Goal: Task Accomplishment & Management: Use online tool/utility

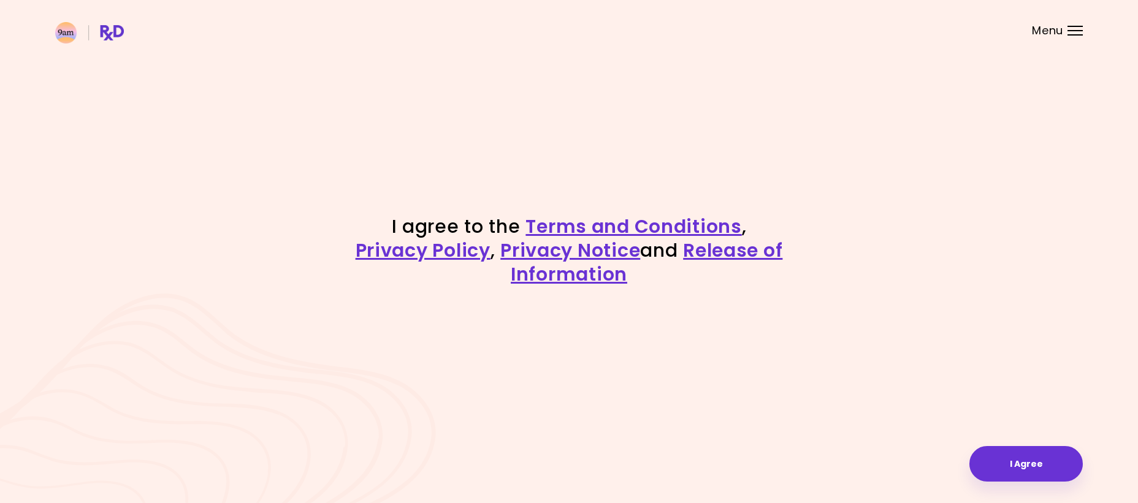
click at [1066, 32] on header at bounding box center [569, 24] width 1138 height 49
click at [1020, 458] on button "I Agree" at bounding box center [1025, 464] width 113 height 36
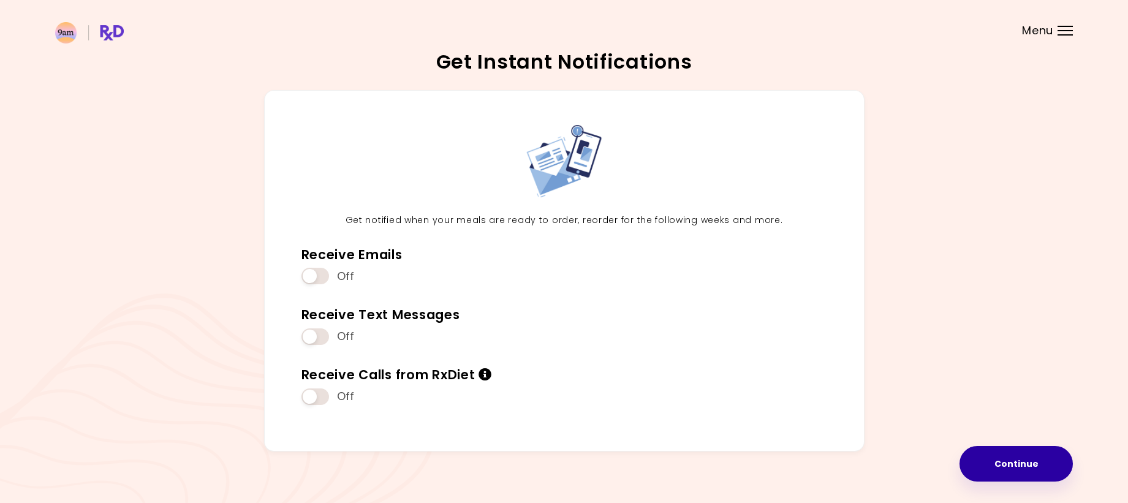
click at [1005, 460] on button "Continue" at bounding box center [1016, 464] width 113 height 36
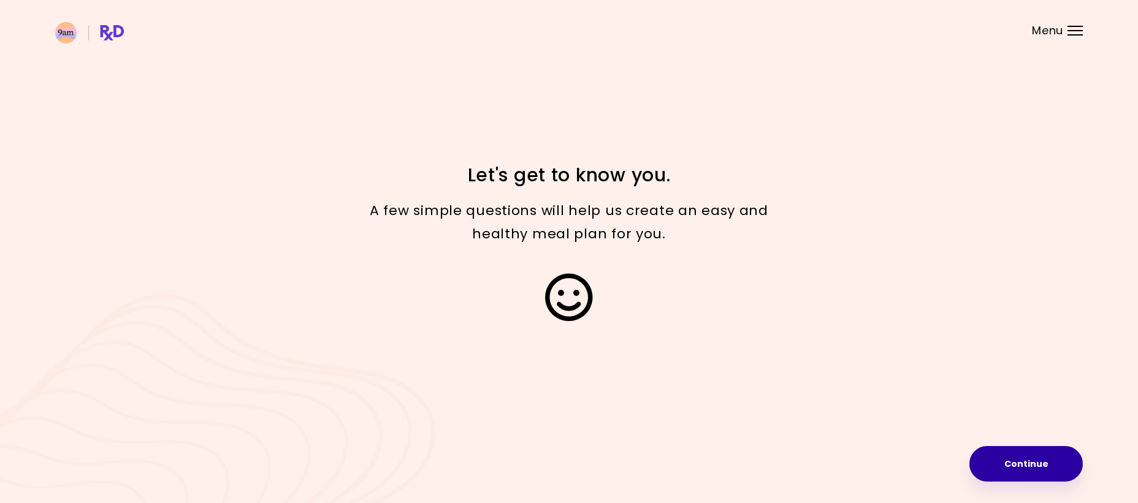
click at [1013, 456] on button "Continue" at bounding box center [1025, 464] width 113 height 36
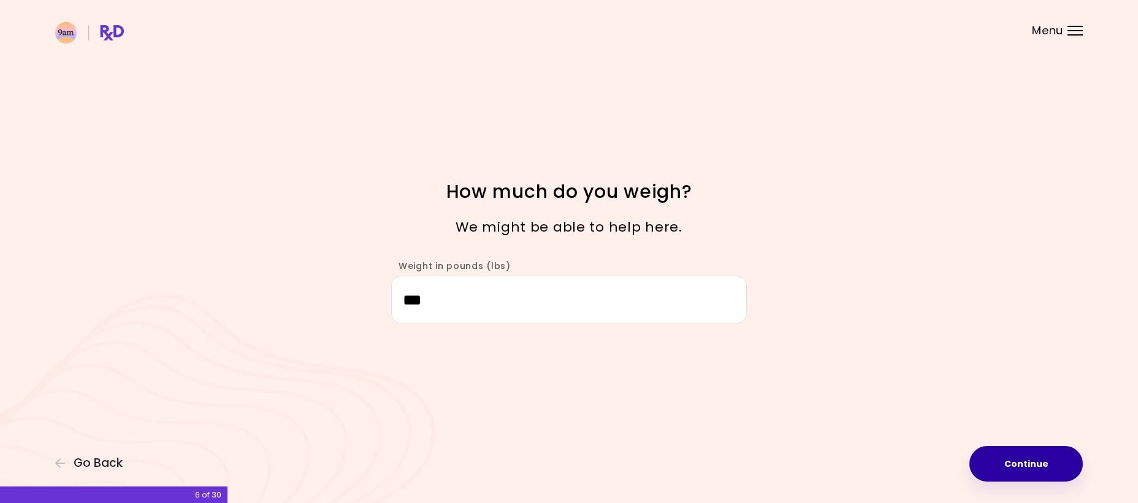
click at [1022, 466] on button "Continue" at bounding box center [1025, 464] width 113 height 36
select select "****"
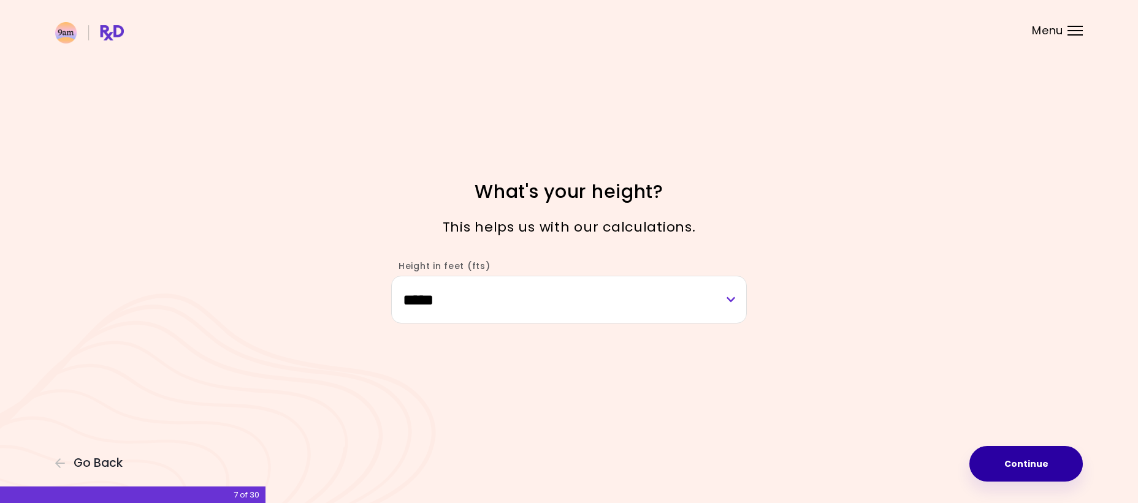
click at [1022, 466] on button "Continue" at bounding box center [1025, 464] width 113 height 36
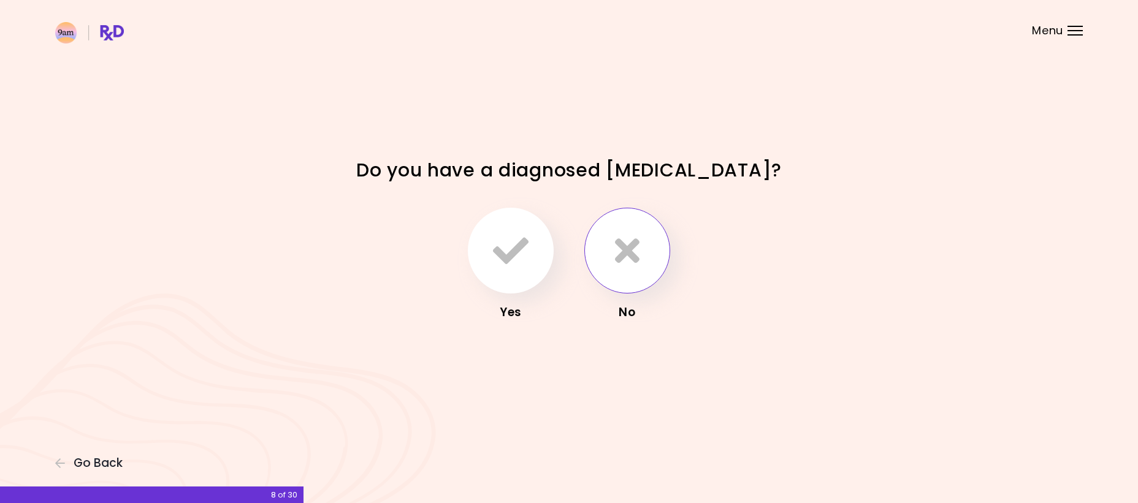
click at [653, 265] on button "button" at bounding box center [627, 251] width 86 height 86
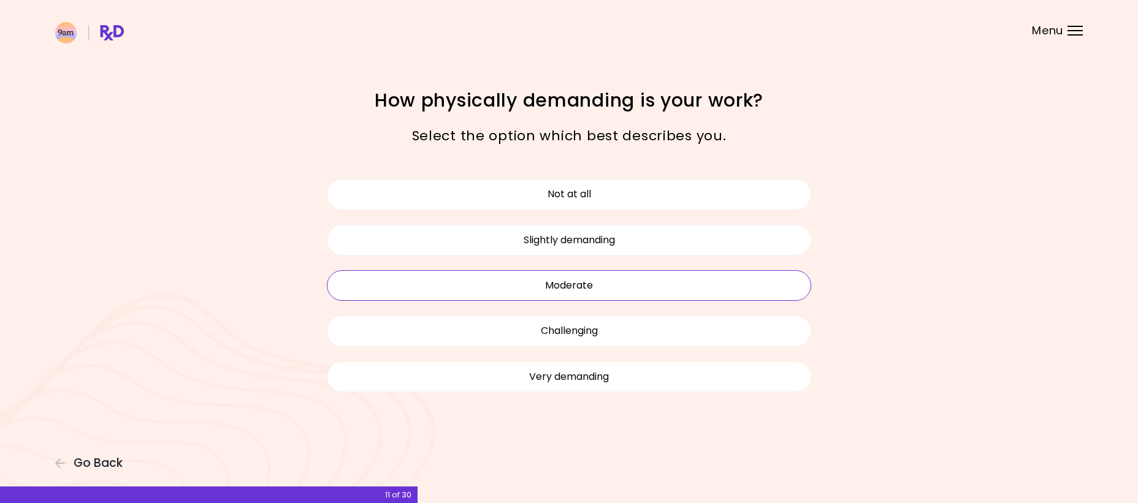
click at [566, 280] on button "Moderate" at bounding box center [569, 285] width 484 height 31
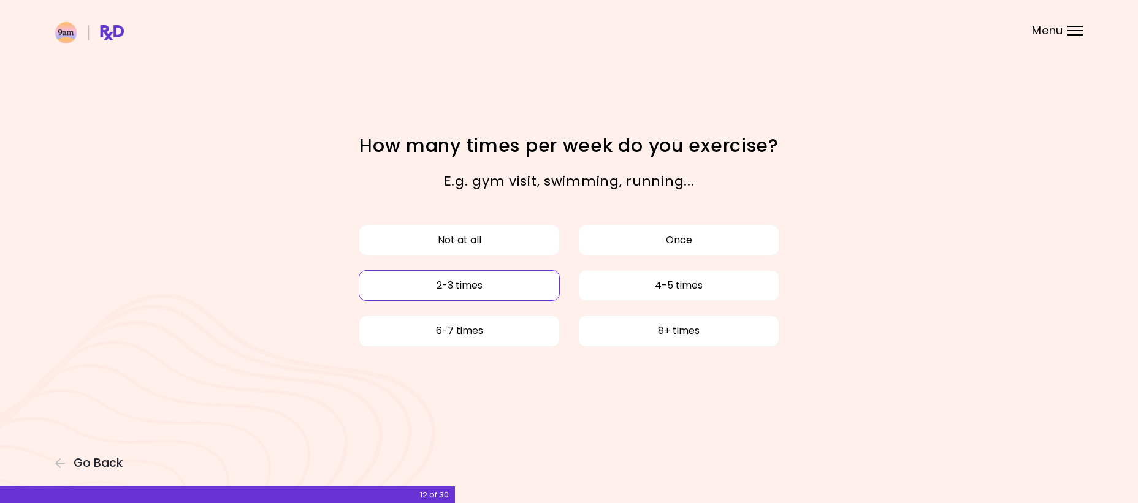
click at [494, 284] on button "2-3 times" at bounding box center [459, 285] width 201 height 31
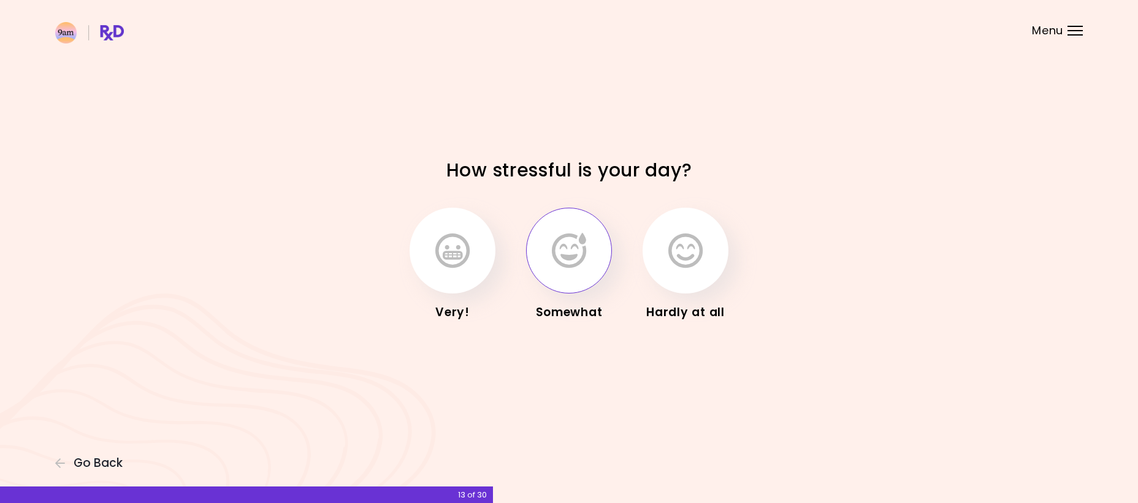
click at [574, 252] on icon "button" at bounding box center [569, 251] width 34 height 36
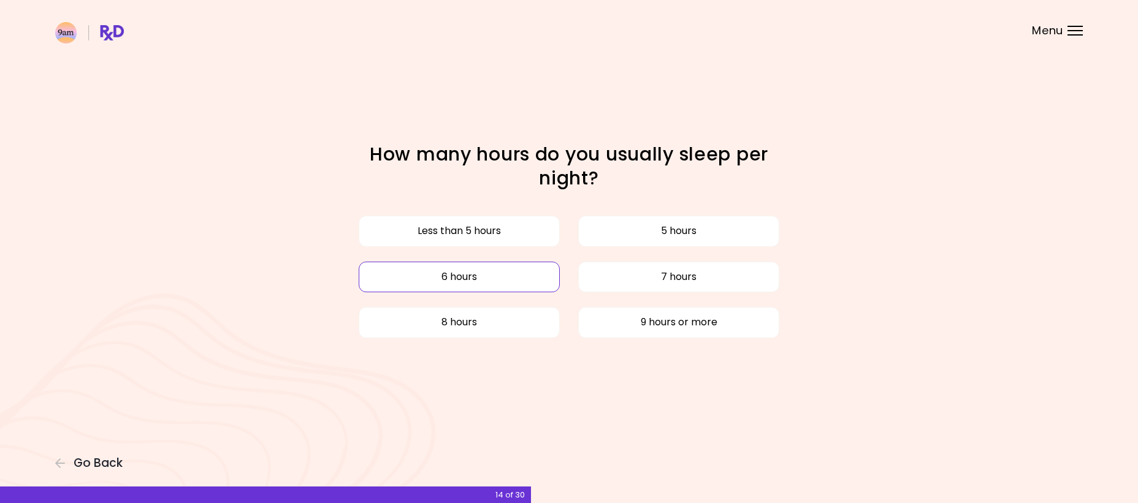
click at [447, 269] on button "6 hours" at bounding box center [459, 277] width 201 height 31
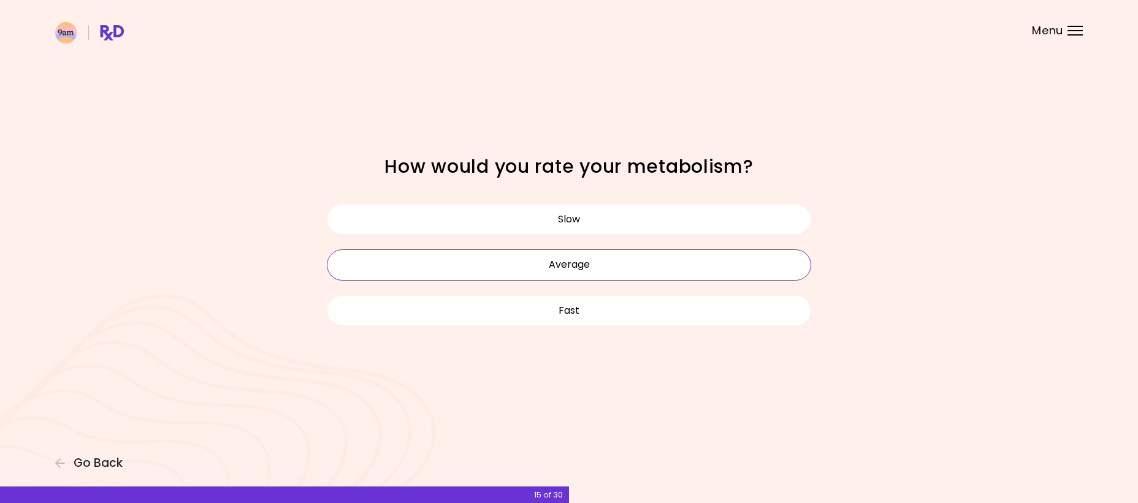
click at [531, 264] on button "Average" at bounding box center [569, 264] width 484 height 31
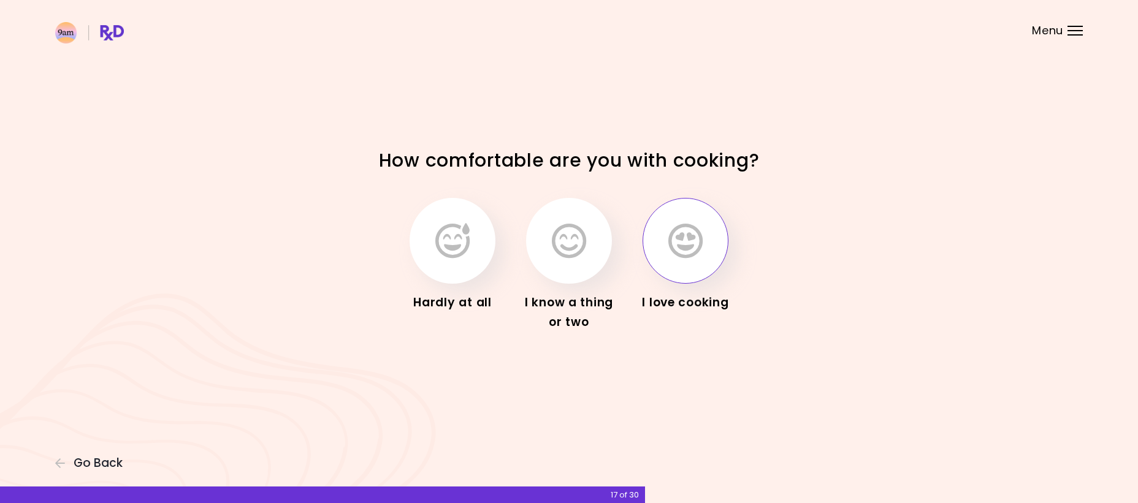
click at [677, 242] on icon "button" at bounding box center [685, 241] width 34 height 36
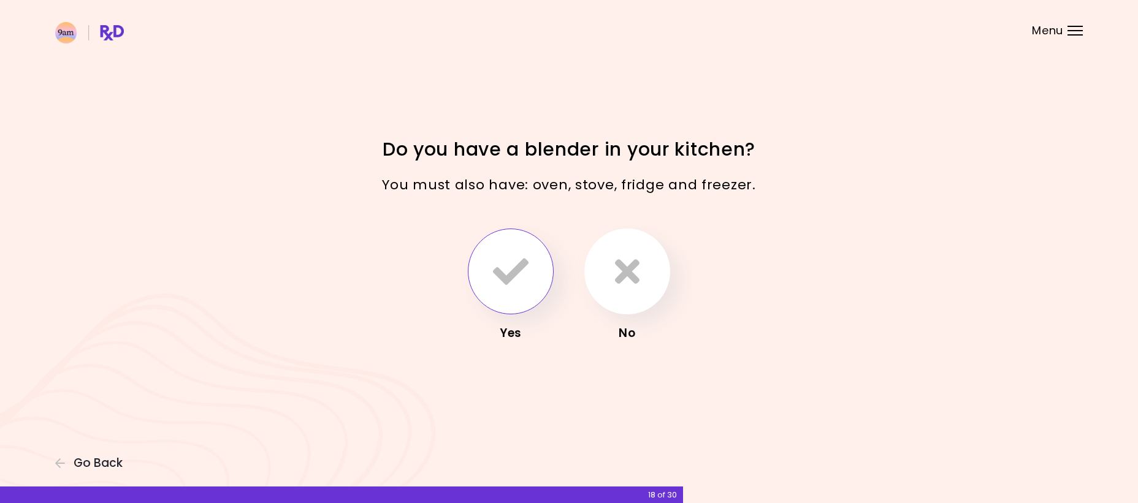
click at [511, 254] on icon "button" at bounding box center [511, 272] width 36 height 36
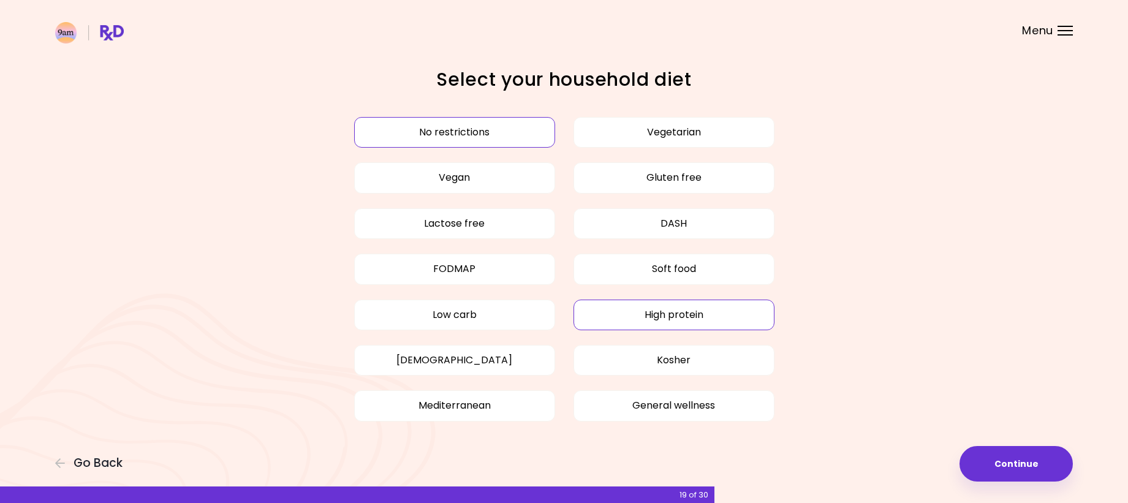
click at [666, 311] on button "High protein" at bounding box center [674, 315] width 201 height 31
click at [444, 410] on button "Mediterranean" at bounding box center [454, 405] width 201 height 31
click at [1008, 458] on button "Continue" at bounding box center [1016, 464] width 113 height 36
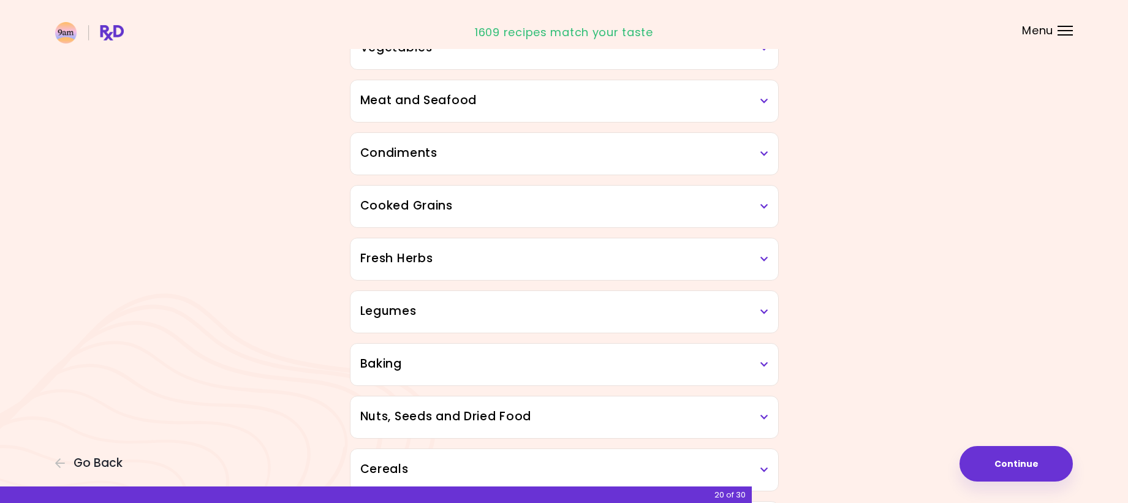
scroll to position [368, 0]
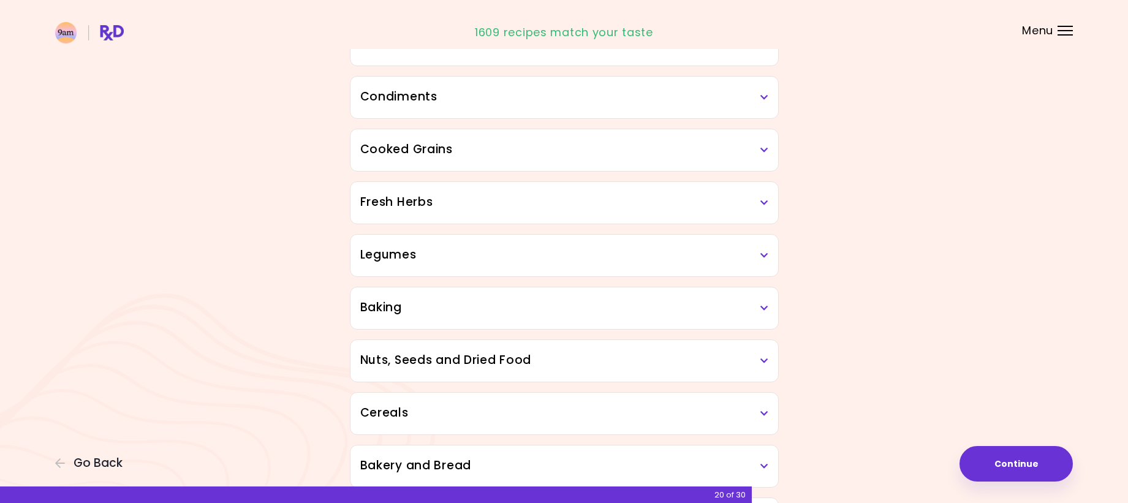
click at [758, 154] on h3 "Cooked Grains" at bounding box center [564, 150] width 408 height 18
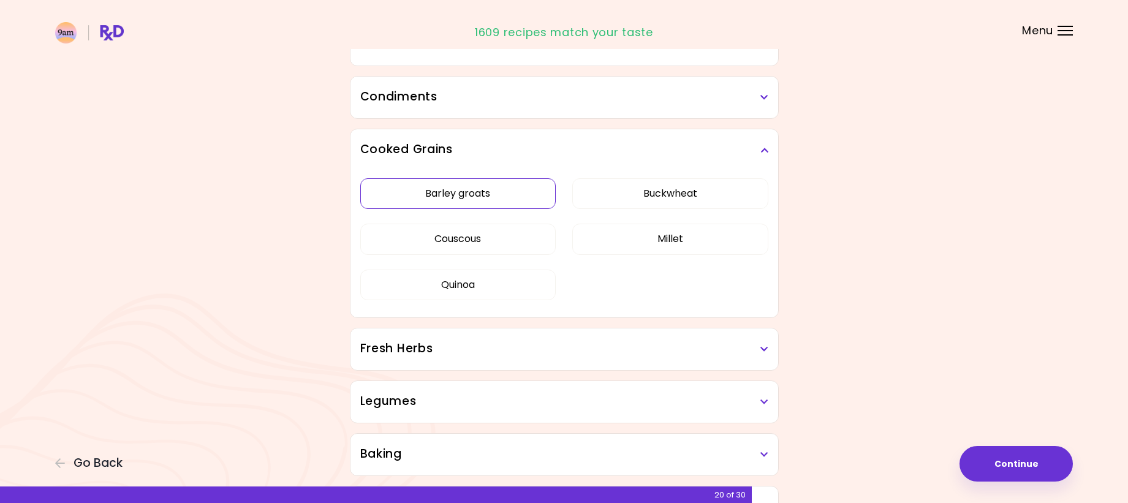
click at [472, 195] on button "Barley groats" at bounding box center [458, 193] width 196 height 31
click at [467, 237] on button "Couscous" at bounding box center [458, 239] width 196 height 31
click at [461, 289] on button "Quinoa" at bounding box center [458, 285] width 196 height 31
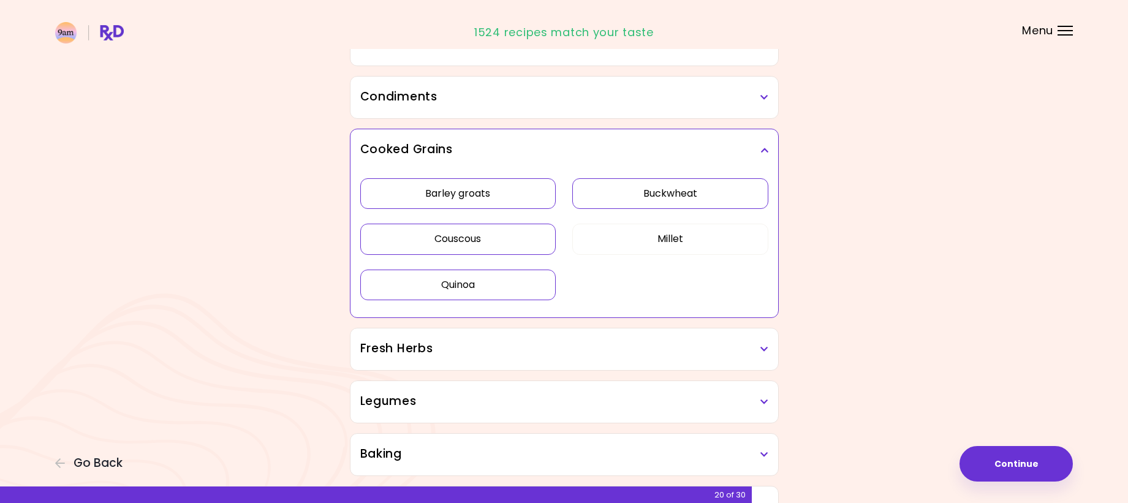
click at [666, 199] on button "Buckwheat" at bounding box center [670, 193] width 196 height 31
click at [663, 232] on button "Millet" at bounding box center [670, 239] width 196 height 31
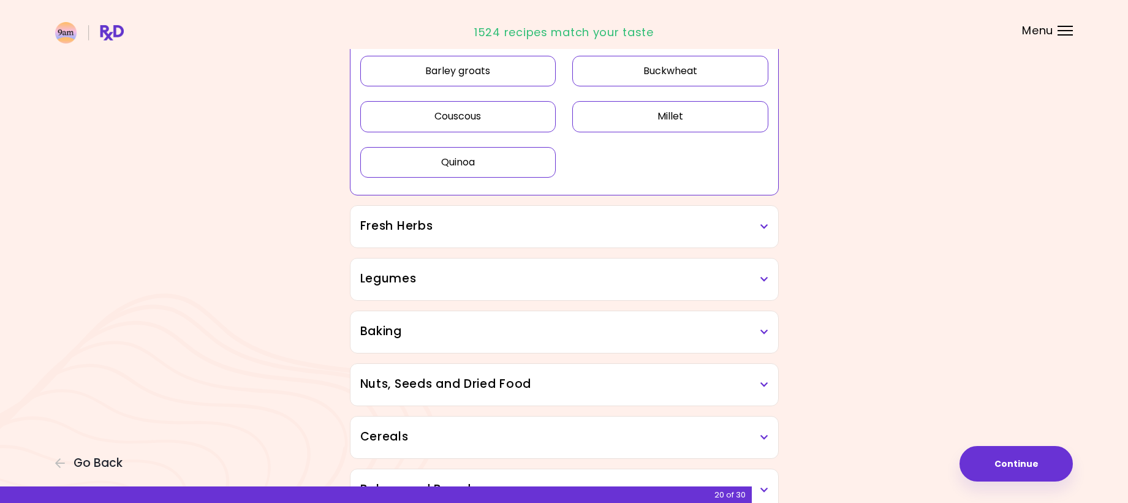
scroll to position [552, 0]
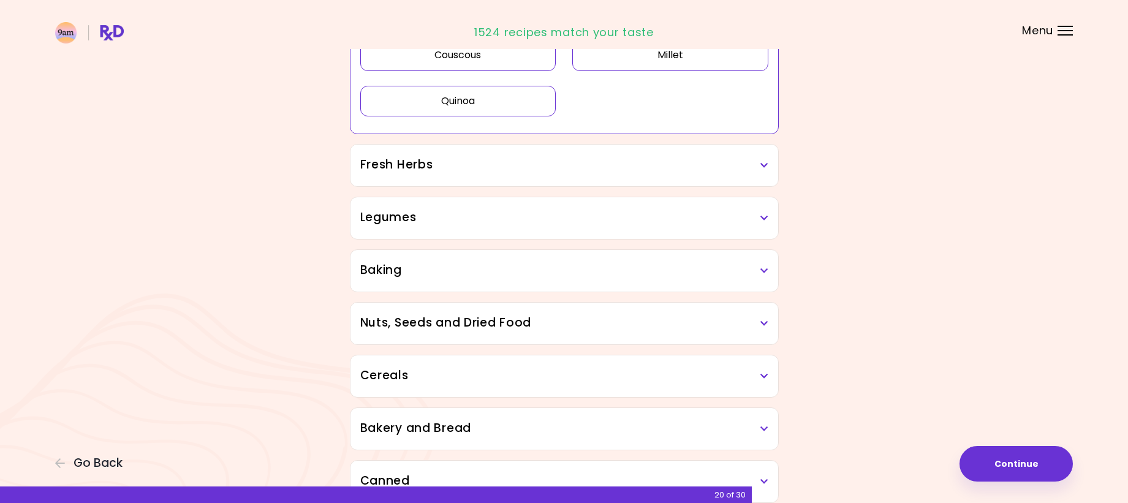
click at [758, 217] on h3 "Legumes" at bounding box center [564, 218] width 408 height 18
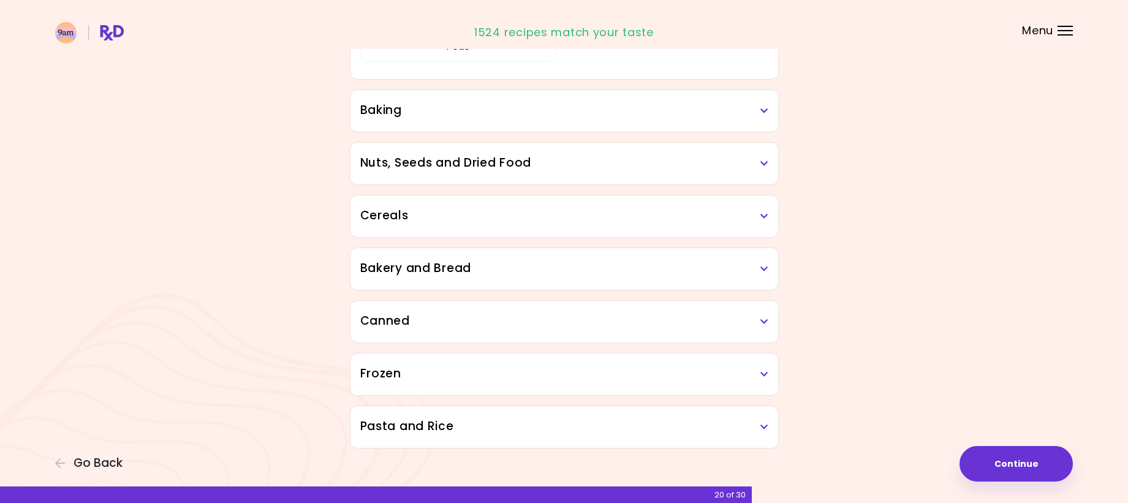
scroll to position [871, 0]
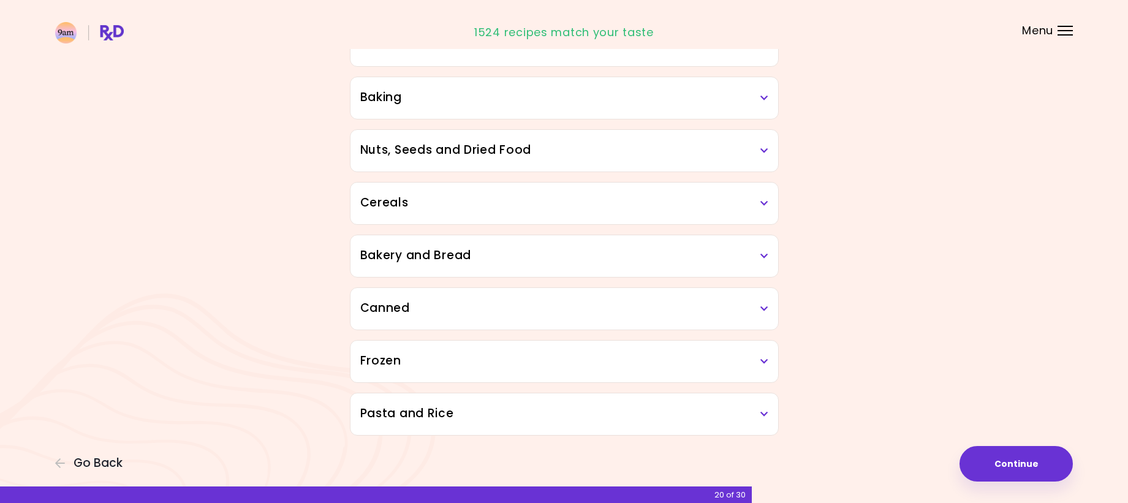
click at [764, 311] on icon at bounding box center [765, 309] width 8 height 9
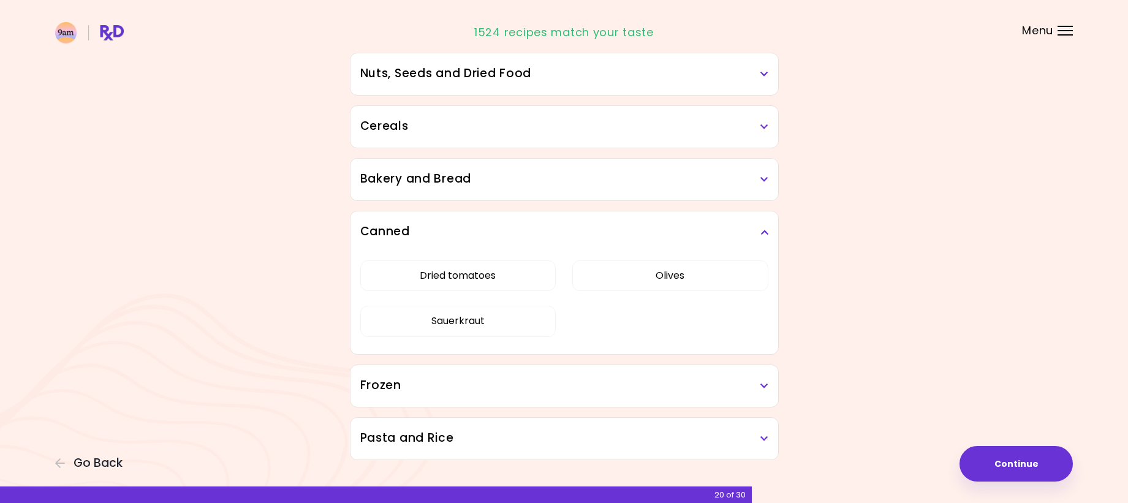
scroll to position [972, 0]
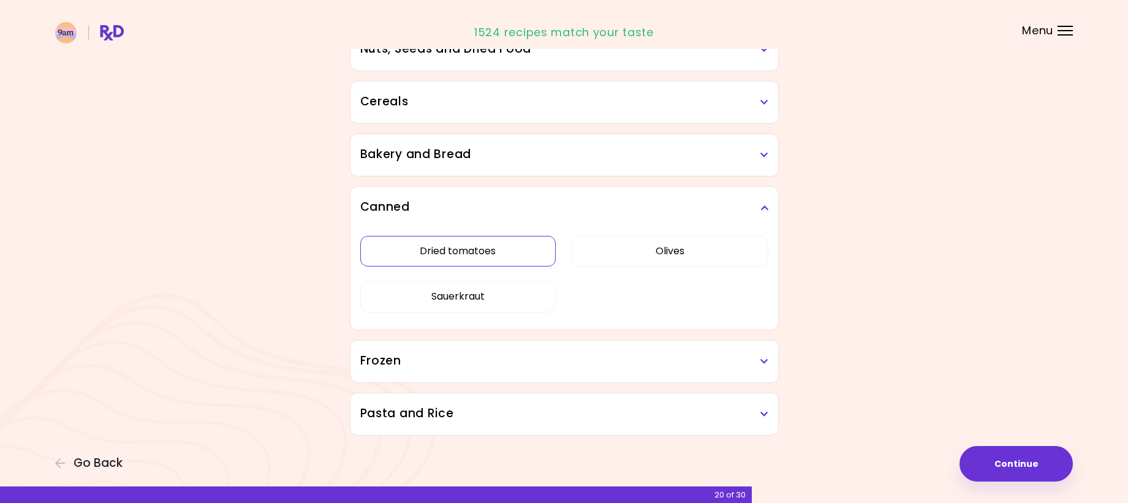
click at [457, 255] on button "Dried tomatoes" at bounding box center [458, 251] width 196 height 31
click at [766, 361] on icon at bounding box center [765, 361] width 8 height 9
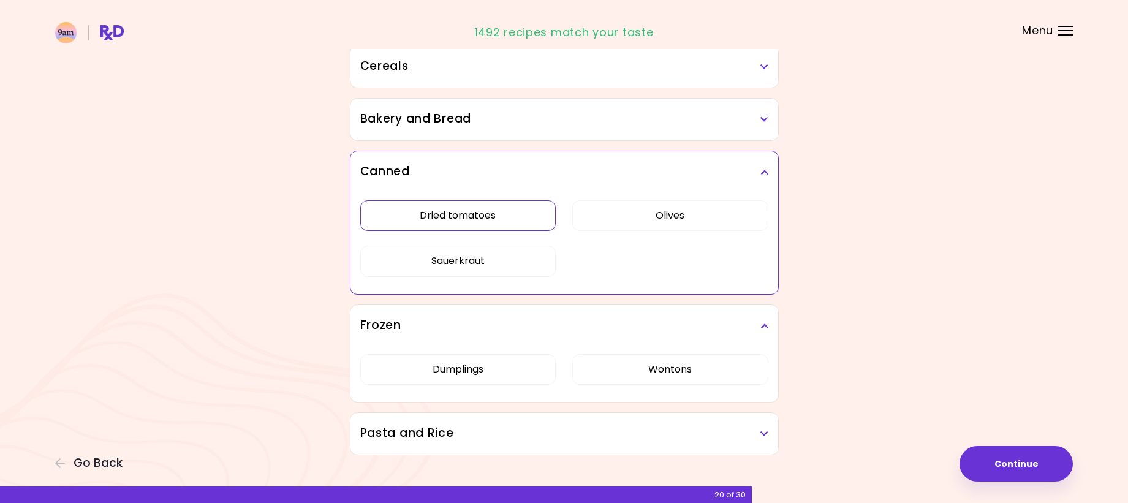
scroll to position [734, 0]
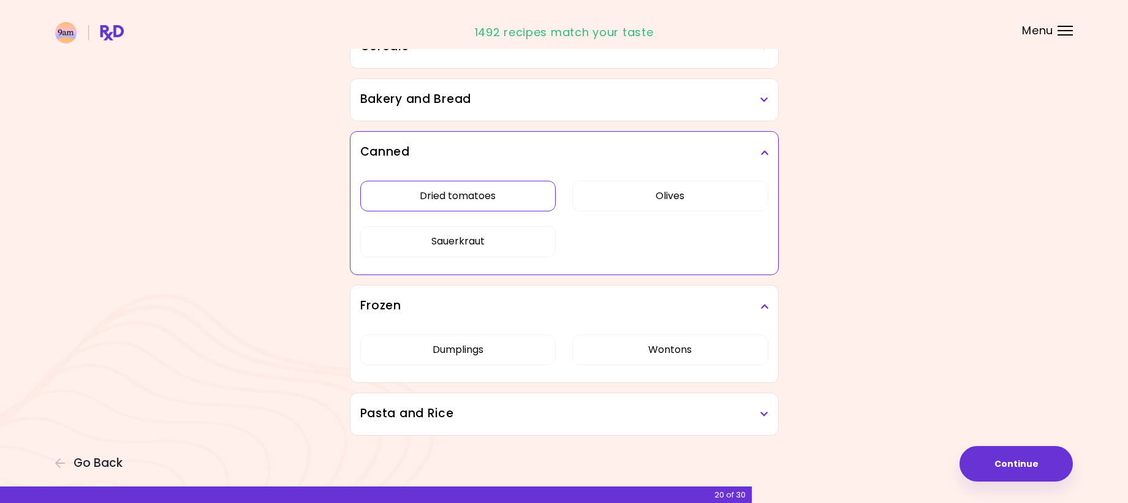
click at [769, 416] on div "Pasta and Rice" at bounding box center [565, 414] width 428 height 42
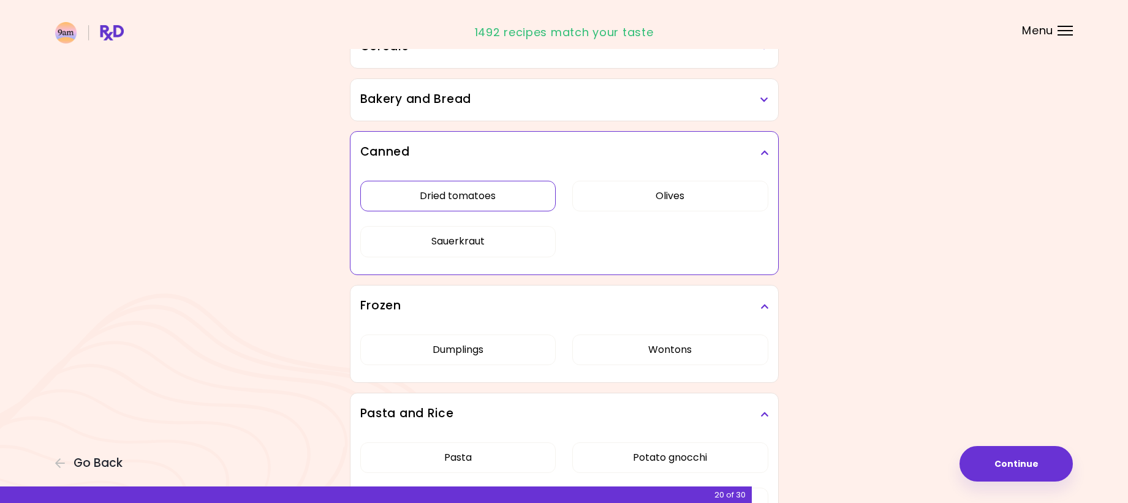
scroll to position [835, 0]
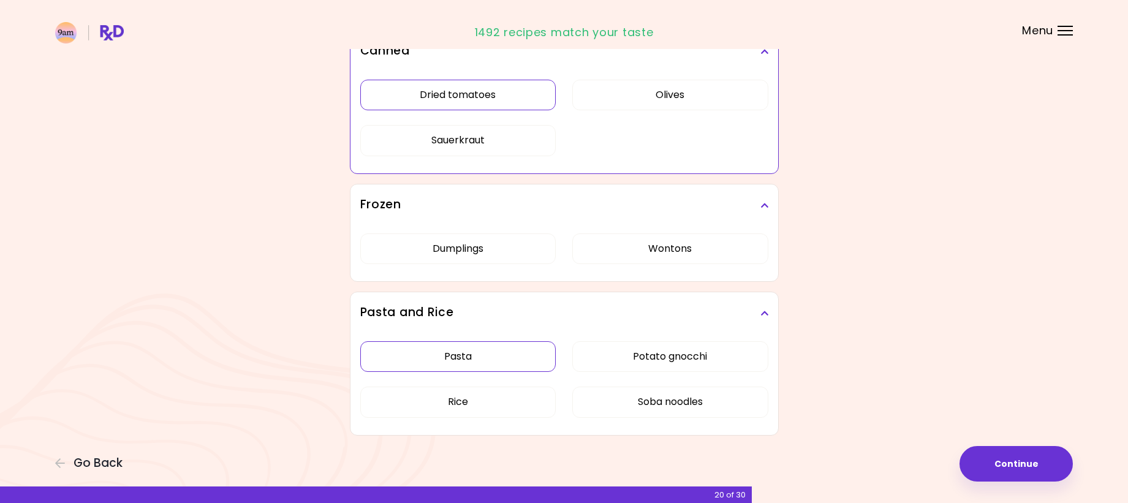
click at [474, 364] on button "Pasta" at bounding box center [458, 356] width 196 height 31
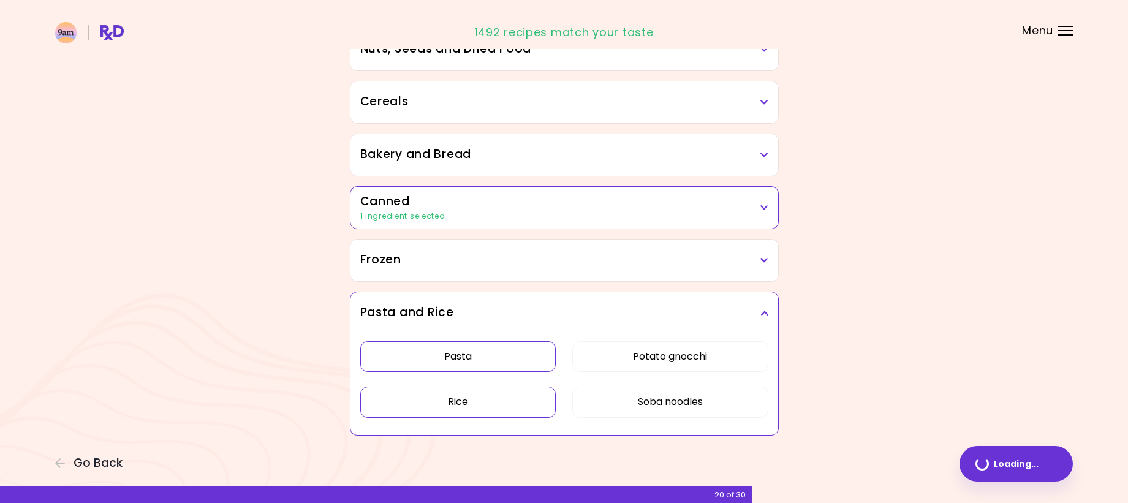
scroll to position [679, 0]
click at [471, 405] on button "Rice" at bounding box center [458, 402] width 196 height 31
click at [647, 351] on button "Potato gnocchi" at bounding box center [670, 356] width 196 height 31
click at [656, 398] on button "Soba noodles" at bounding box center [670, 402] width 196 height 31
click at [988, 463] on button "Continue" at bounding box center [1016, 464] width 113 height 36
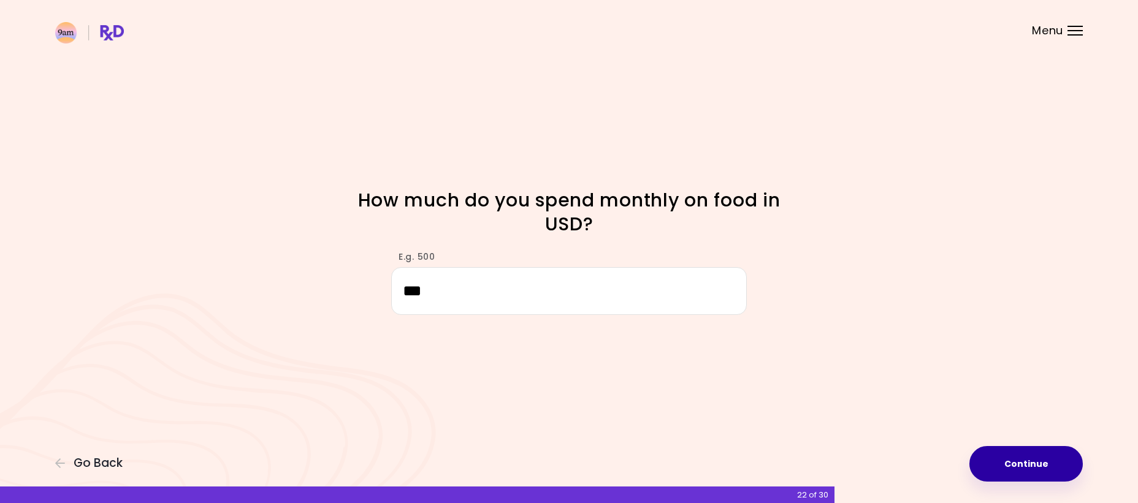
type input "***"
click at [1008, 460] on button "Continue" at bounding box center [1025, 464] width 113 height 36
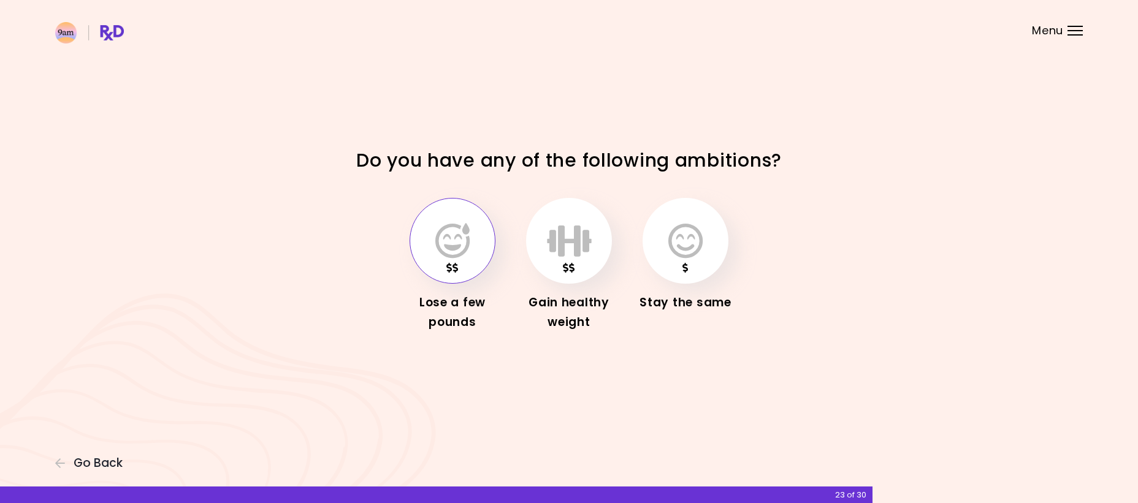
click at [449, 251] on icon "button" at bounding box center [452, 241] width 34 height 36
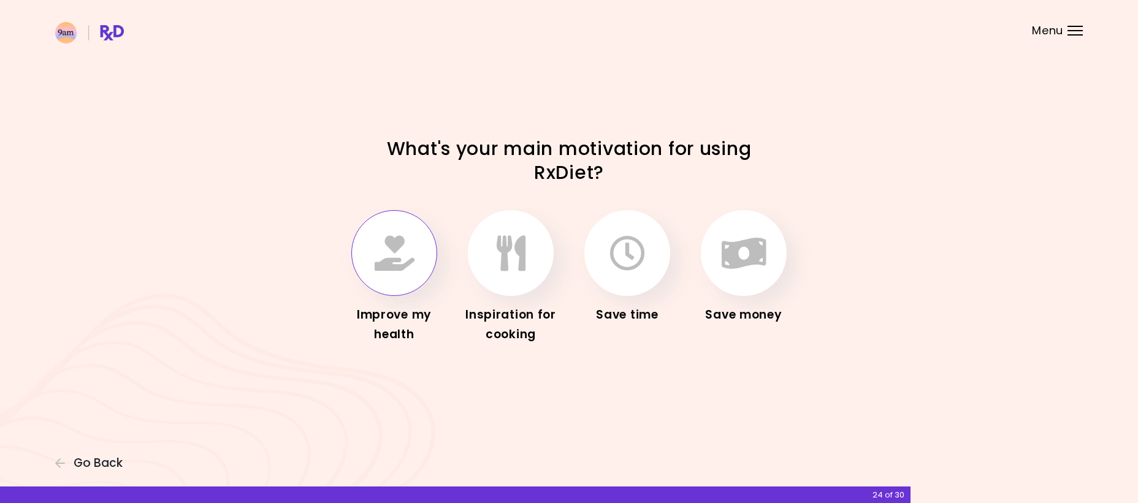
click at [396, 256] on icon "button" at bounding box center [394, 253] width 40 height 36
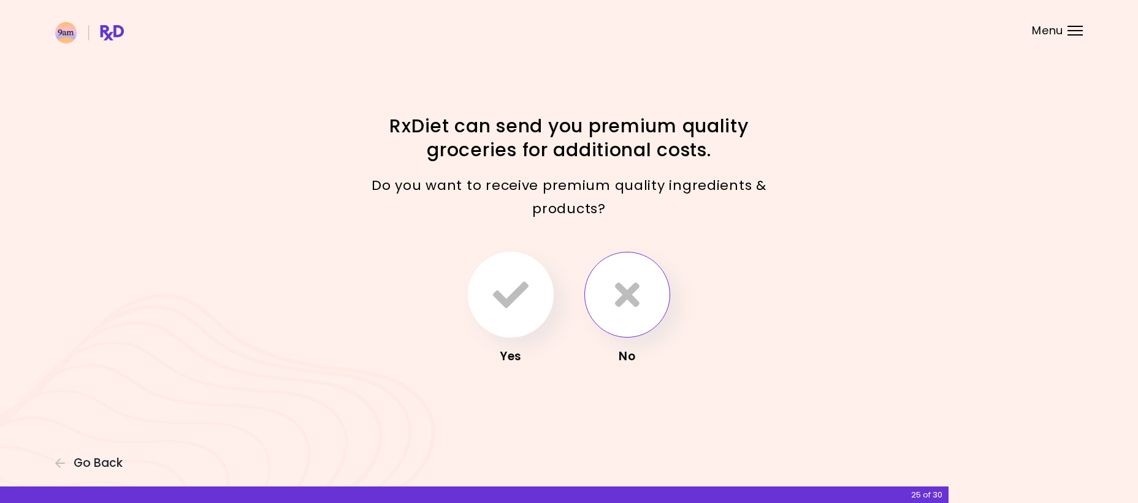
click at [631, 316] on button "button" at bounding box center [627, 295] width 86 height 86
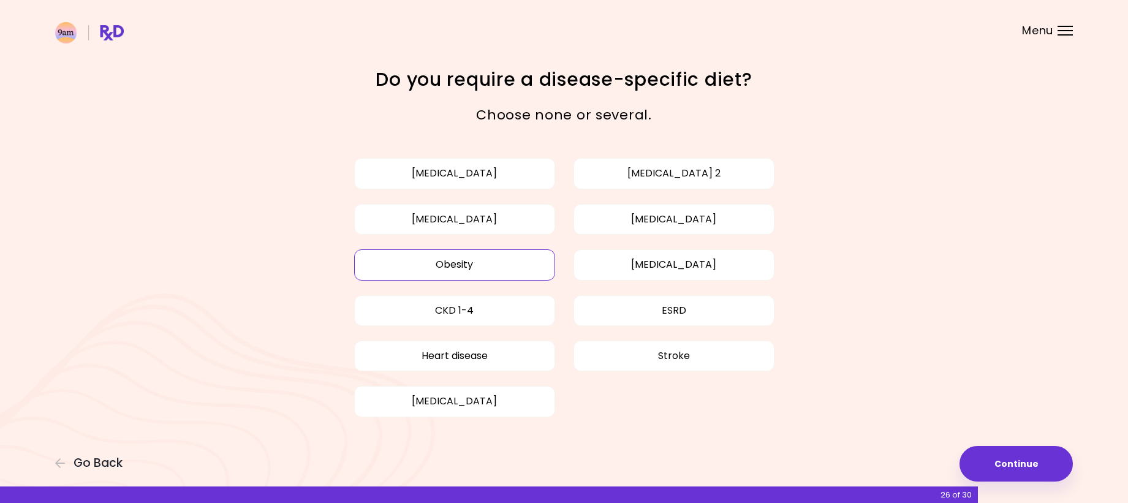
click at [438, 263] on button "Obesity" at bounding box center [454, 264] width 201 height 31
click at [1005, 469] on button "Continue" at bounding box center [1016, 464] width 113 height 36
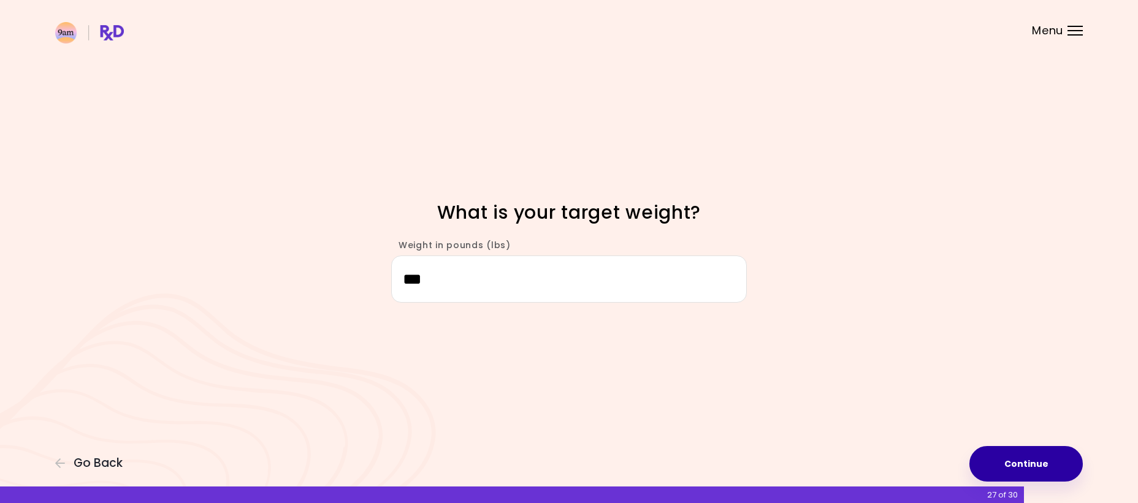
type input "***"
click at [1022, 471] on button "Continue" at bounding box center [1025, 464] width 113 height 36
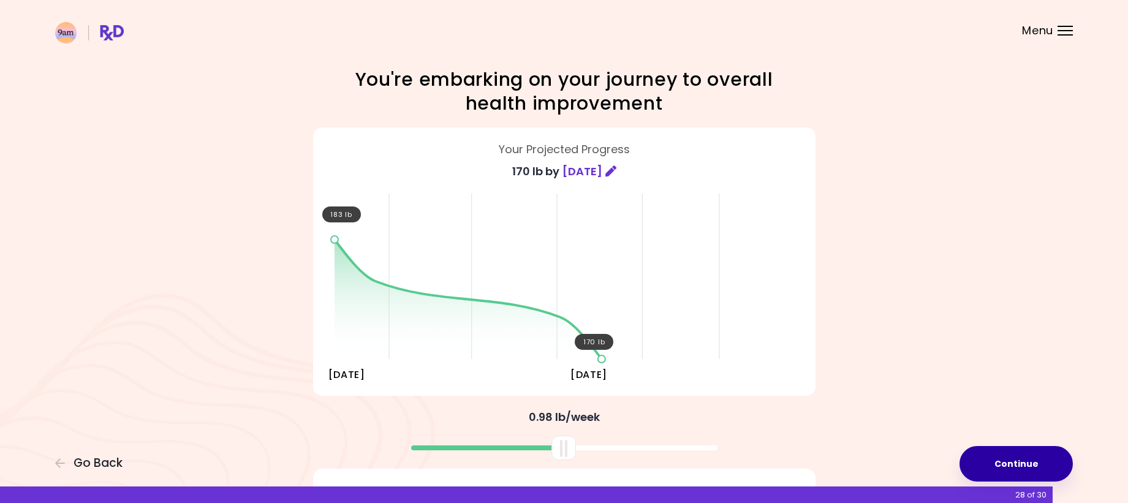
click at [1014, 460] on button "Continue" at bounding box center [1016, 464] width 113 height 36
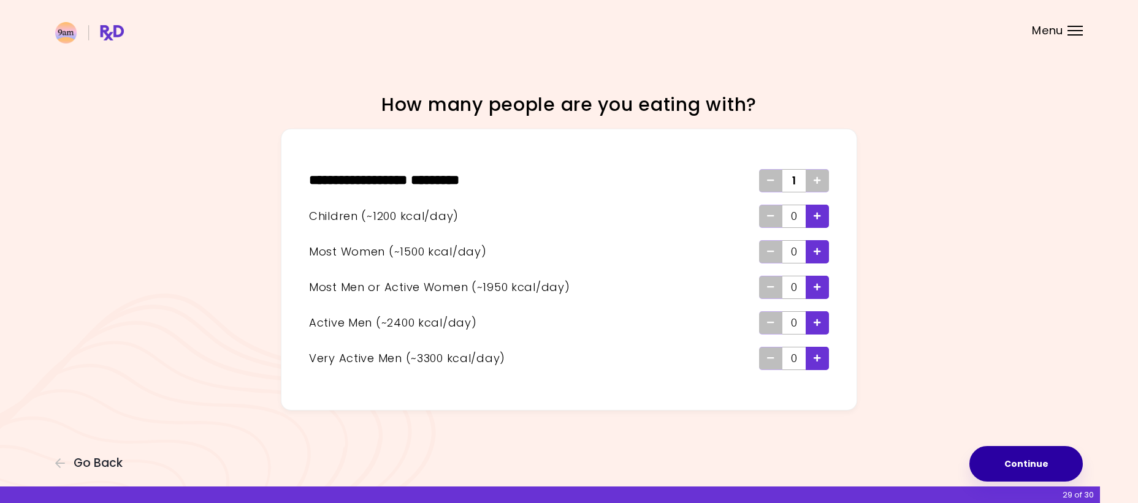
click at [1019, 459] on button "Continue" at bounding box center [1025, 464] width 113 height 36
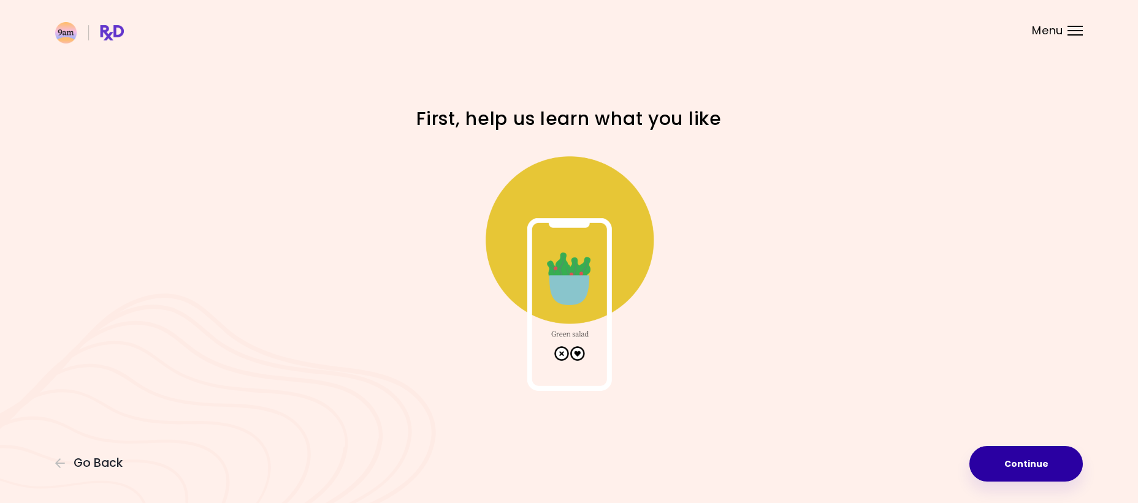
click at [1019, 459] on button "Continue" at bounding box center [1025, 464] width 113 height 36
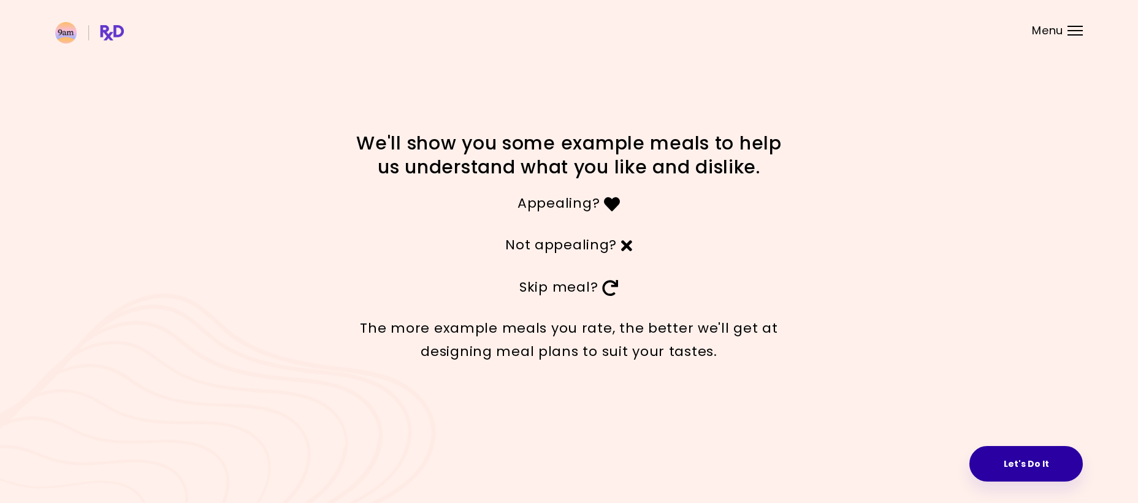
click at [1032, 465] on button "Let's Do It" at bounding box center [1025, 464] width 113 height 36
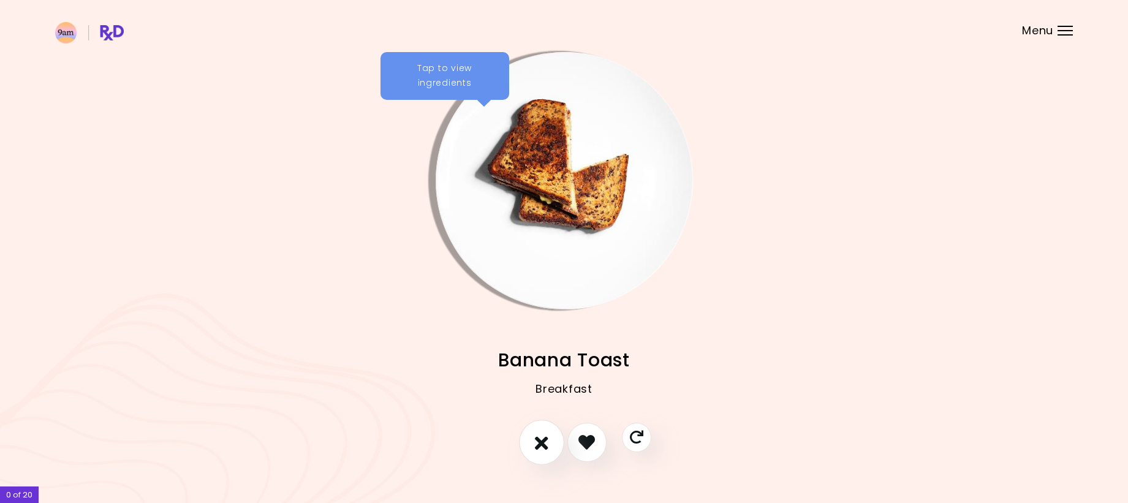
click at [539, 444] on icon "I don't like this recipe" at bounding box center [541, 442] width 13 height 19
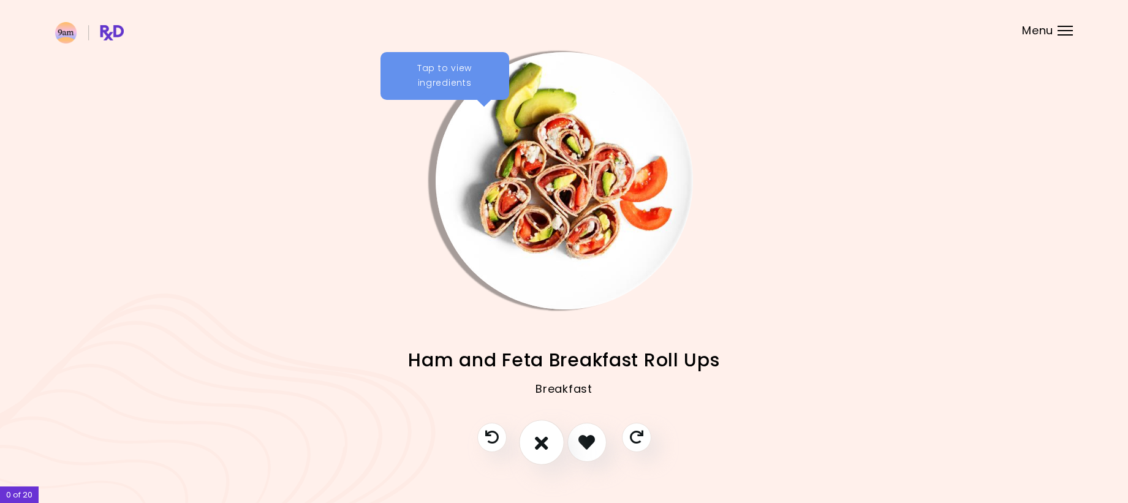
click at [537, 445] on icon "I don't like this recipe" at bounding box center [541, 442] width 13 height 19
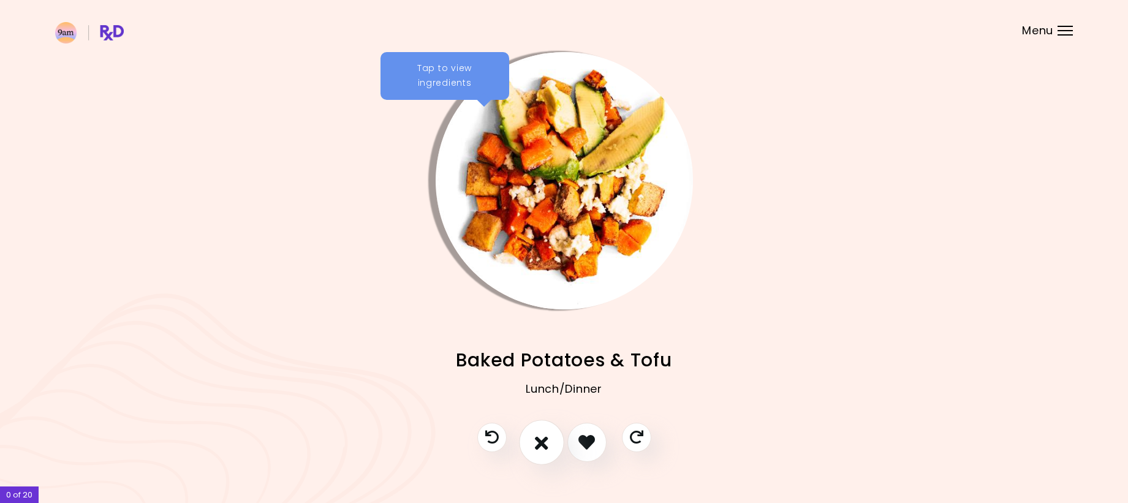
click at [537, 445] on icon "I don't like this recipe" at bounding box center [541, 442] width 13 height 19
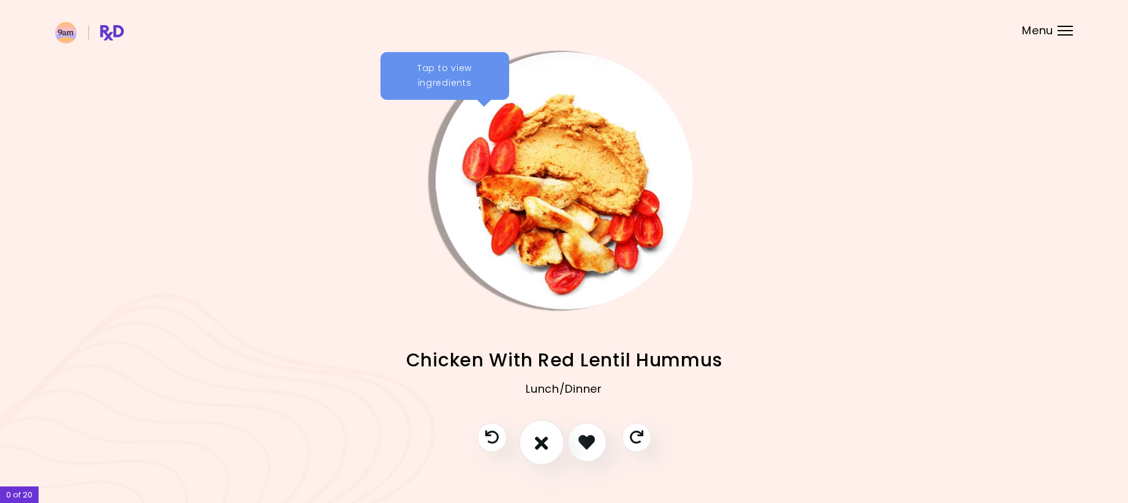
click at [537, 445] on icon "I don't like this recipe" at bounding box center [541, 442] width 13 height 19
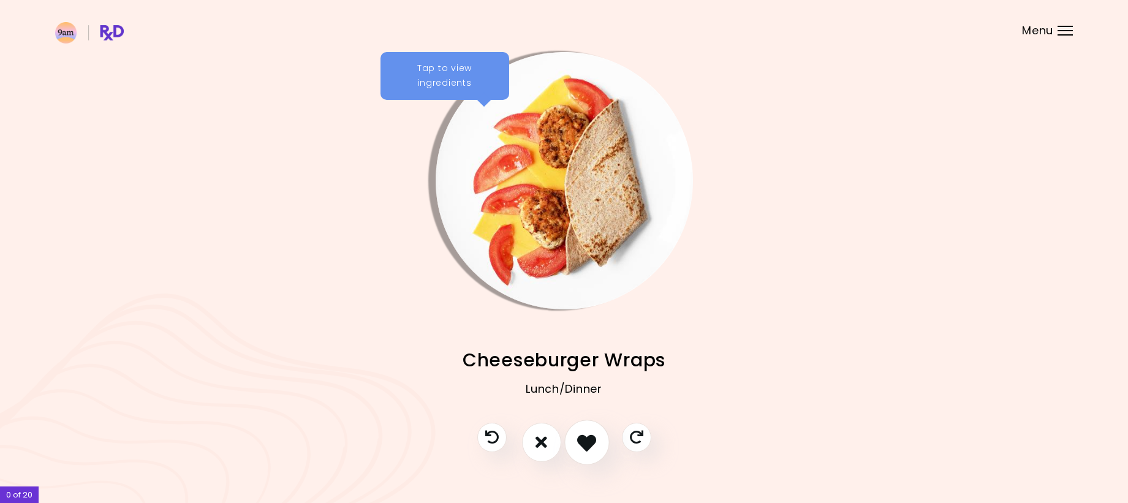
click at [587, 443] on icon "I like this recipe" at bounding box center [586, 442] width 19 height 19
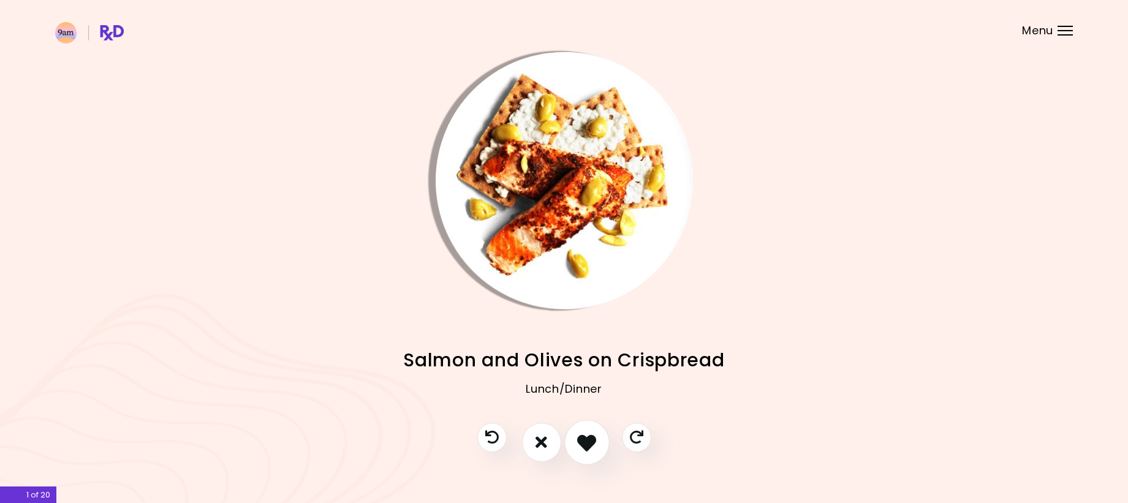
click at [581, 440] on icon "I like this recipe" at bounding box center [586, 442] width 19 height 19
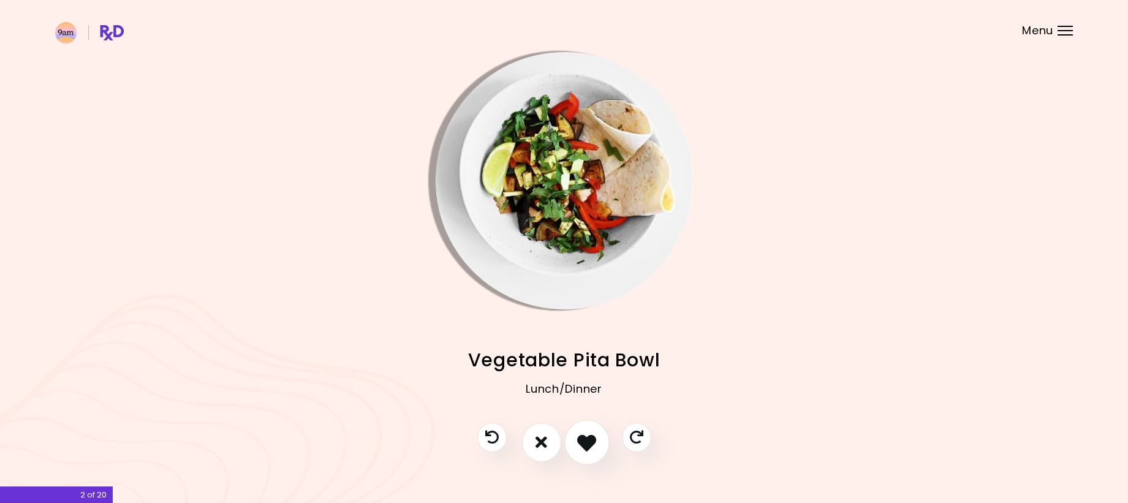
click at [587, 440] on icon "I like this recipe" at bounding box center [586, 442] width 19 height 19
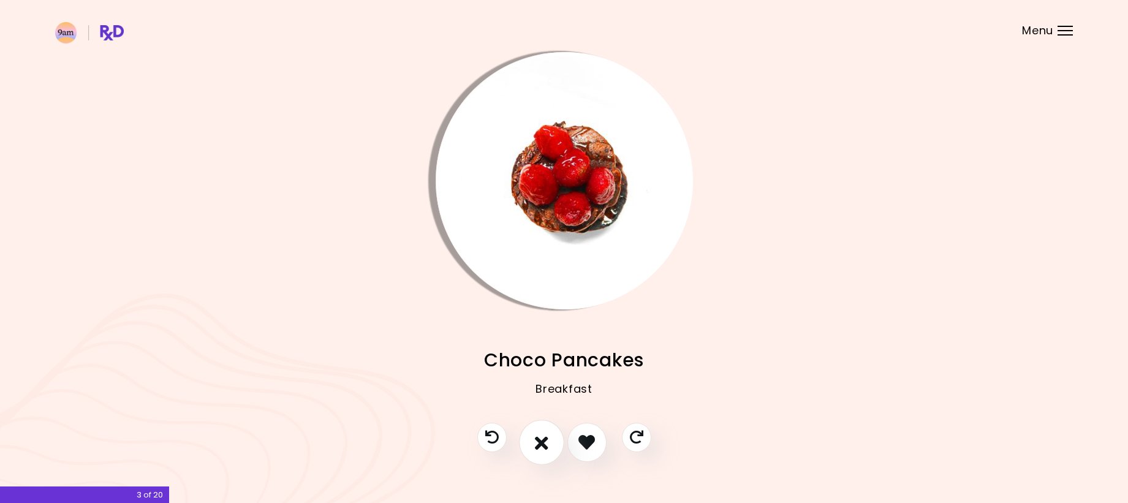
click at [536, 444] on icon "I don't like this recipe" at bounding box center [541, 442] width 13 height 19
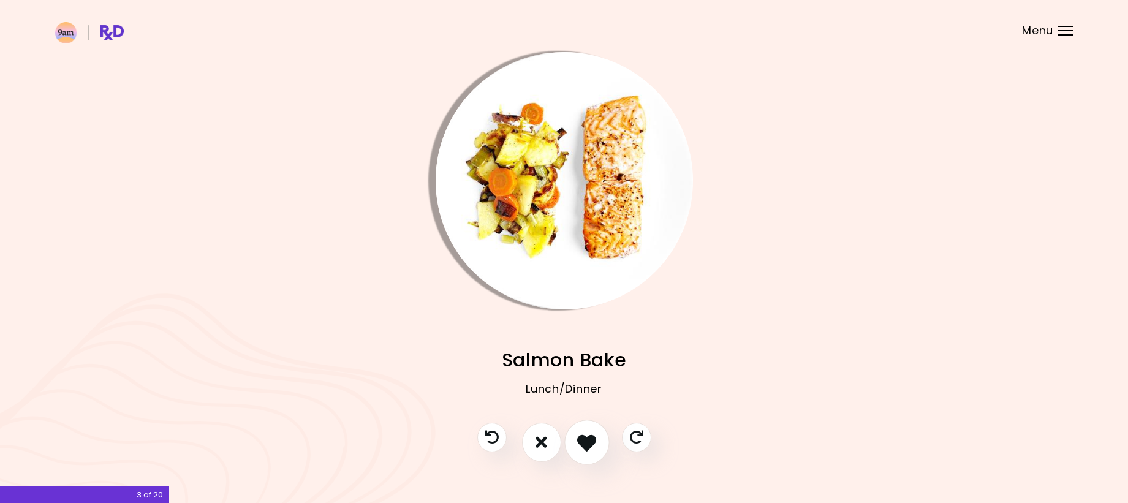
click at [588, 444] on icon "I like this recipe" at bounding box center [586, 442] width 19 height 19
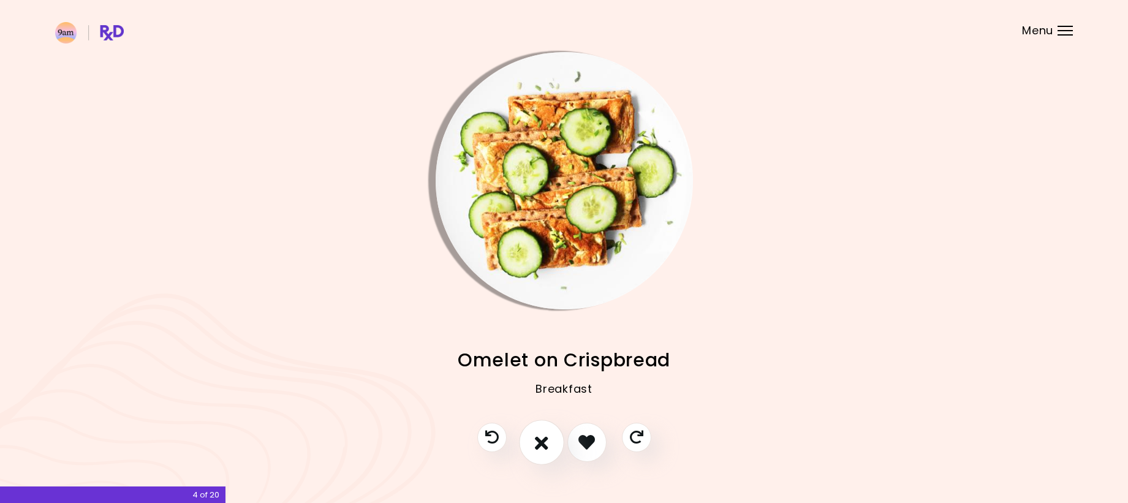
click at [539, 437] on icon "I don't like this recipe" at bounding box center [541, 442] width 13 height 19
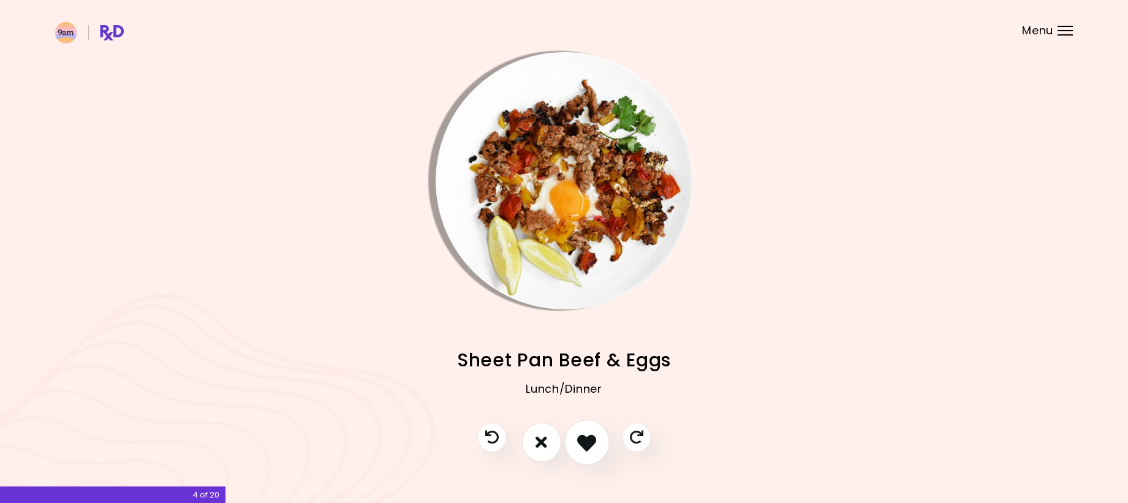
click at [583, 437] on icon "I like this recipe" at bounding box center [586, 442] width 19 height 19
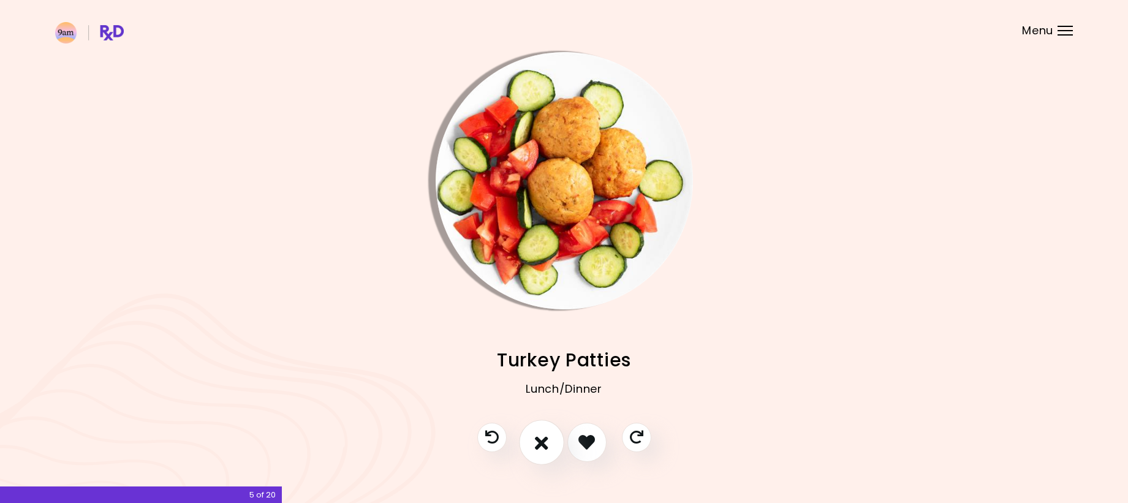
click at [544, 443] on icon "I don't like this recipe" at bounding box center [541, 442] width 13 height 19
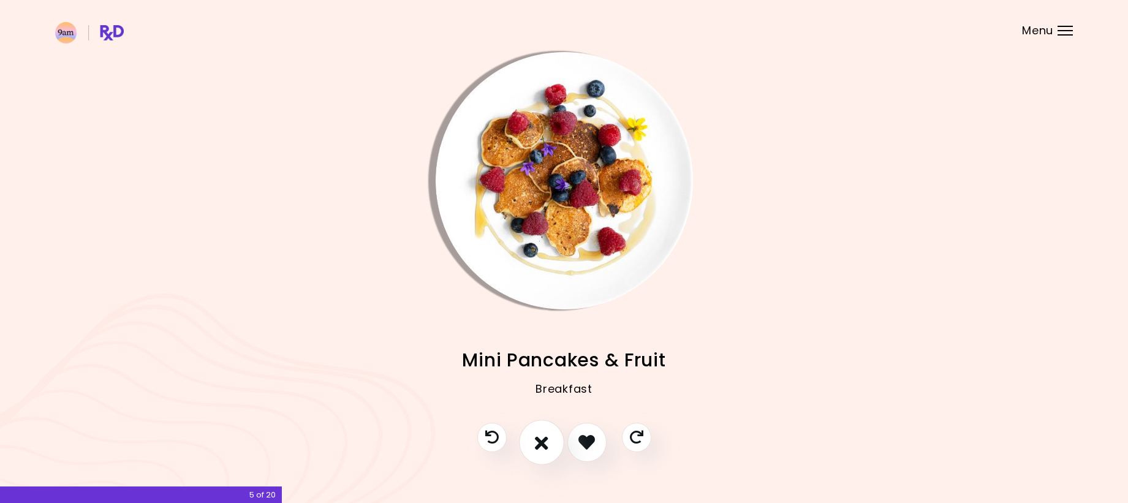
click at [544, 443] on icon "I don't like this recipe" at bounding box center [541, 442] width 13 height 19
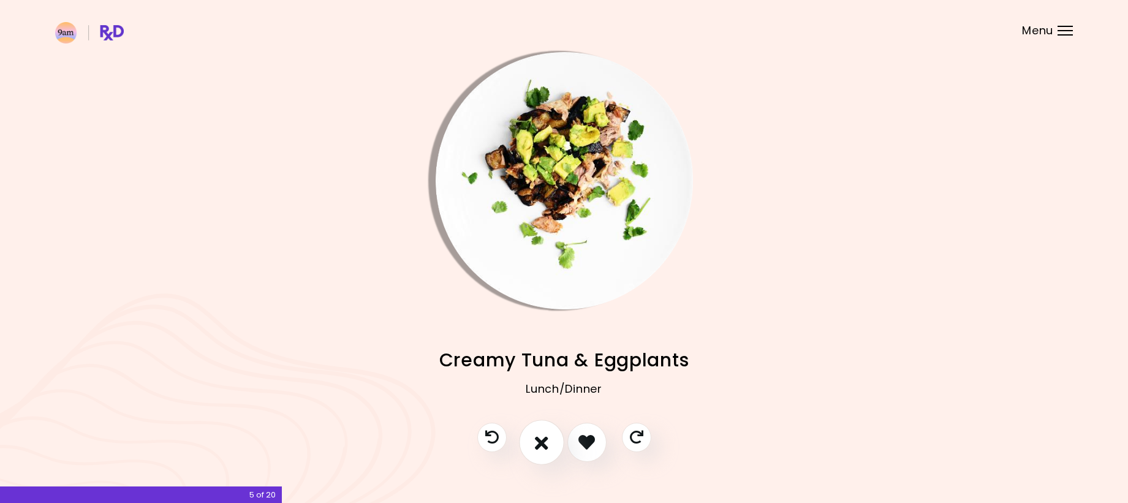
click at [544, 443] on icon "I don't like this recipe" at bounding box center [541, 442] width 13 height 19
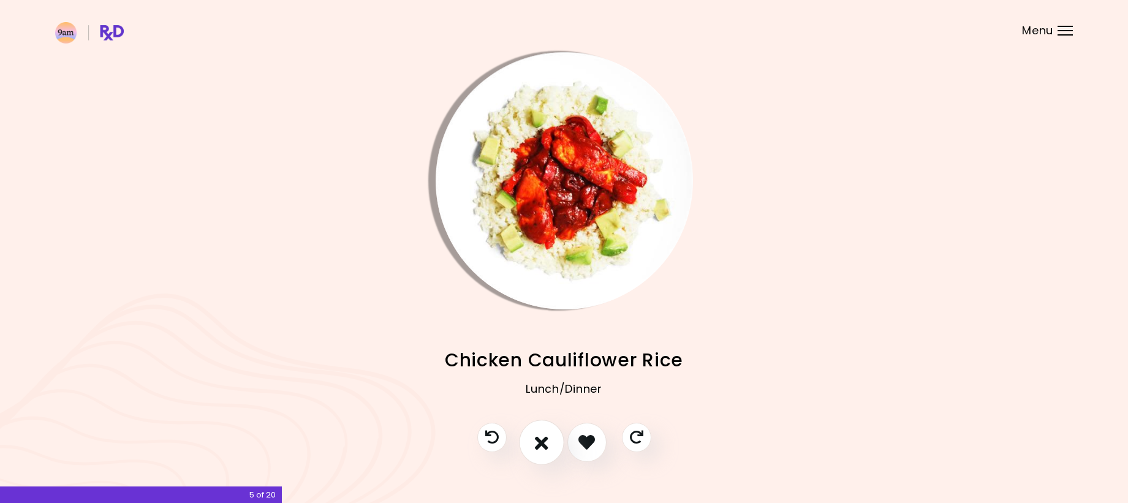
click at [544, 443] on icon "I don't like this recipe" at bounding box center [541, 442] width 13 height 19
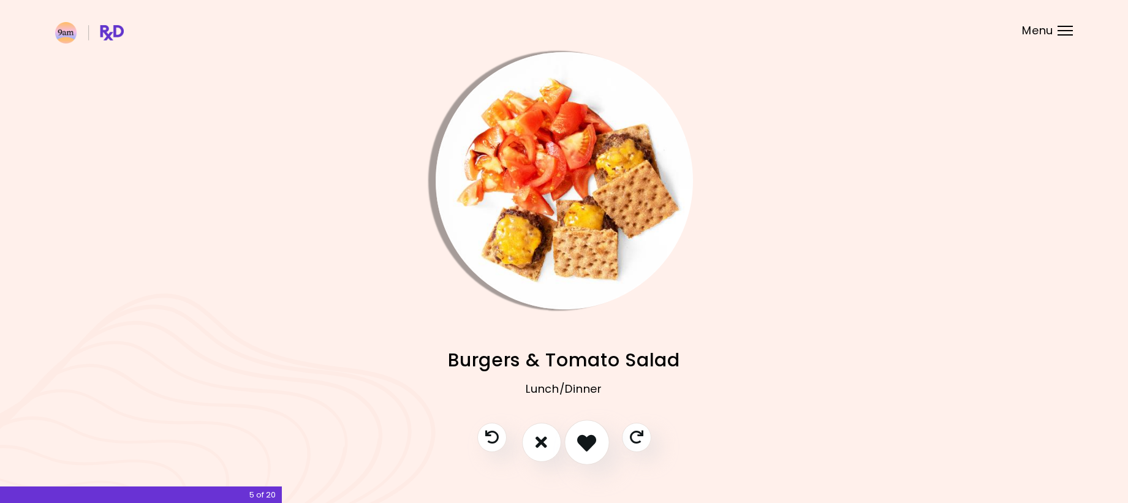
click at [587, 443] on icon "I like this recipe" at bounding box center [586, 442] width 19 height 19
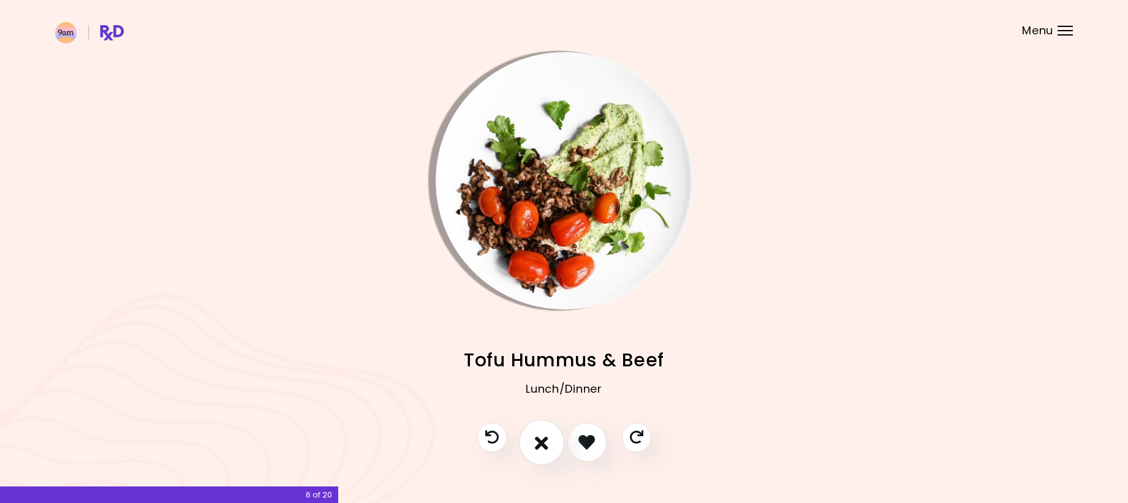
click at [542, 446] on icon "I don't like this recipe" at bounding box center [541, 442] width 13 height 19
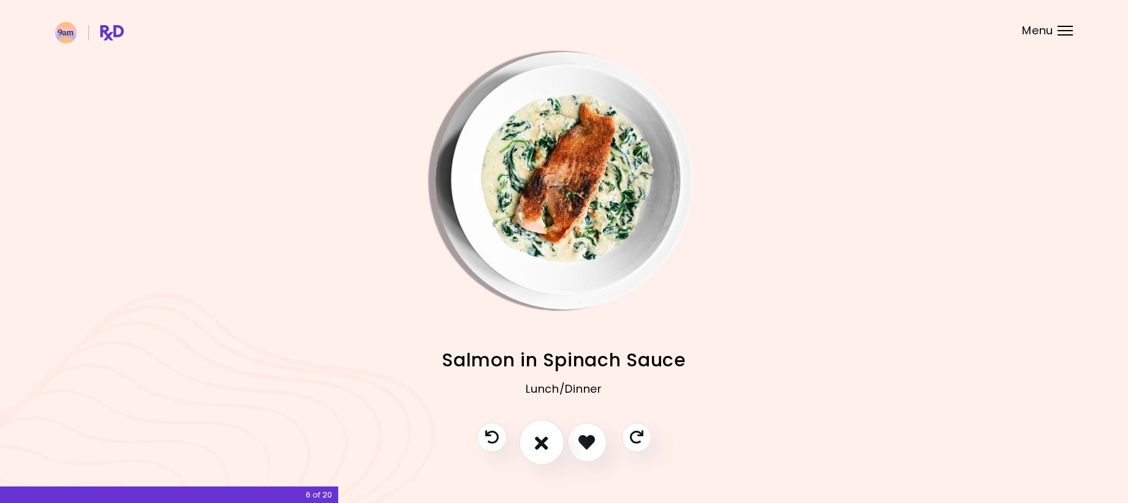
click at [542, 439] on icon "I don't like this recipe" at bounding box center [541, 442] width 13 height 19
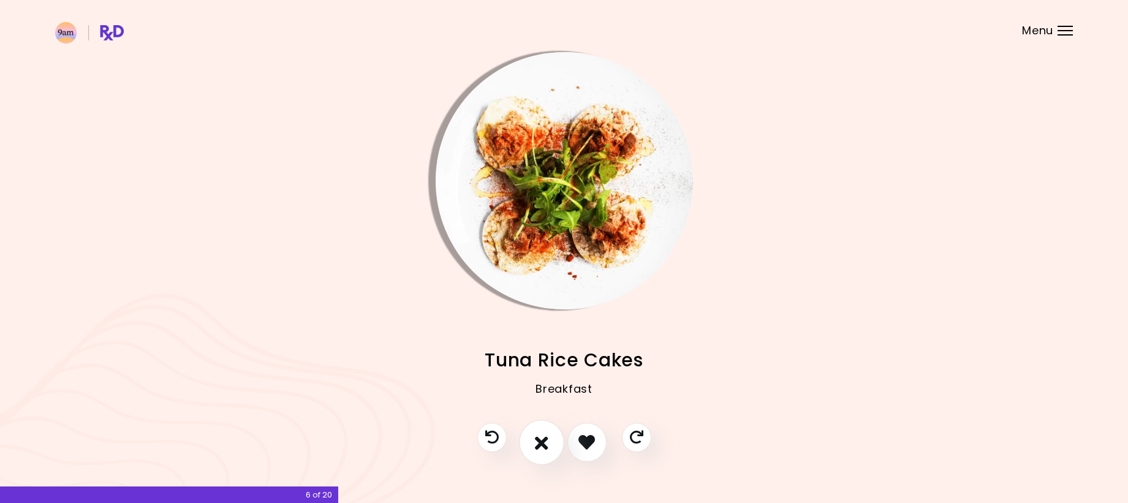
click at [542, 439] on icon "I don't like this recipe" at bounding box center [541, 442] width 13 height 19
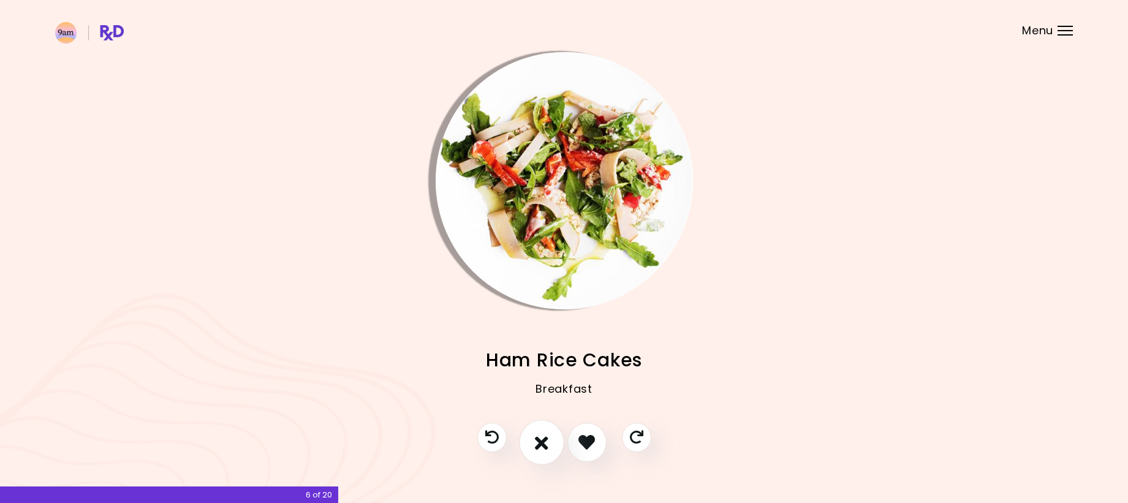
click at [542, 439] on icon "I don't like this recipe" at bounding box center [541, 442] width 13 height 19
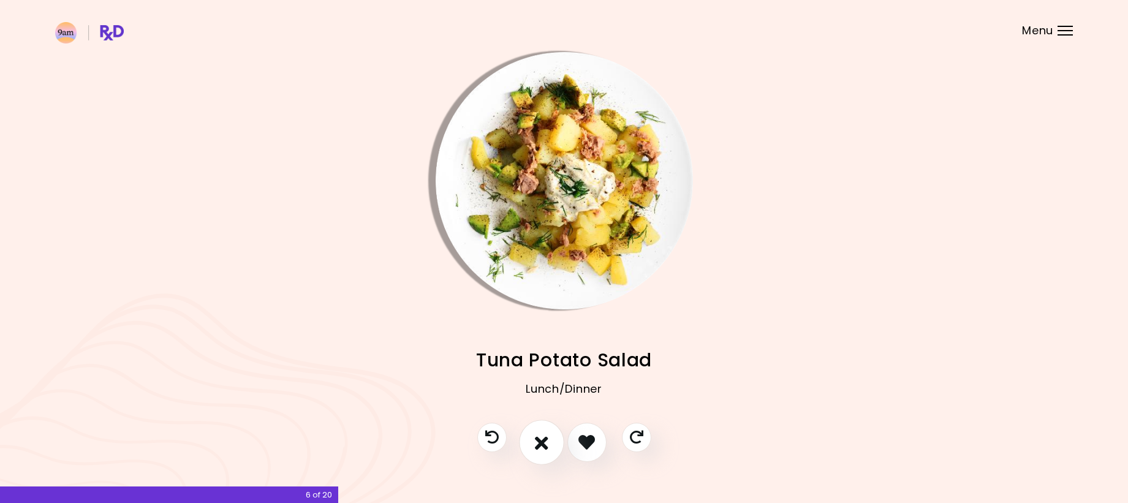
click at [542, 439] on icon "I don't like this recipe" at bounding box center [541, 442] width 13 height 19
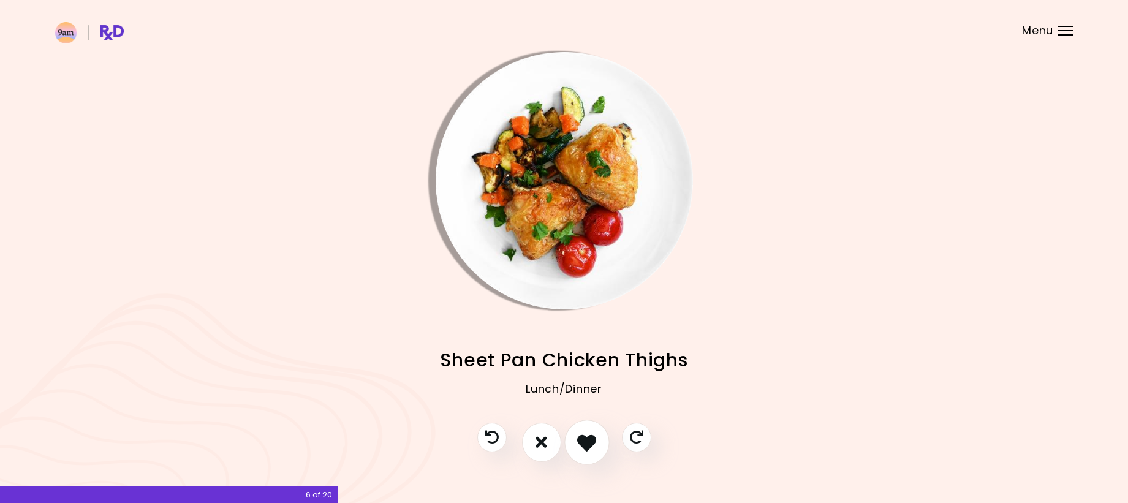
click at [593, 448] on icon "I like this recipe" at bounding box center [586, 442] width 19 height 19
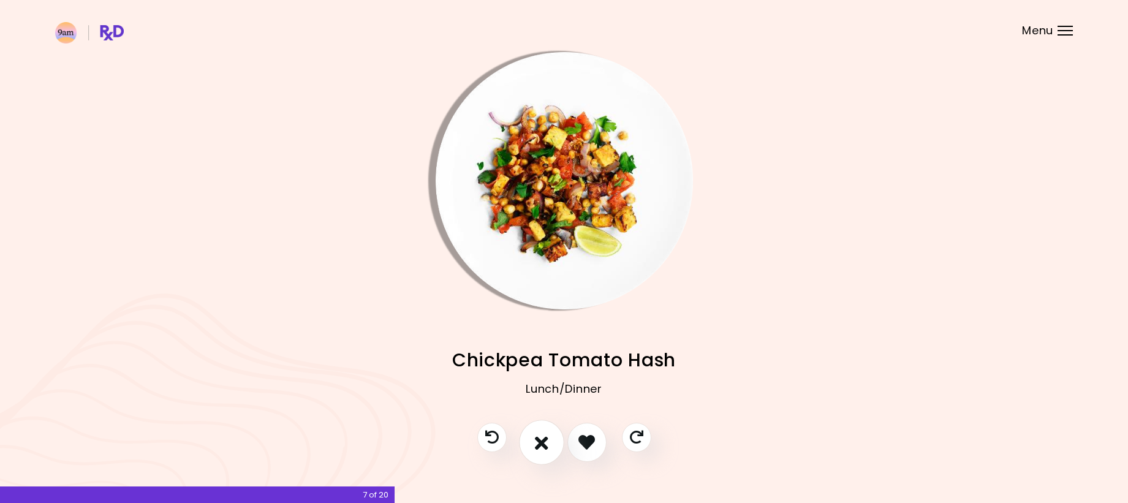
click at [534, 439] on button "I don't like this recipe" at bounding box center [541, 442] width 45 height 45
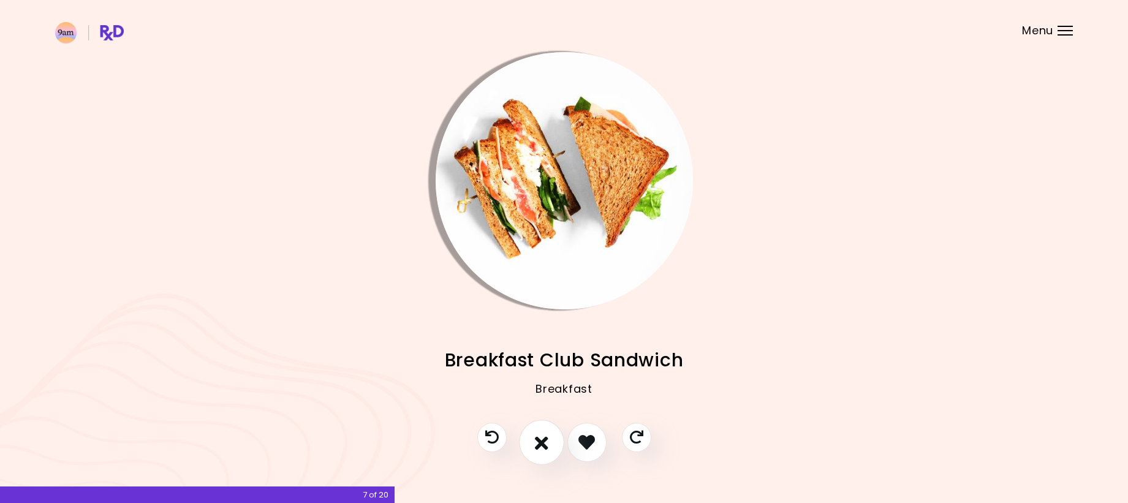
click at [541, 438] on icon "I don't like this recipe" at bounding box center [541, 442] width 13 height 19
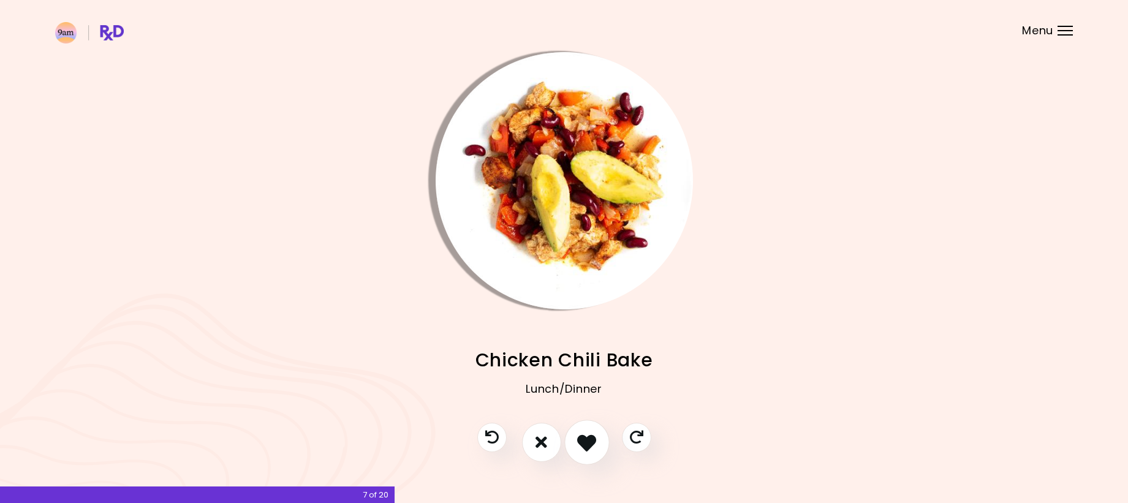
click at [585, 443] on icon "I like this recipe" at bounding box center [586, 442] width 19 height 19
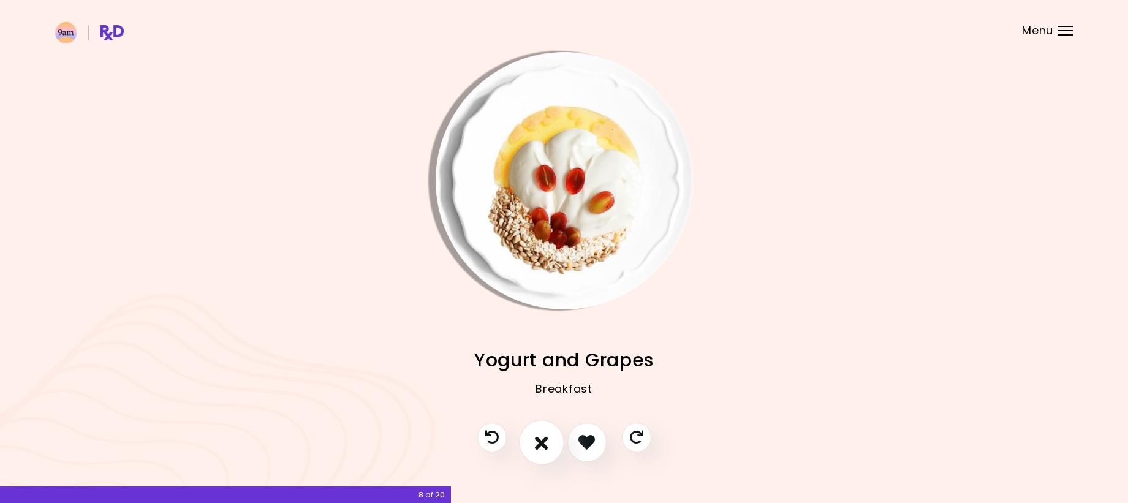
click at [538, 439] on icon "I don't like this recipe" at bounding box center [541, 442] width 13 height 19
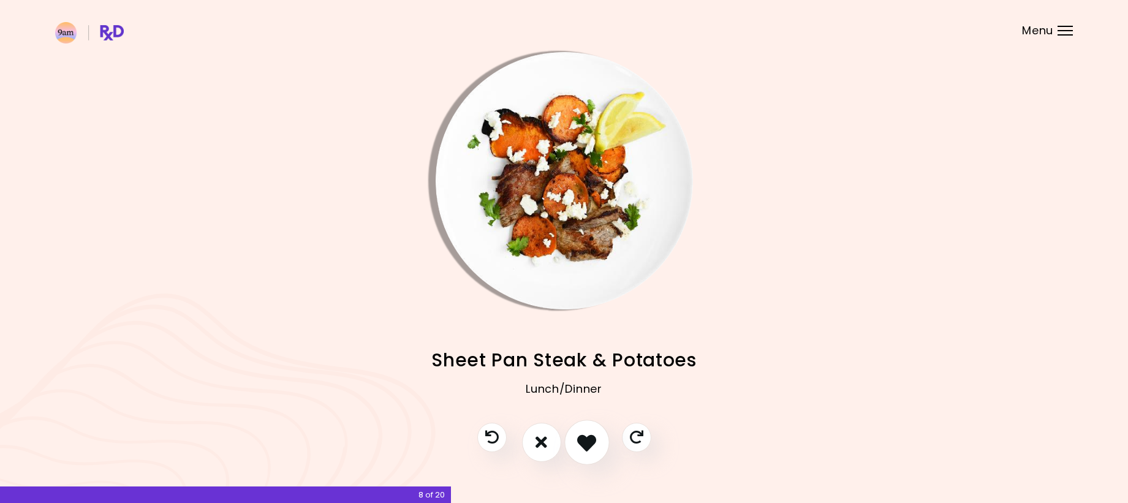
click at [590, 447] on icon "I like this recipe" at bounding box center [586, 442] width 19 height 19
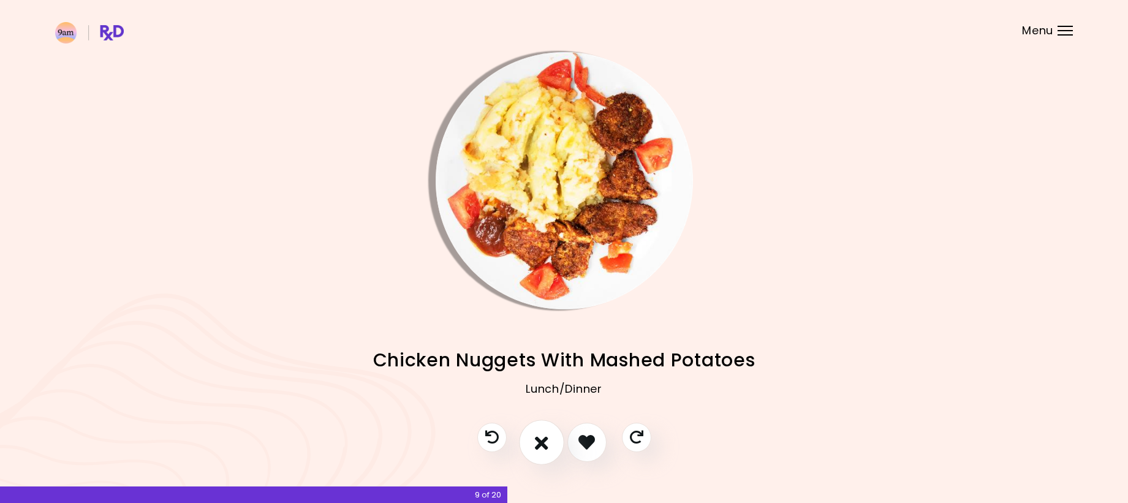
click at [541, 444] on icon "I don't like this recipe" at bounding box center [541, 442] width 13 height 19
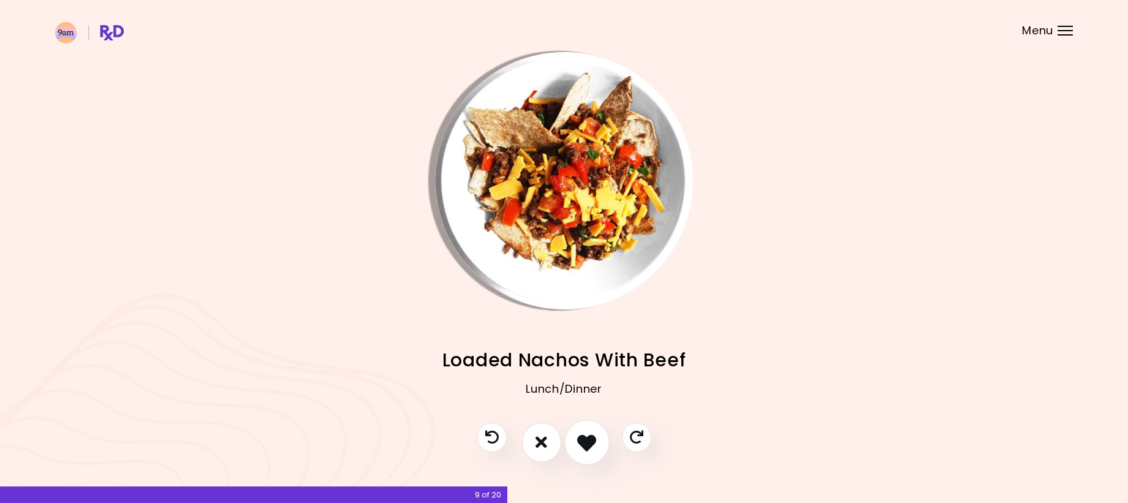
click at [595, 444] on icon "I like this recipe" at bounding box center [586, 442] width 19 height 19
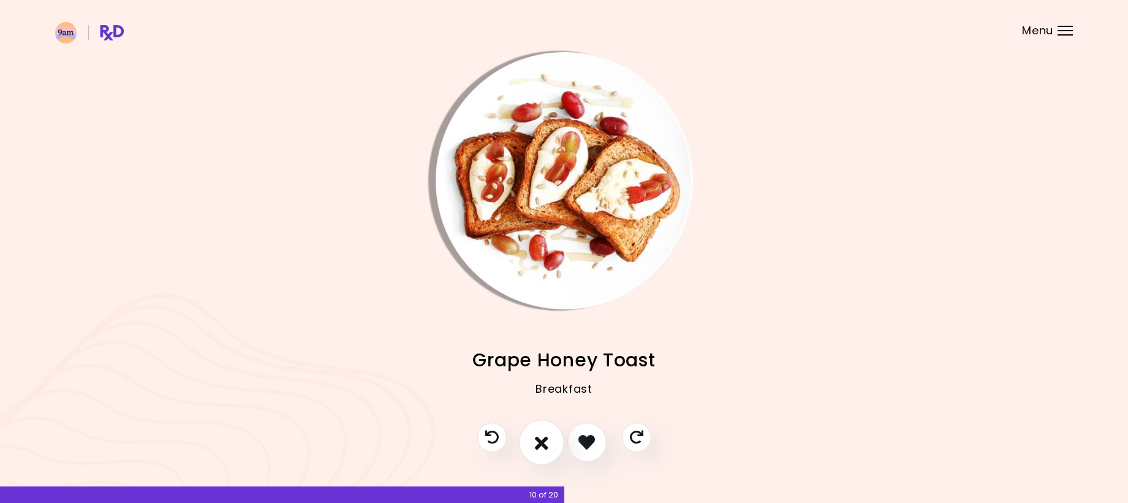
click at [541, 444] on icon "I don't like this recipe" at bounding box center [541, 442] width 13 height 19
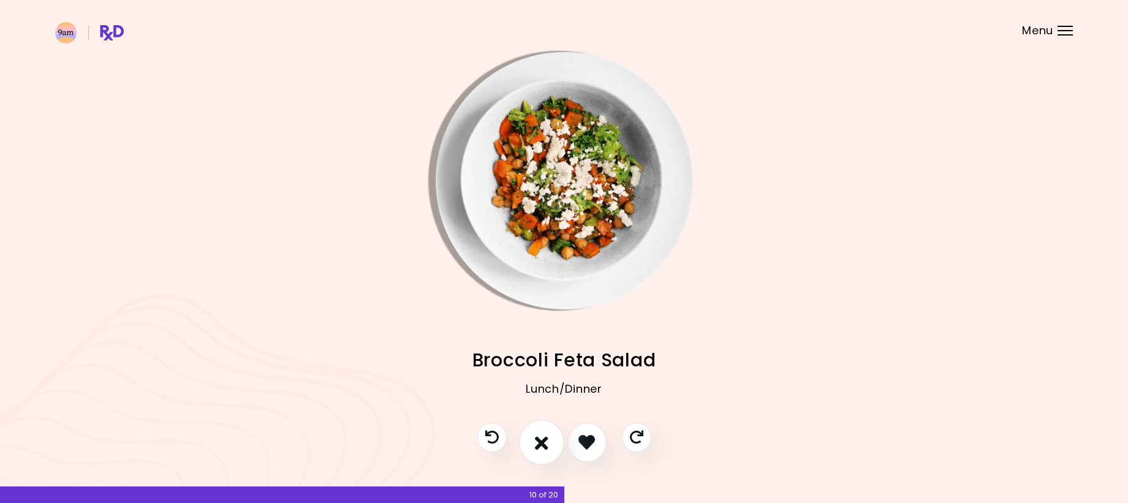
click at [541, 444] on icon "I don't like this recipe" at bounding box center [541, 442] width 13 height 19
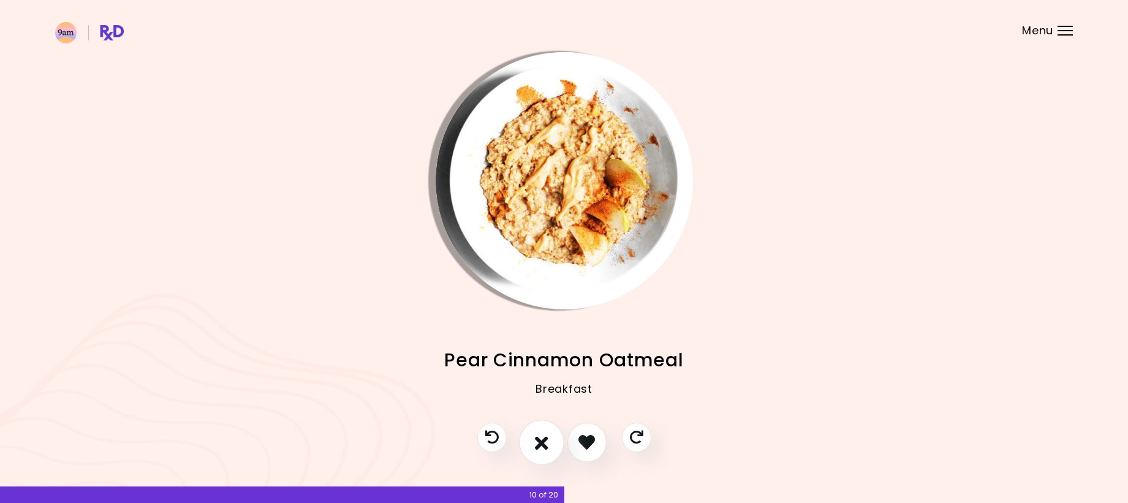
click at [541, 444] on icon "I don't like this recipe" at bounding box center [541, 442] width 13 height 19
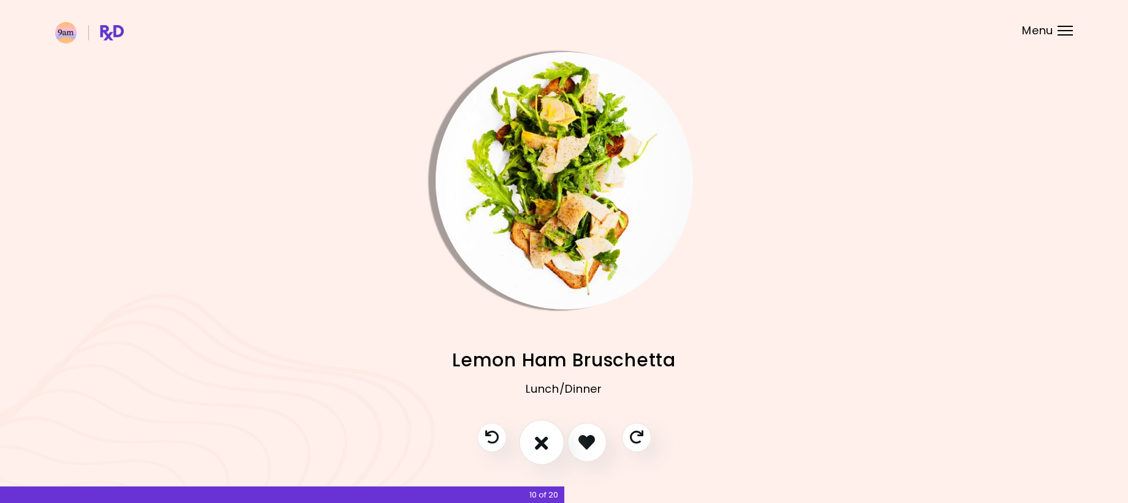
click at [541, 444] on icon "I don't like this recipe" at bounding box center [541, 442] width 13 height 19
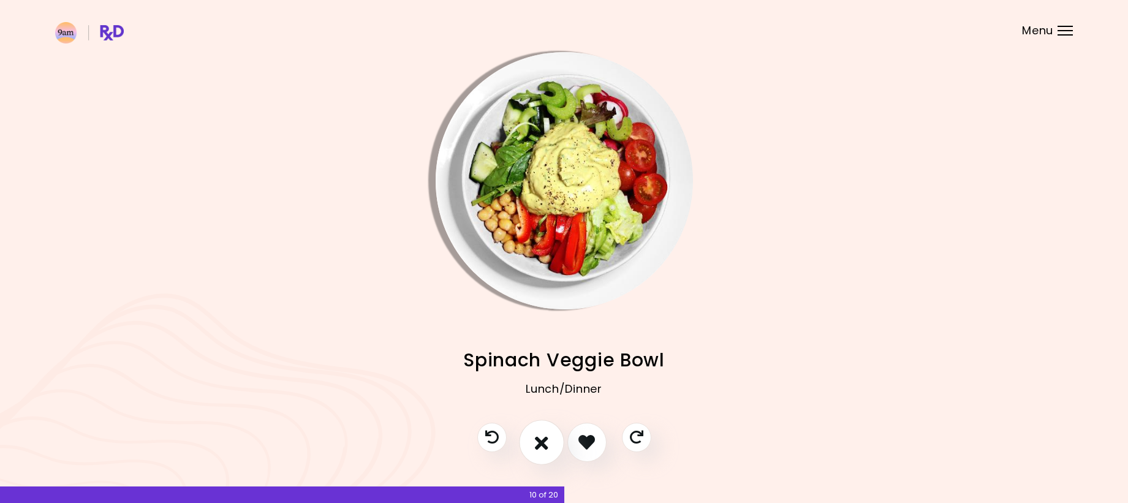
click at [541, 444] on icon "I don't like this recipe" at bounding box center [541, 442] width 13 height 19
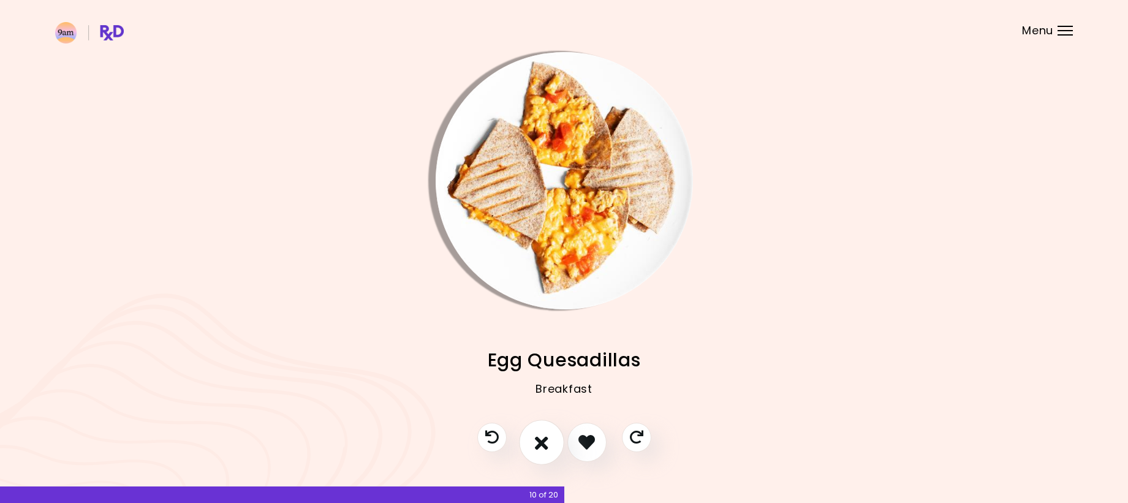
click at [541, 444] on icon "I don't like this recipe" at bounding box center [541, 442] width 13 height 19
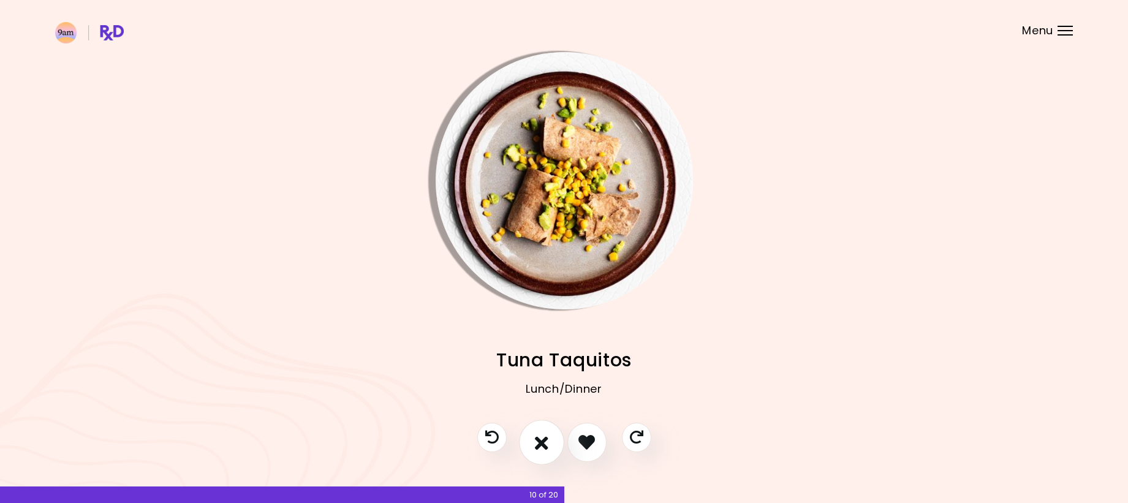
click at [541, 444] on icon "I don't like this recipe" at bounding box center [541, 442] width 13 height 19
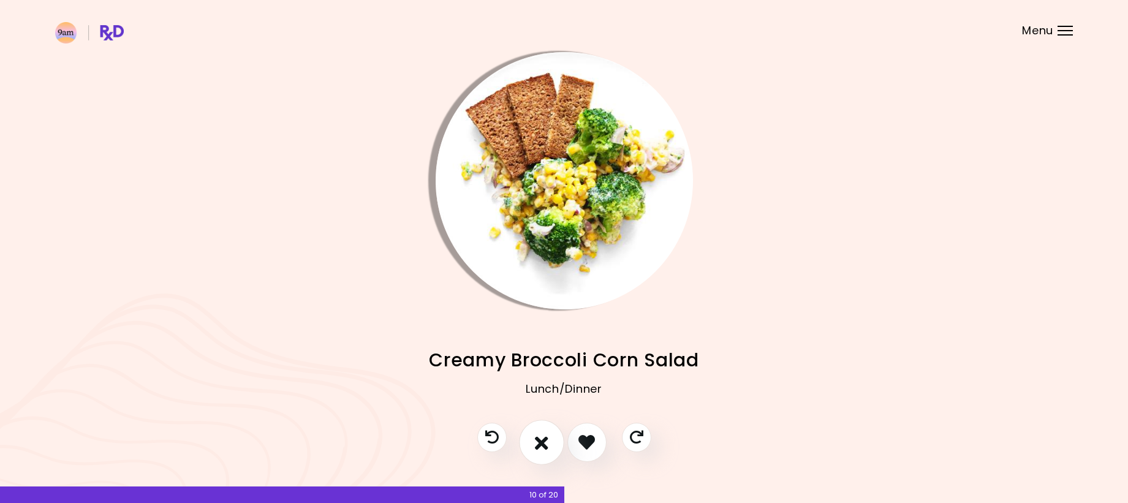
click at [545, 442] on icon "I don't like this recipe" at bounding box center [541, 442] width 13 height 19
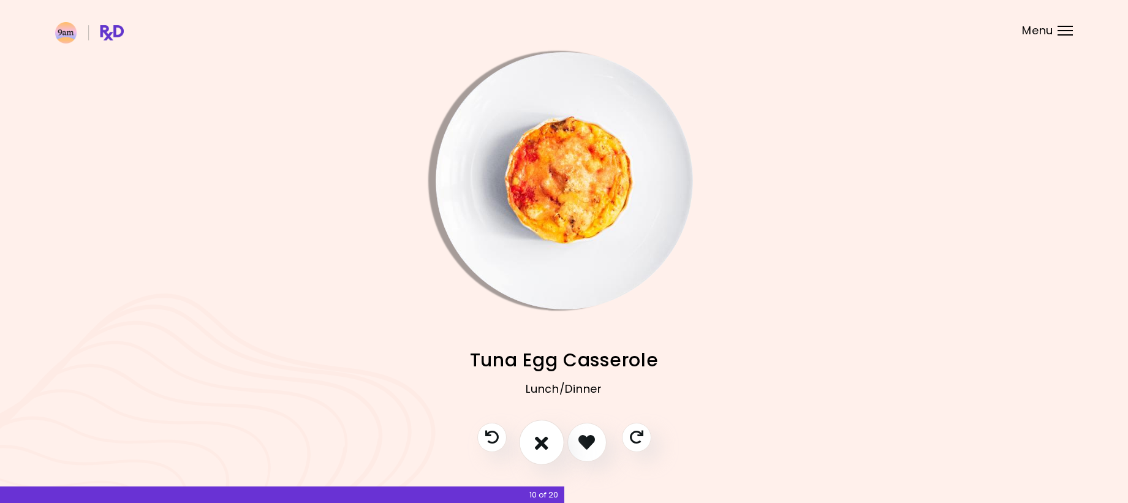
click at [545, 442] on icon "I don't like this recipe" at bounding box center [541, 442] width 13 height 19
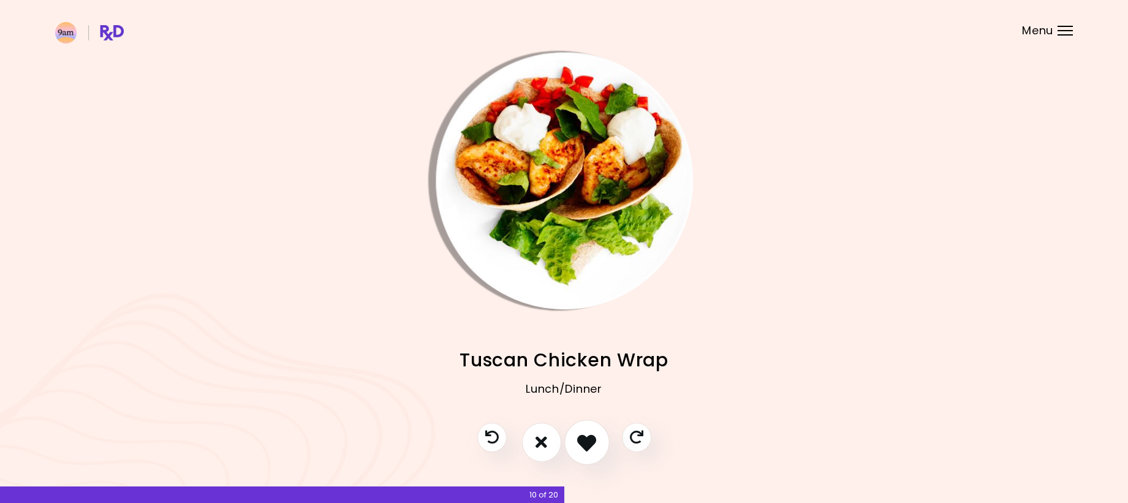
click at [593, 447] on icon "I like this recipe" at bounding box center [586, 442] width 19 height 19
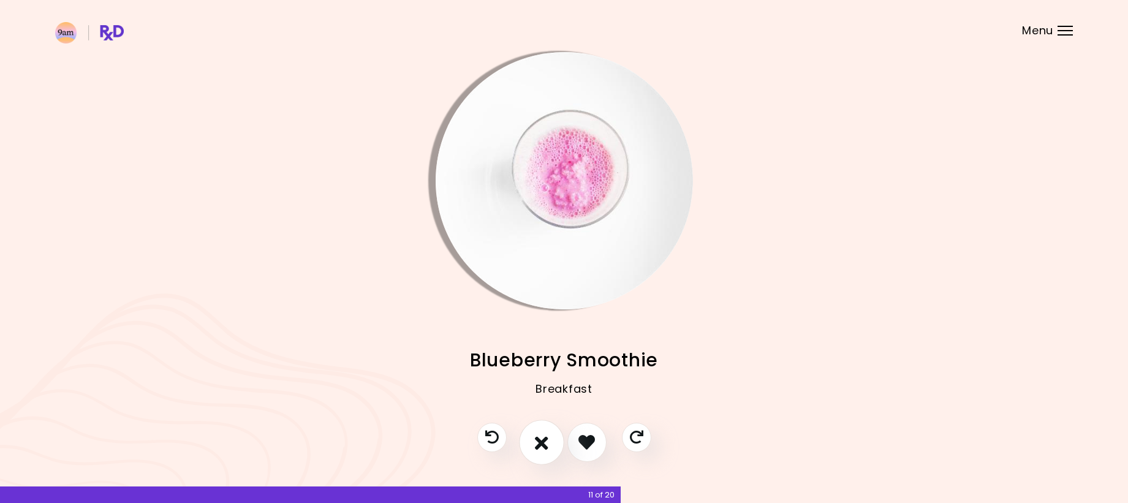
click at [544, 441] on icon "I don't like this recipe" at bounding box center [541, 442] width 13 height 19
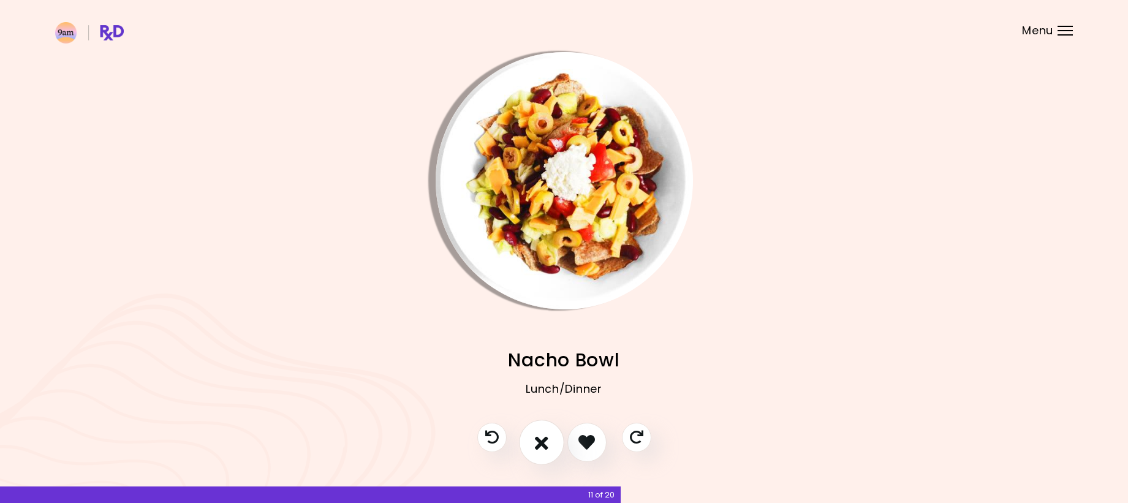
click at [552, 439] on button "I don't like this recipe" at bounding box center [541, 442] width 45 height 45
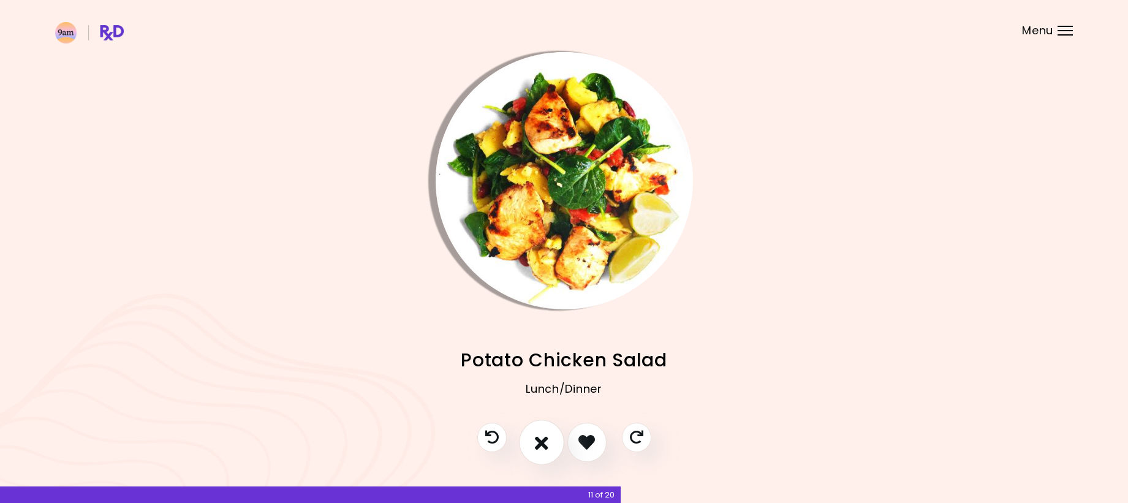
click at [536, 445] on icon "I don't like this recipe" at bounding box center [541, 442] width 13 height 19
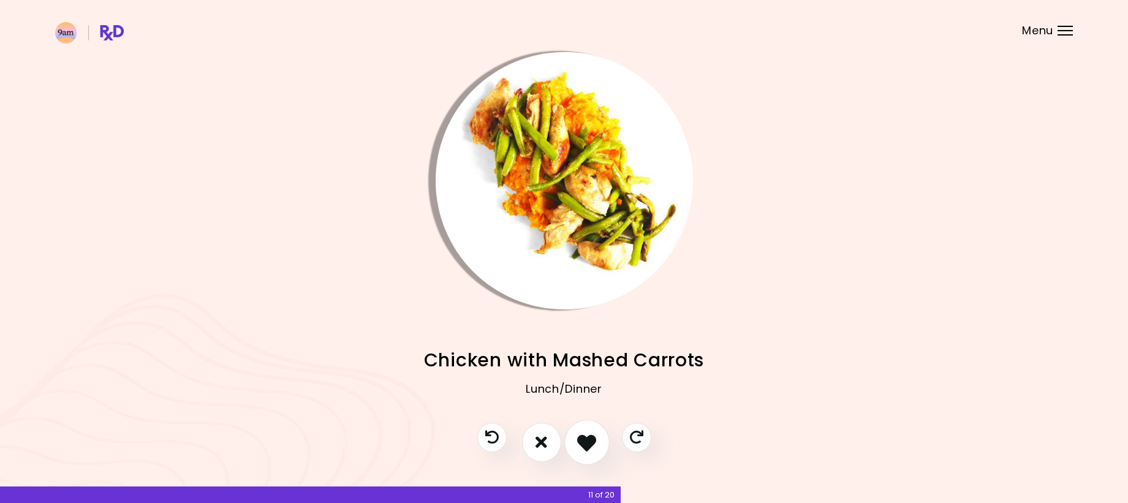
click at [594, 441] on icon "I like this recipe" at bounding box center [586, 442] width 19 height 19
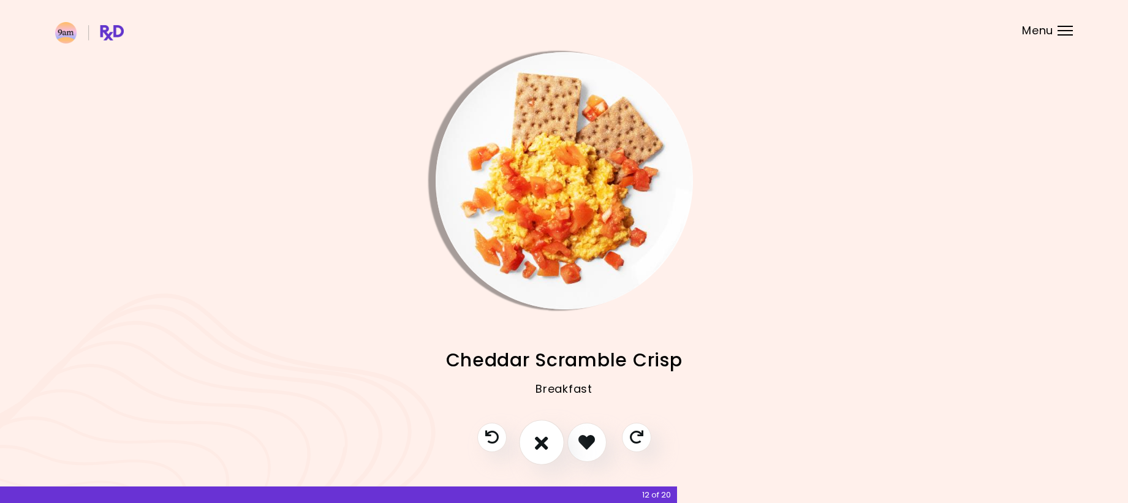
click at [542, 434] on icon "I don't like this recipe" at bounding box center [541, 442] width 13 height 19
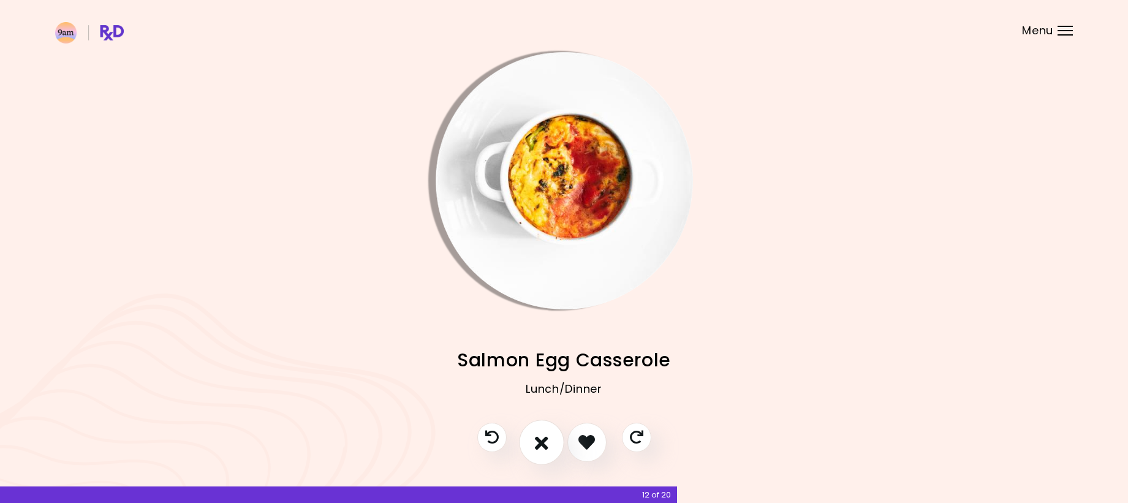
click at [542, 443] on icon "I don't like this recipe" at bounding box center [541, 442] width 13 height 19
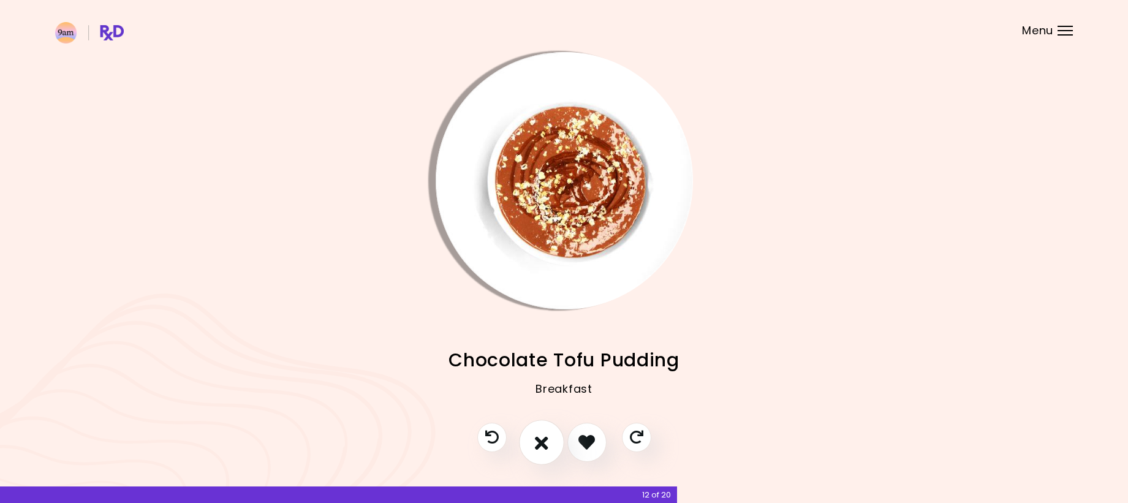
click at [542, 443] on icon "I don't like this recipe" at bounding box center [541, 442] width 13 height 19
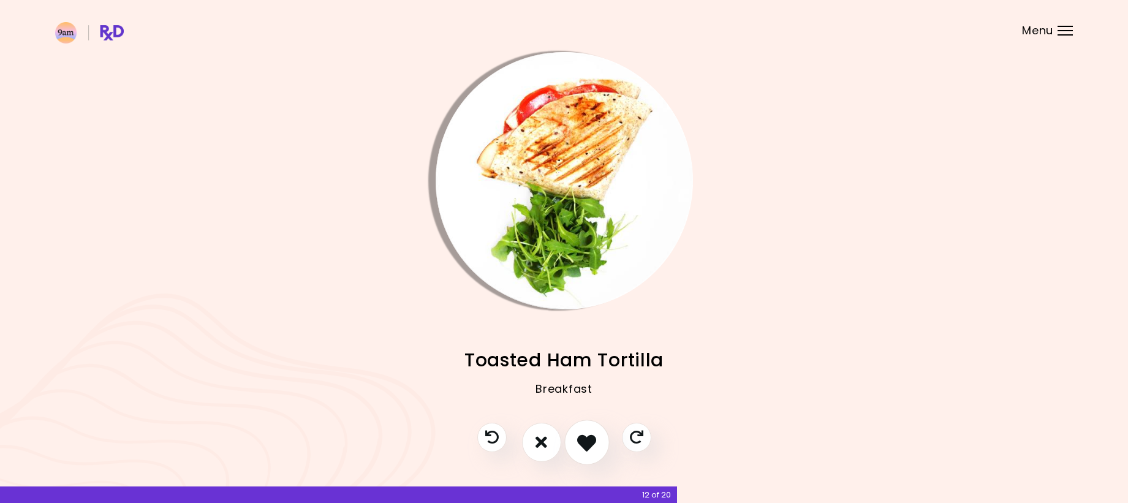
click at [585, 444] on icon "I like this recipe" at bounding box center [586, 442] width 19 height 19
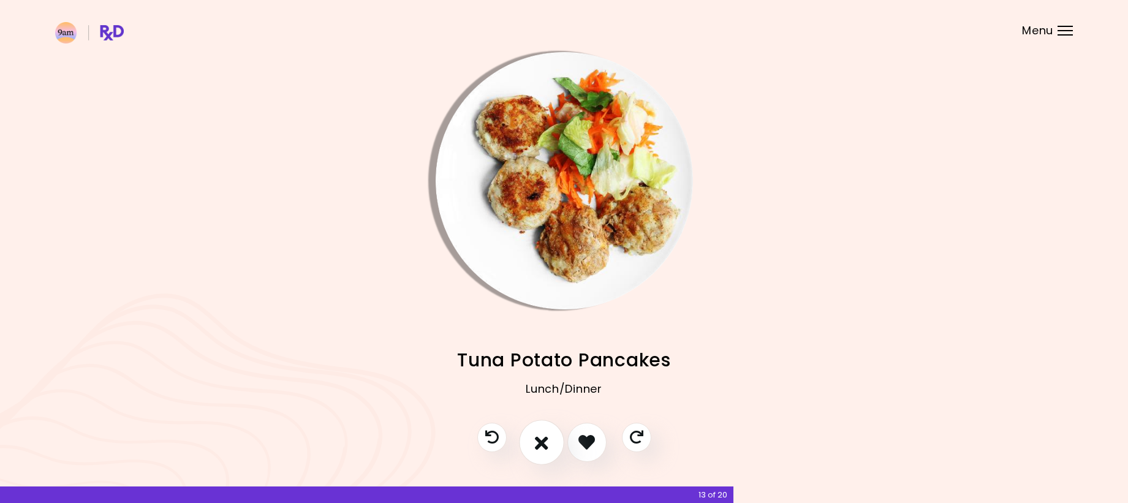
click at [545, 441] on icon "I don't like this recipe" at bounding box center [541, 442] width 13 height 19
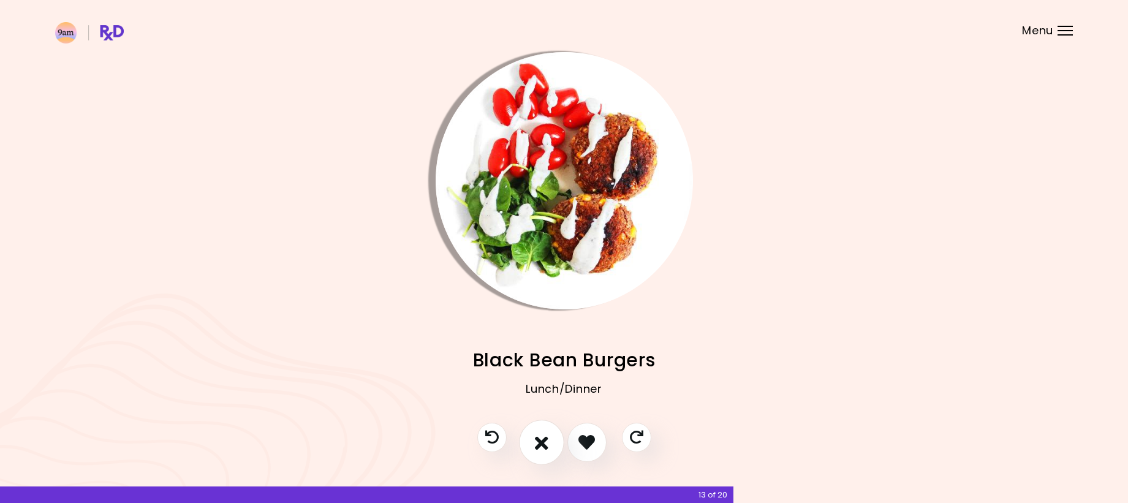
click at [545, 441] on icon "I don't like this recipe" at bounding box center [541, 442] width 13 height 19
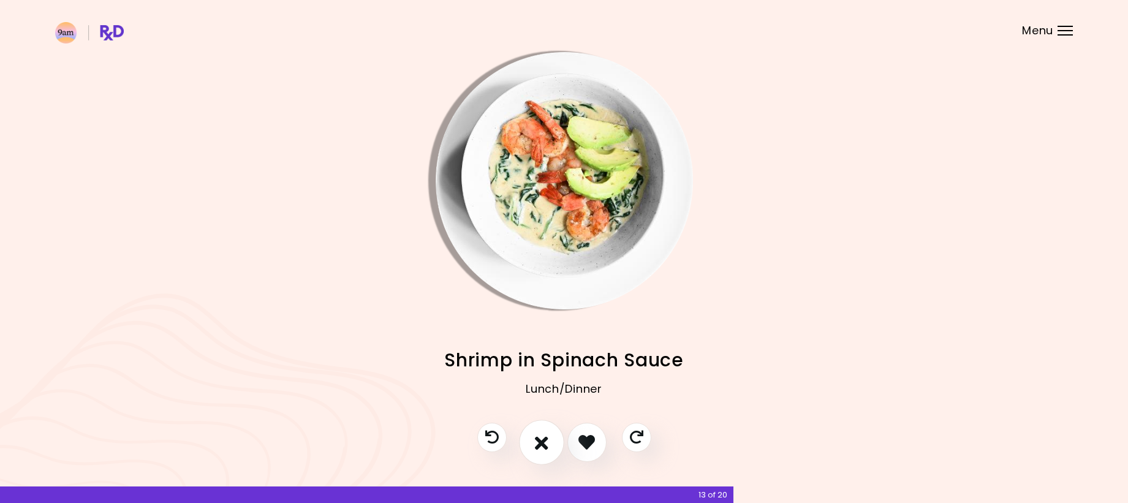
click at [545, 441] on icon "I don't like this recipe" at bounding box center [541, 442] width 13 height 19
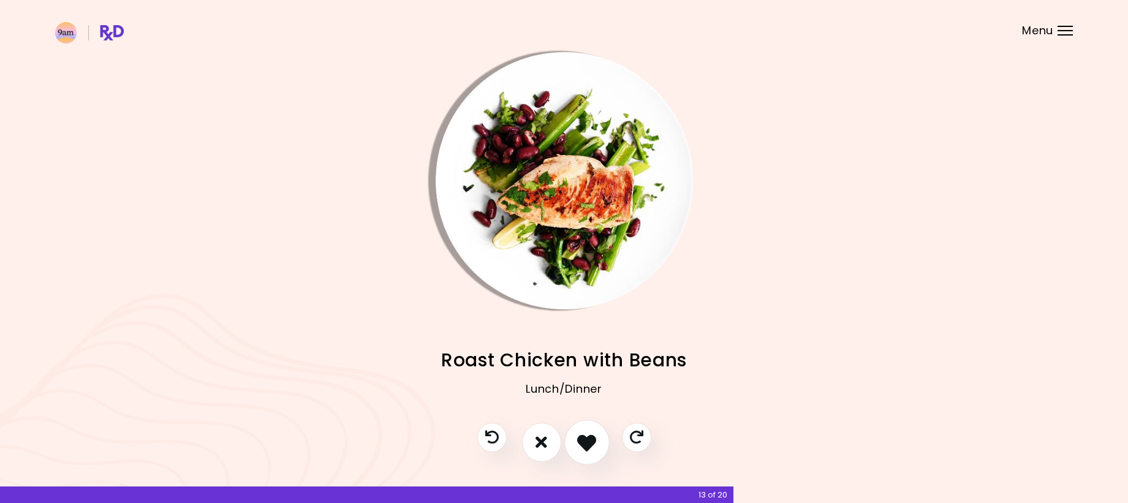
click at [591, 444] on icon "I like this recipe" at bounding box center [586, 442] width 19 height 19
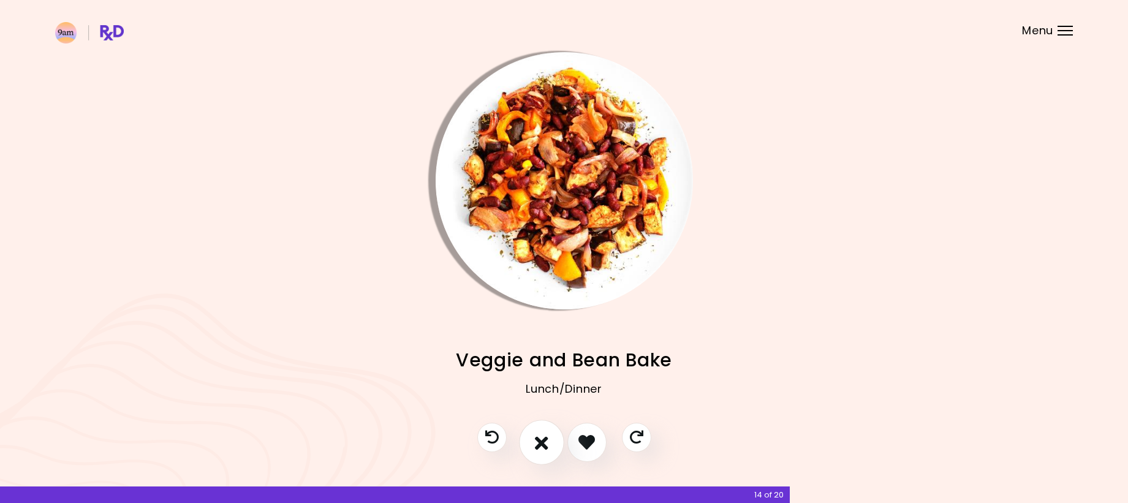
click at [547, 443] on icon "I don't like this recipe" at bounding box center [541, 442] width 13 height 19
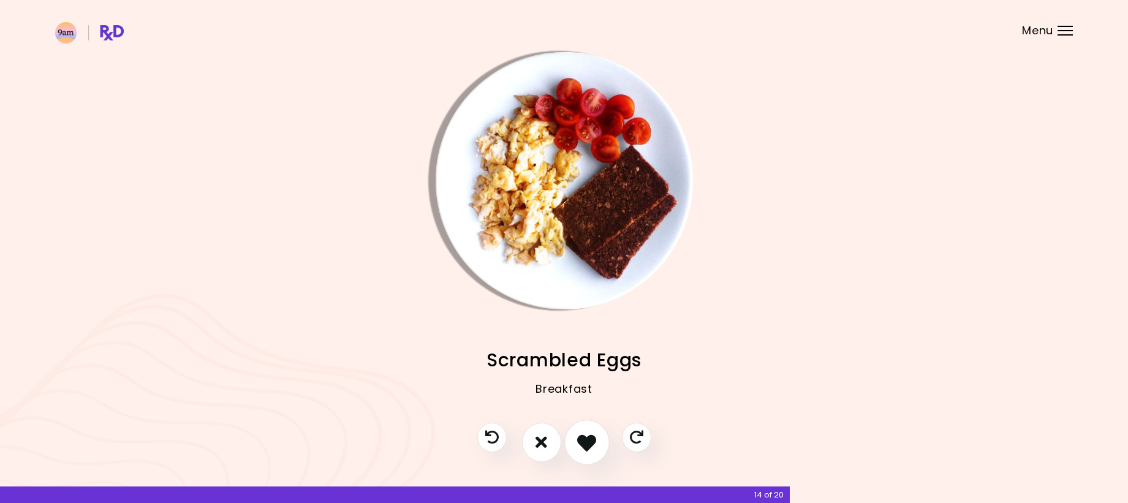
click at [584, 441] on icon "I like this recipe" at bounding box center [586, 442] width 19 height 19
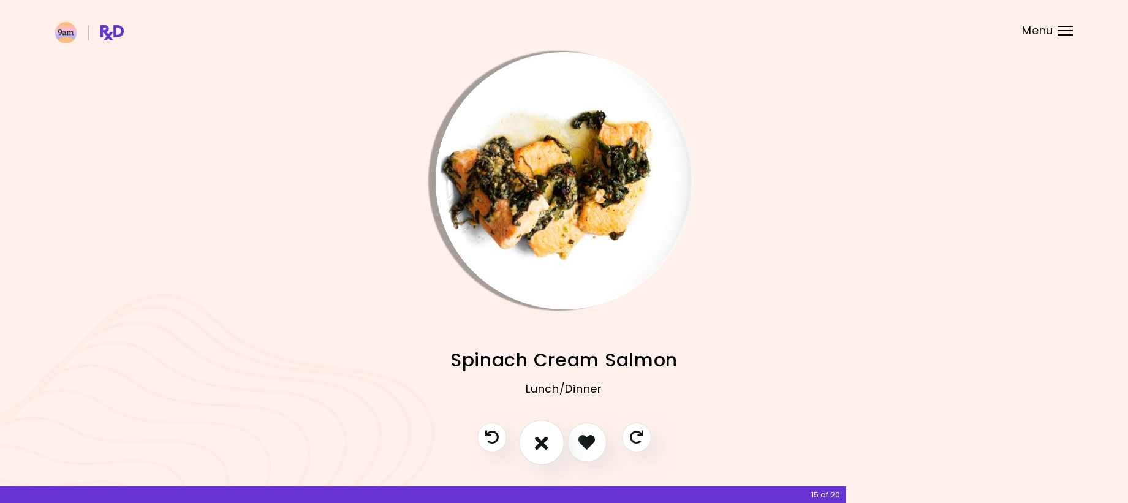
click at [531, 435] on button "I don't like this recipe" at bounding box center [541, 442] width 45 height 45
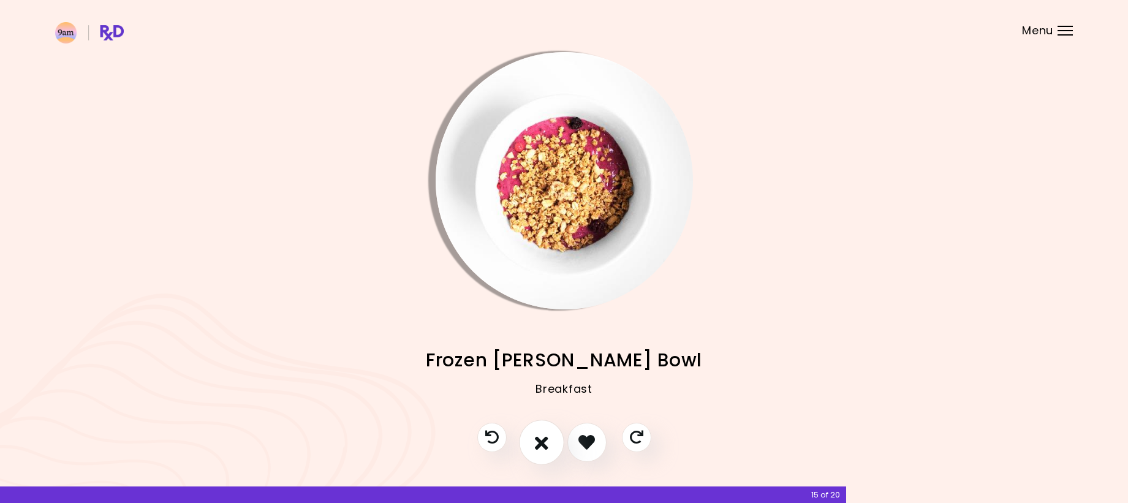
click at [545, 439] on icon "I don't like this recipe" at bounding box center [541, 442] width 13 height 19
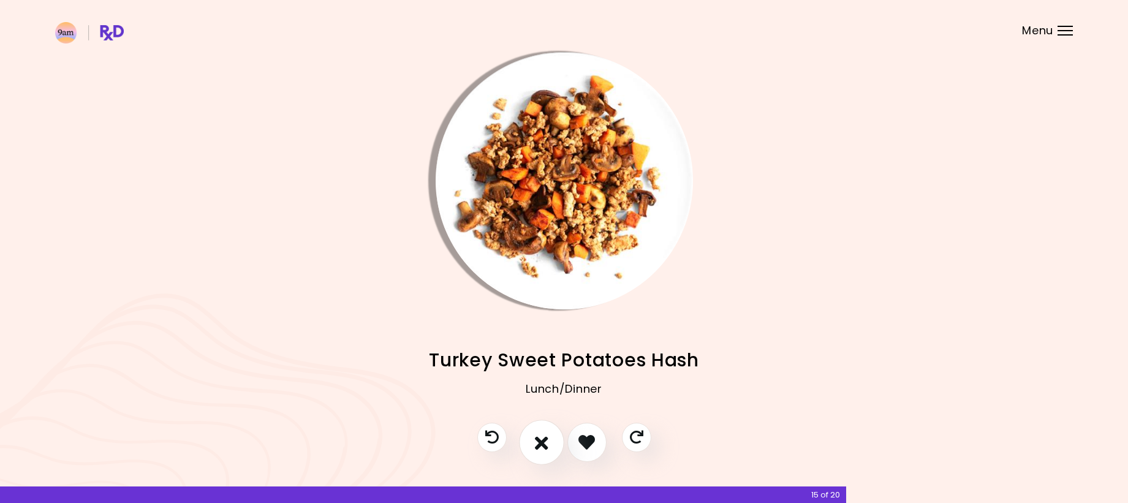
click at [545, 439] on icon "I don't like this recipe" at bounding box center [541, 442] width 13 height 19
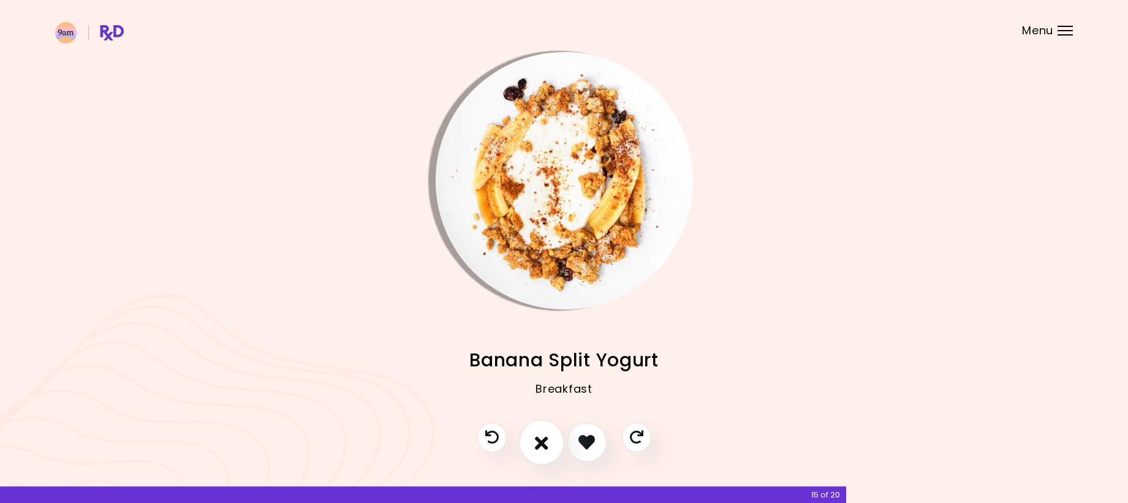
click at [545, 439] on icon "I don't like this recipe" at bounding box center [541, 442] width 13 height 19
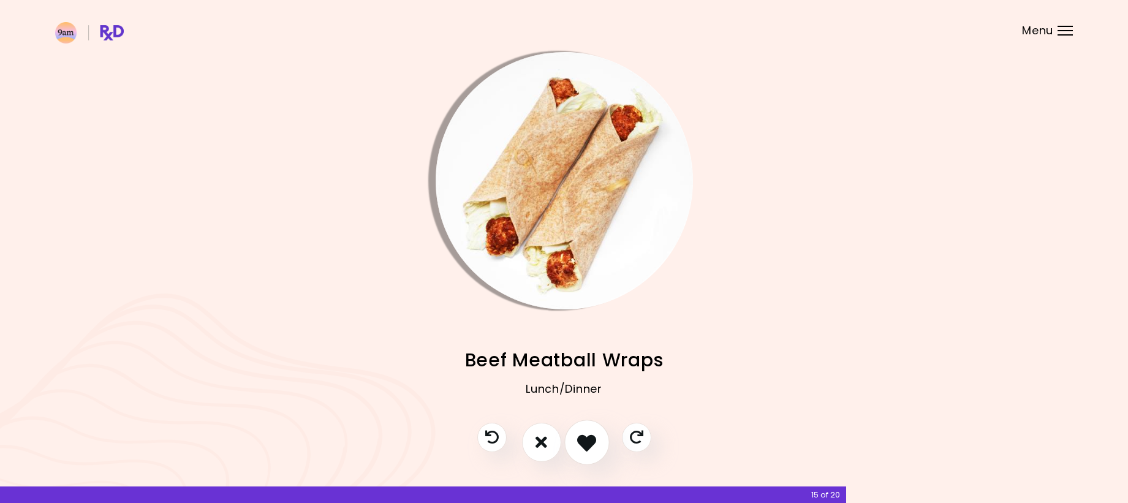
click at [582, 440] on icon "I like this recipe" at bounding box center [586, 442] width 19 height 19
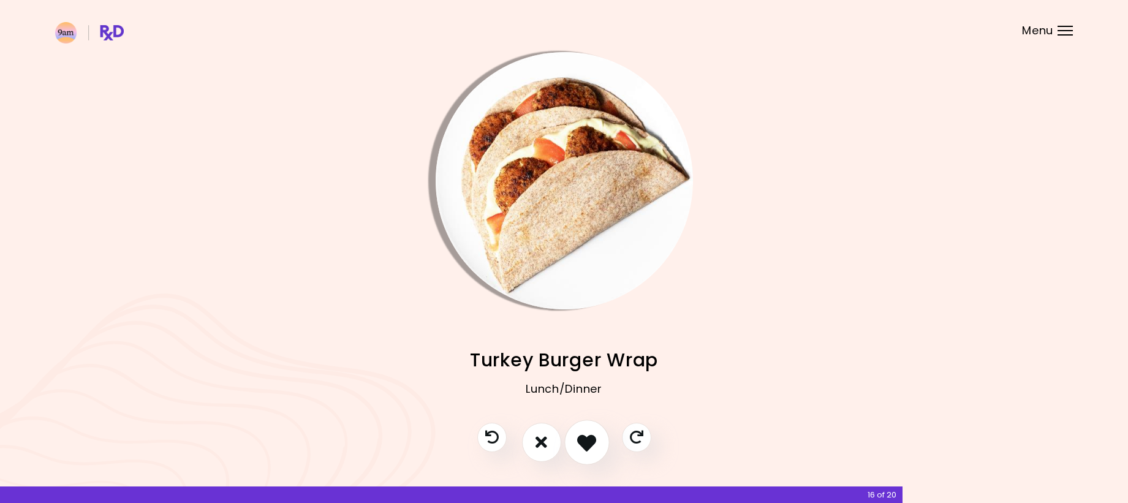
click at [583, 435] on icon "I like this recipe" at bounding box center [586, 442] width 19 height 19
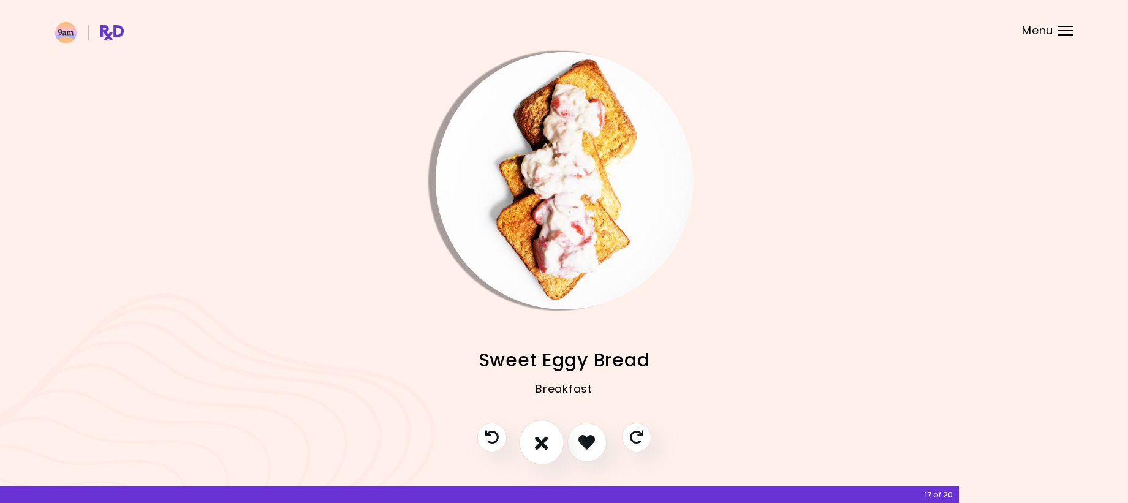
click at [542, 439] on icon "I don't like this recipe" at bounding box center [541, 442] width 13 height 19
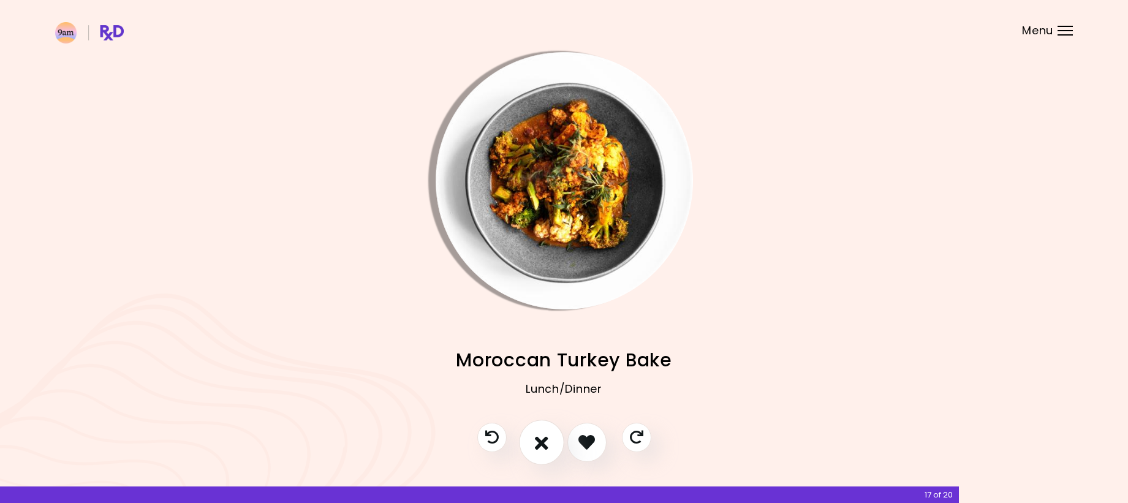
click at [543, 439] on icon "I don't like this recipe" at bounding box center [541, 442] width 13 height 19
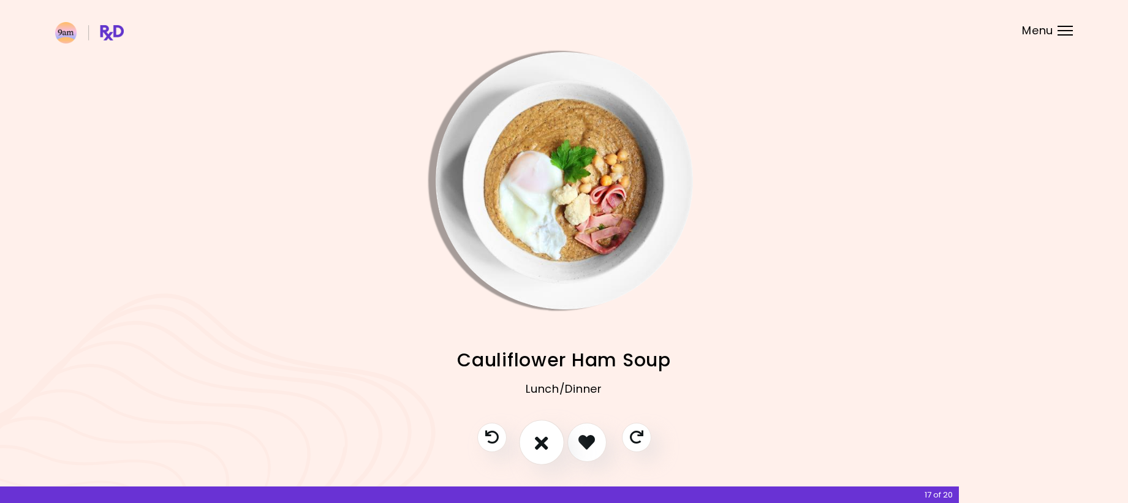
click at [543, 439] on icon "I don't like this recipe" at bounding box center [541, 442] width 13 height 19
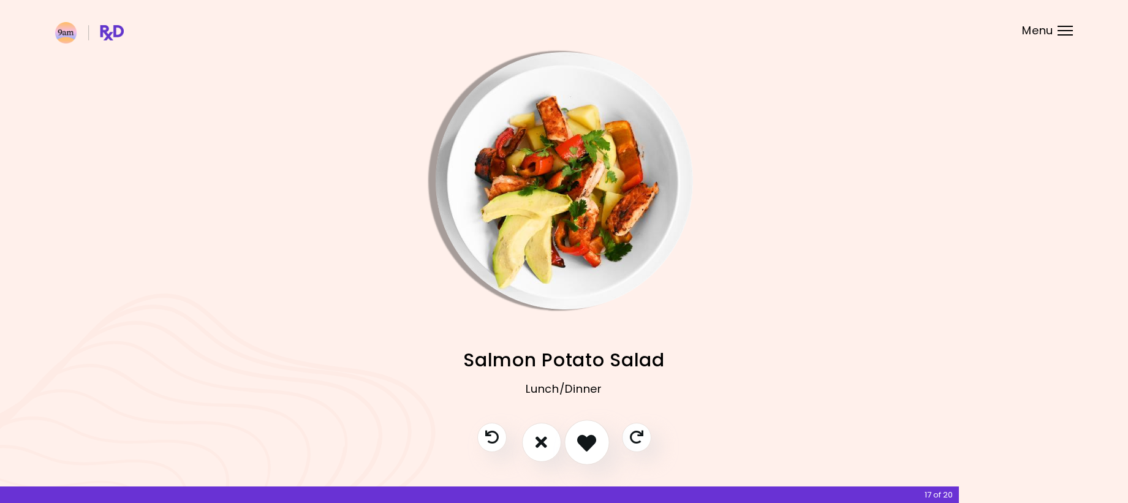
click at [591, 442] on icon "I like this recipe" at bounding box center [586, 442] width 19 height 19
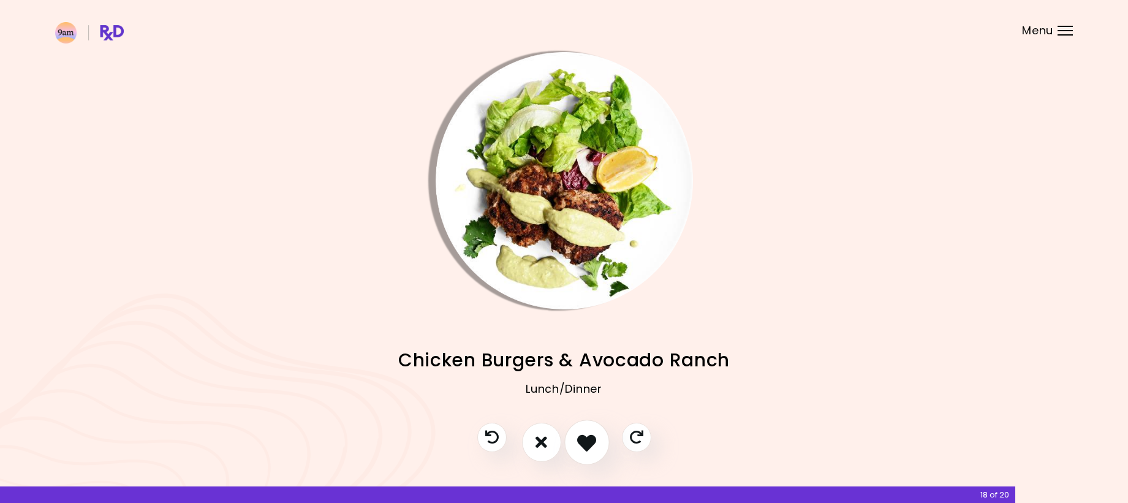
click at [590, 443] on icon "I like this recipe" at bounding box center [586, 442] width 19 height 19
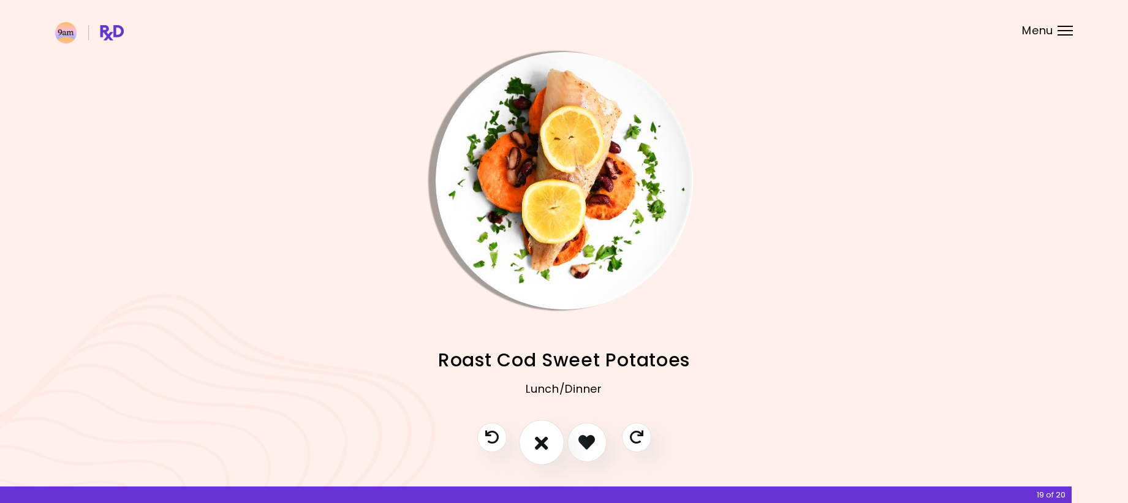
click at [541, 438] on icon "I don't like this recipe" at bounding box center [541, 442] width 13 height 19
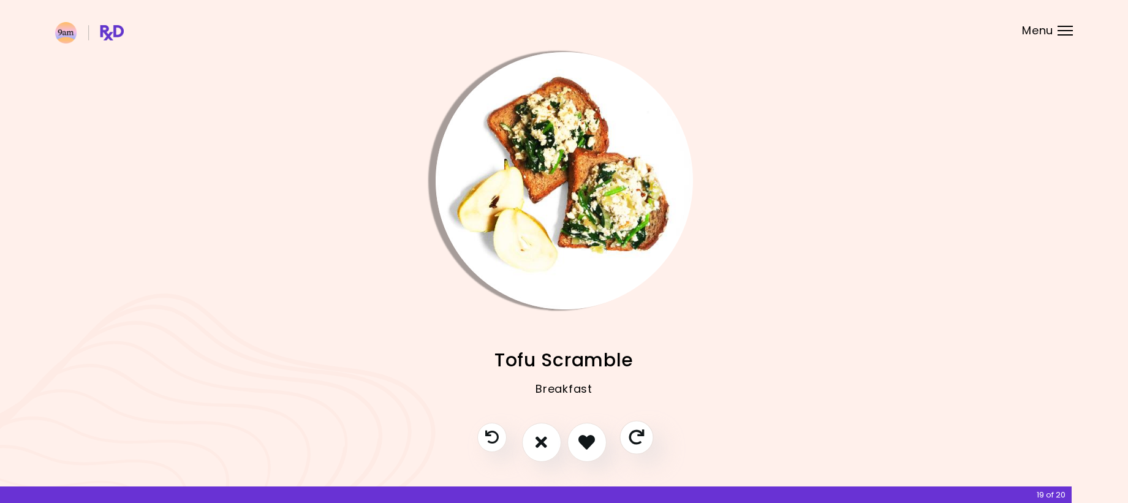
click at [639, 435] on icon "Skip" at bounding box center [636, 437] width 15 height 15
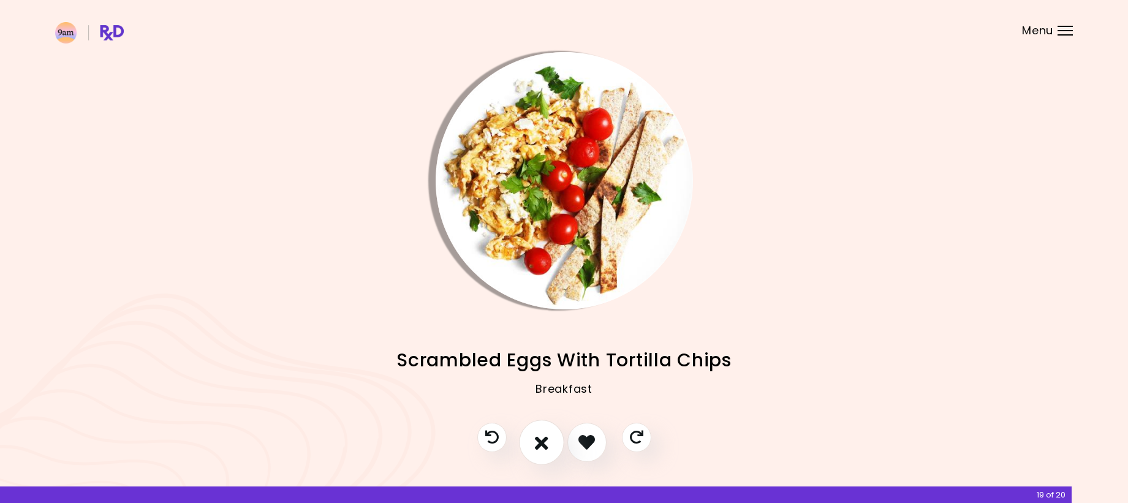
click at [537, 443] on icon "I don't like this recipe" at bounding box center [541, 442] width 13 height 19
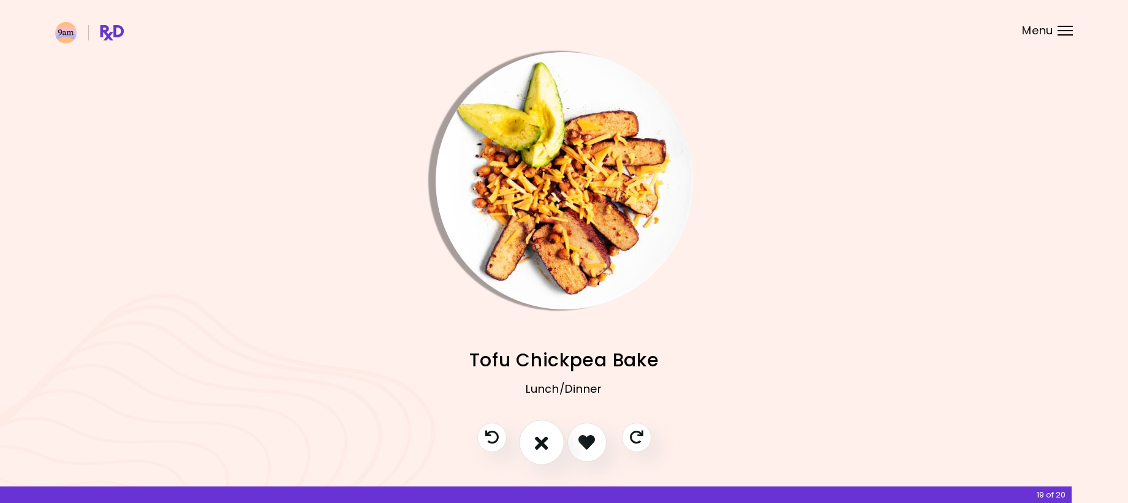
click at [537, 443] on icon "I don't like this recipe" at bounding box center [541, 442] width 13 height 19
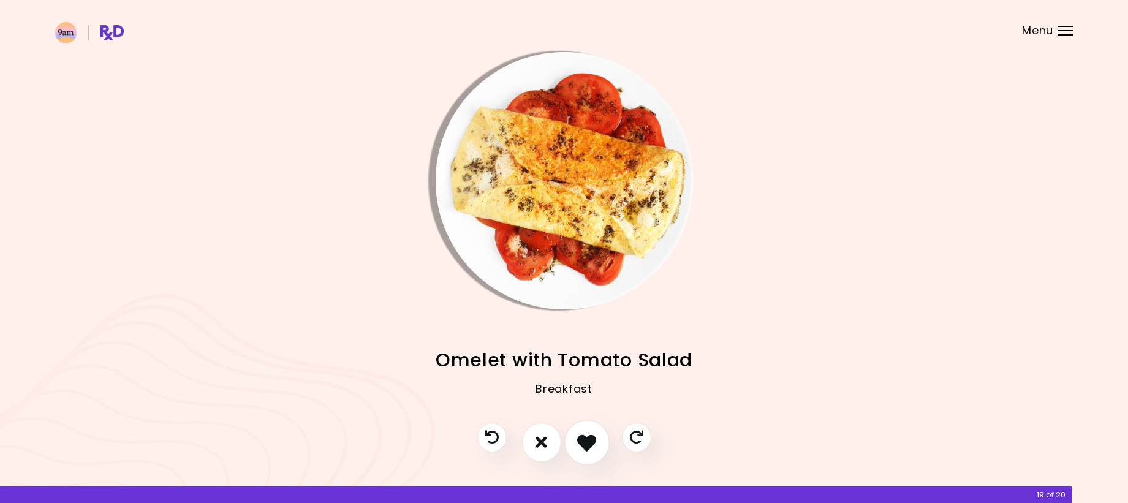
click at [587, 439] on icon "I like this recipe" at bounding box center [586, 442] width 19 height 19
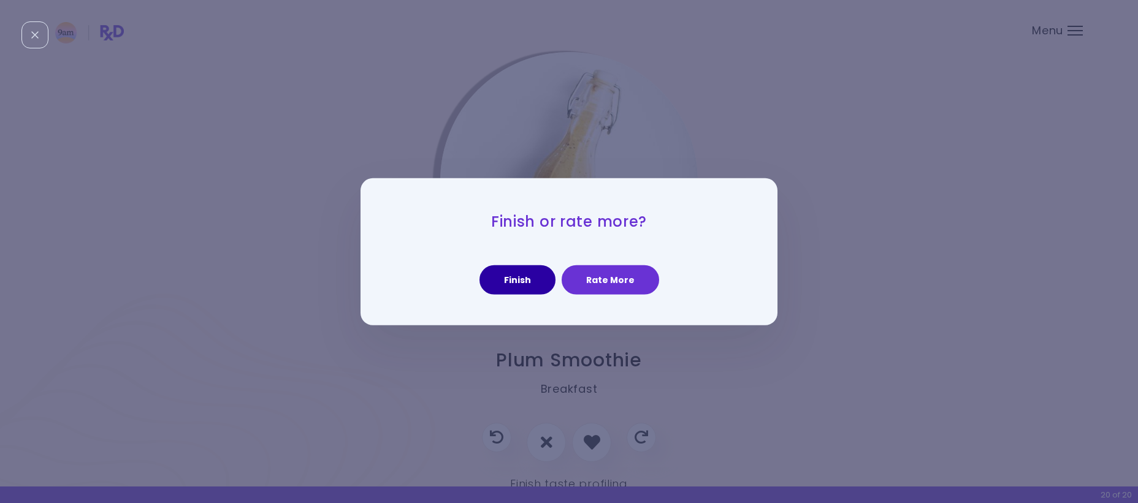
click at [523, 286] on button "Finish" at bounding box center [517, 279] width 76 height 29
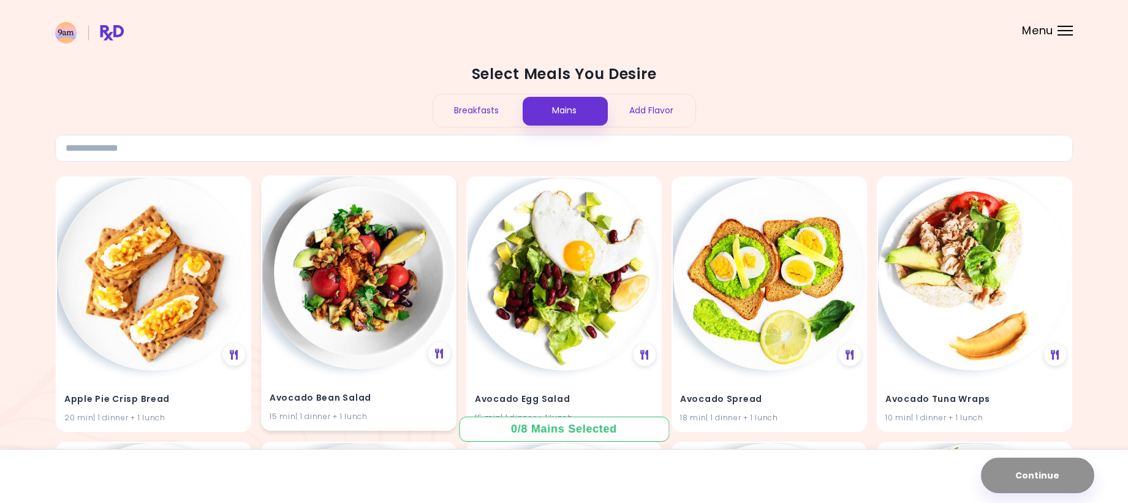
click at [401, 314] on img at bounding box center [358, 273] width 193 height 193
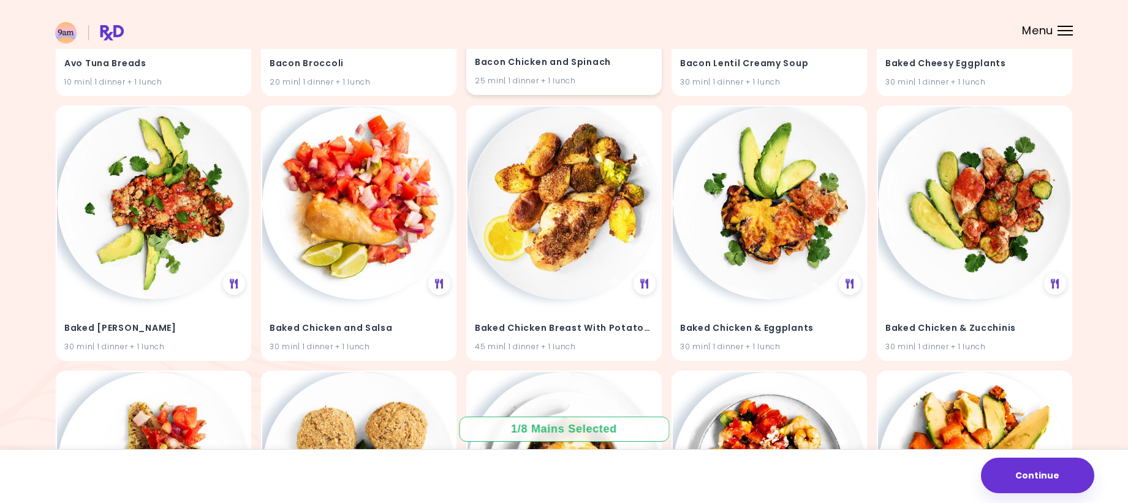
scroll to position [613, 0]
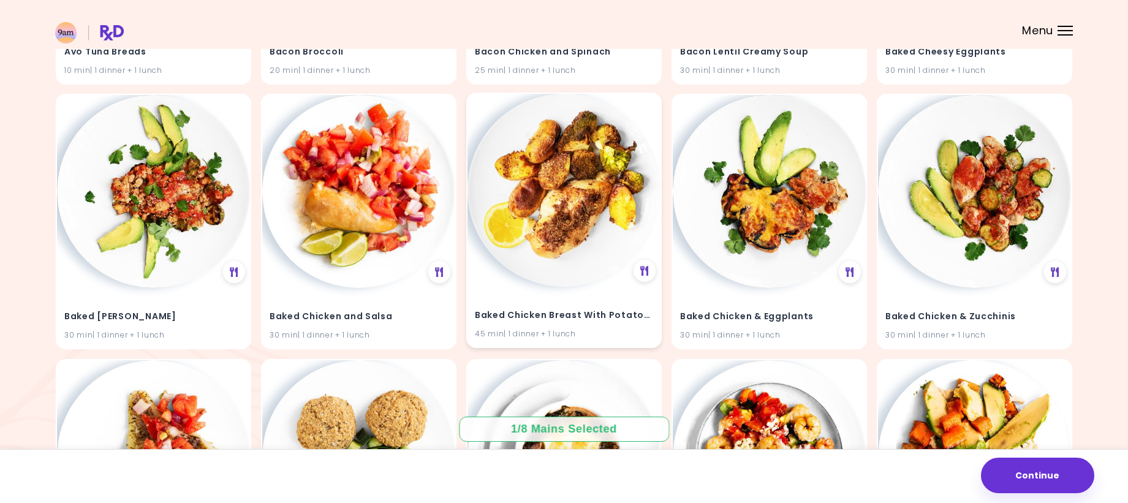
click at [528, 291] on div "Baked Chicken Breast With Potatoes 45 min | 1 dinner + 1 lunch" at bounding box center [564, 317] width 193 height 60
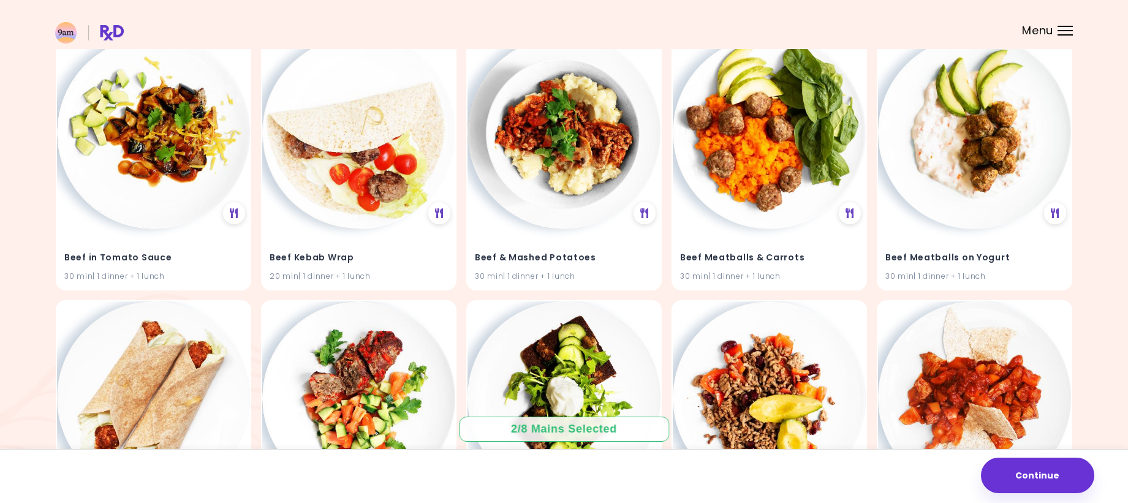
scroll to position [3065, 0]
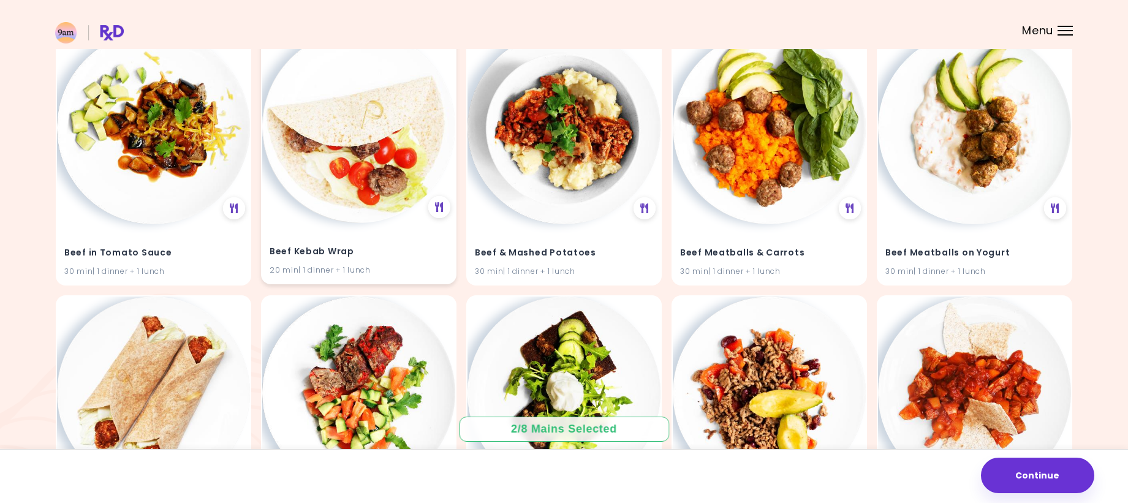
click at [363, 202] on img at bounding box center [358, 126] width 193 height 193
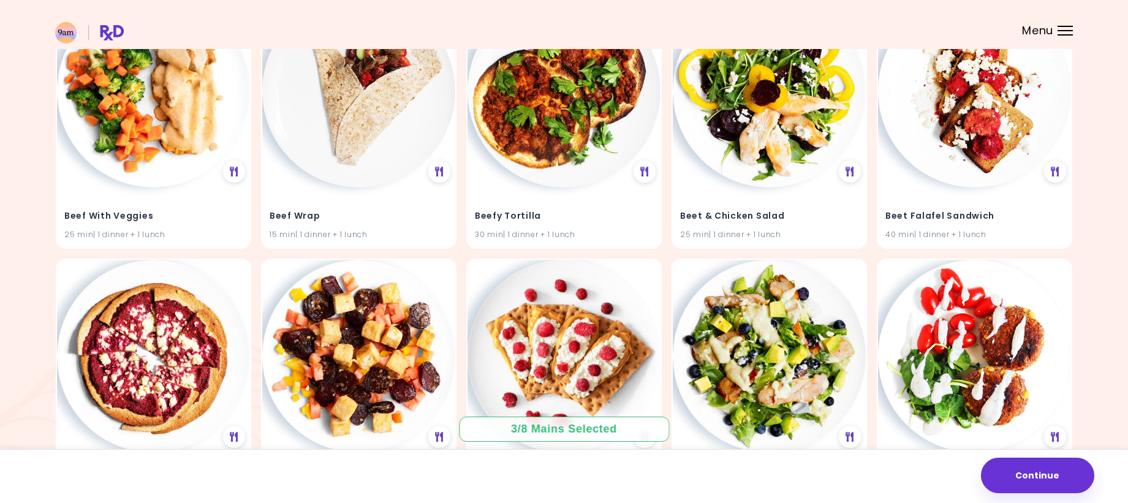
scroll to position [4168, 0]
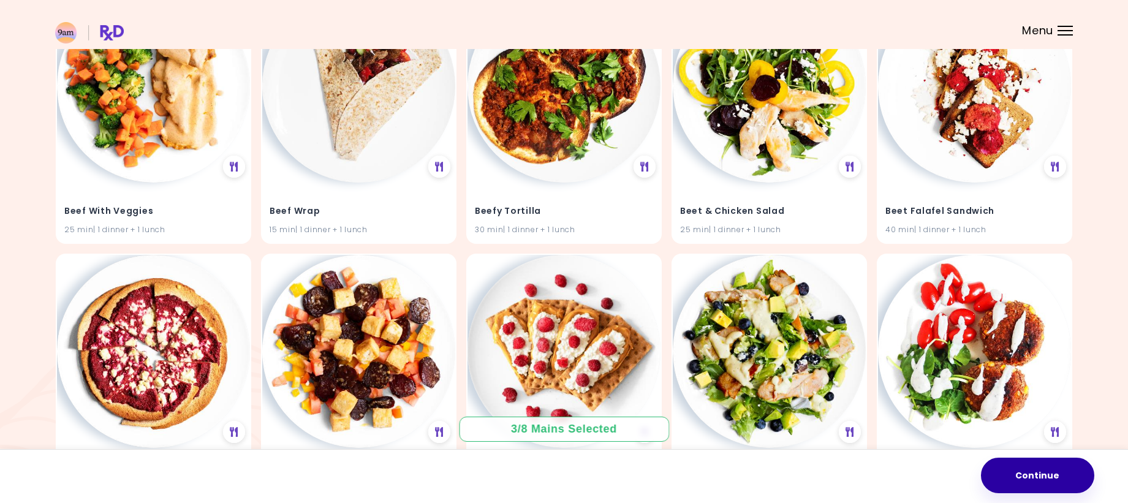
click at [1038, 483] on button "Continue" at bounding box center [1037, 476] width 113 height 36
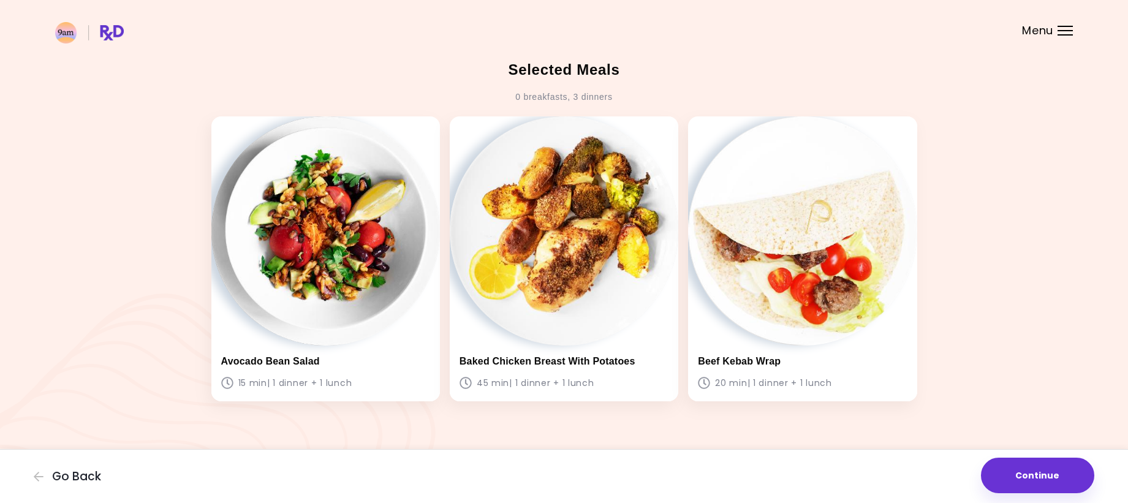
click at [1038, 483] on button "Continue" at bounding box center [1037, 476] width 113 height 36
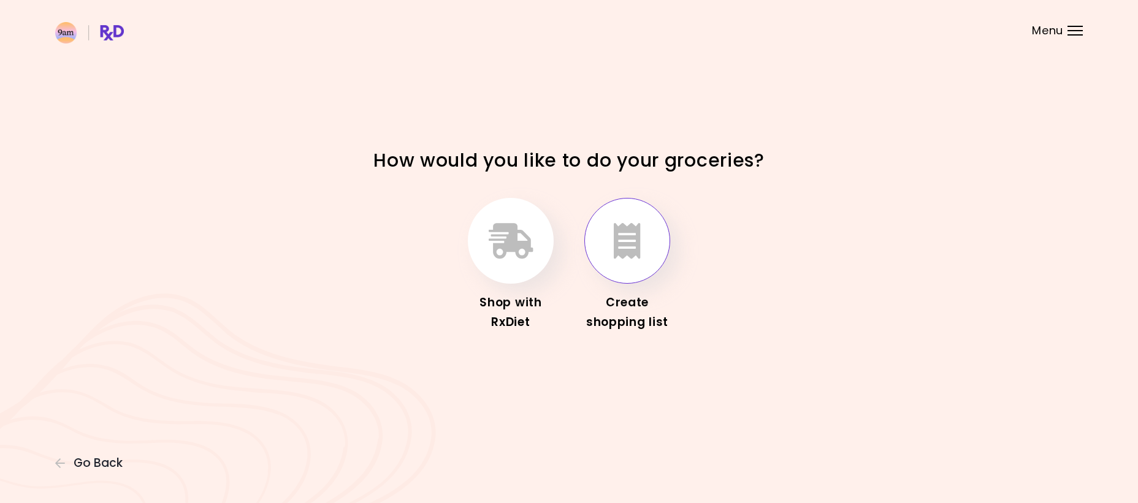
click at [626, 253] on icon "button" at bounding box center [627, 241] width 27 height 36
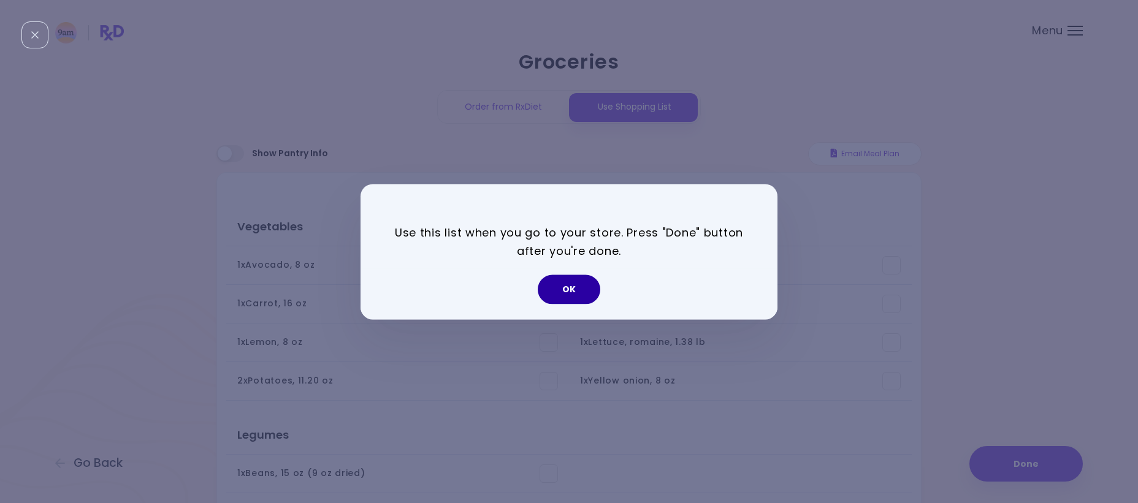
click at [568, 290] on button "OK" at bounding box center [569, 289] width 63 height 29
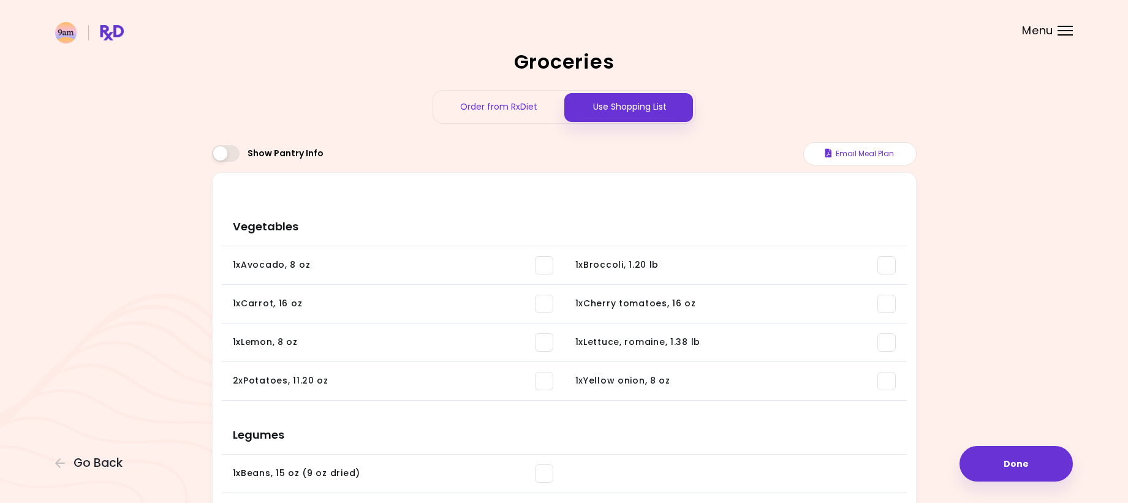
click at [646, 115] on div "Use Shopping List" at bounding box center [629, 107] width 131 height 32
click at [1023, 460] on button "Done" at bounding box center [1016, 464] width 113 height 36
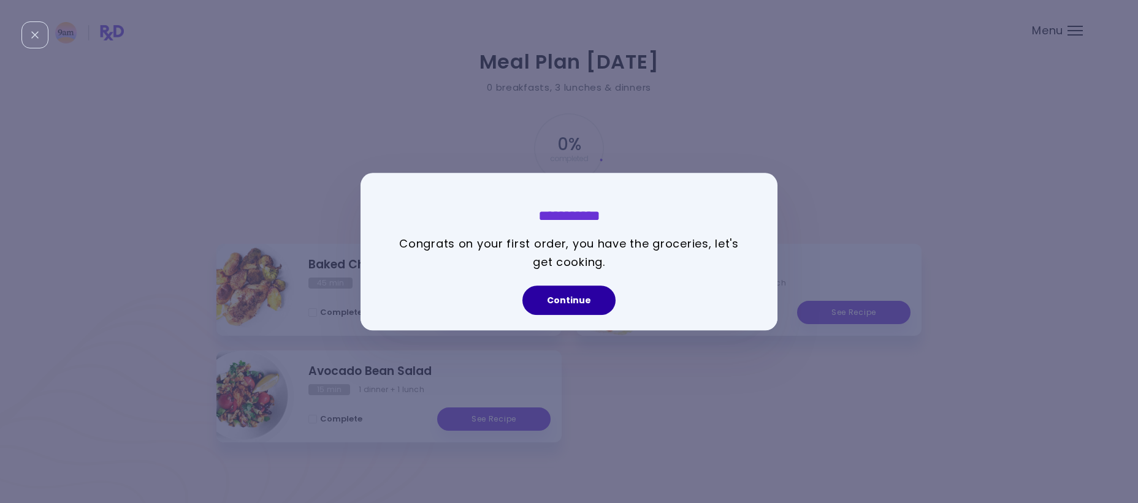
click at [559, 298] on button "Continue" at bounding box center [568, 300] width 93 height 29
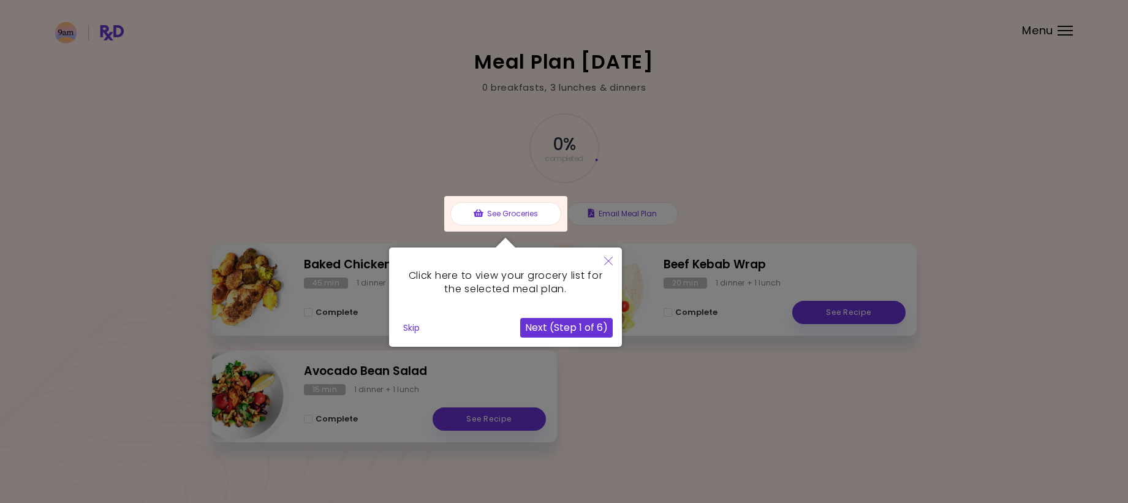
click at [553, 327] on button "Next (Step 1 of 6)" at bounding box center [566, 328] width 93 height 20
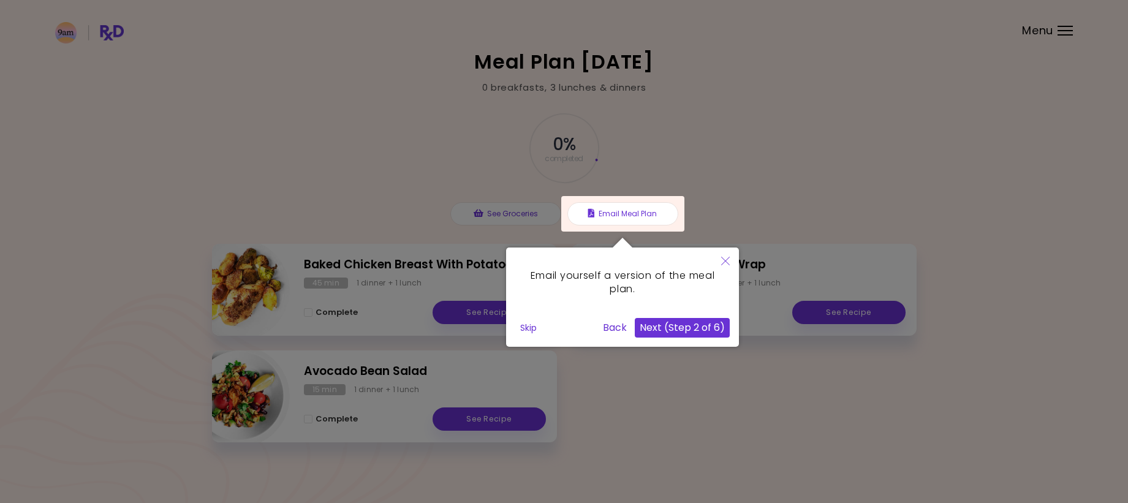
click at [674, 327] on button "Next (Step 2 of 6)" at bounding box center [682, 328] width 95 height 20
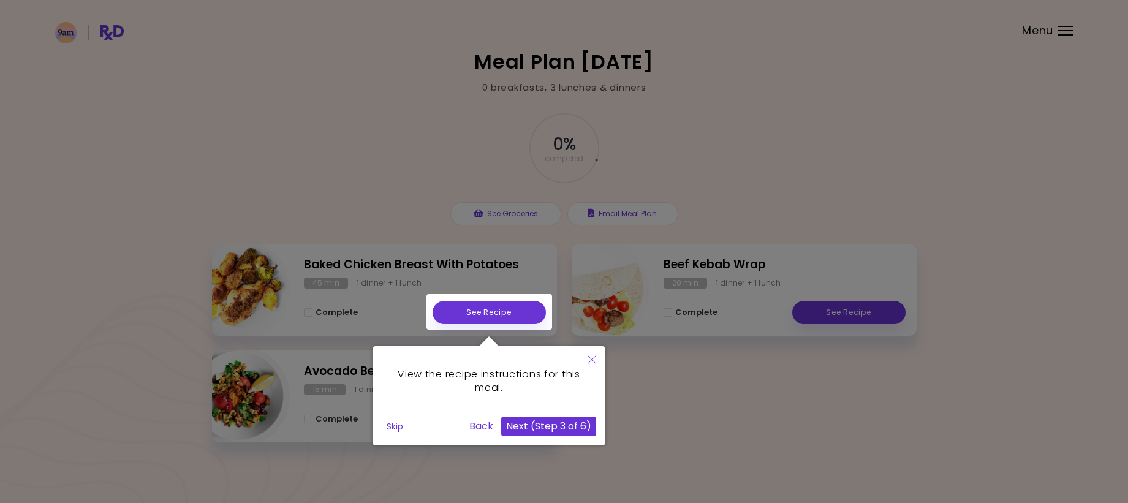
click at [531, 424] on button "Next (Step 3 of 6)" at bounding box center [548, 427] width 95 height 20
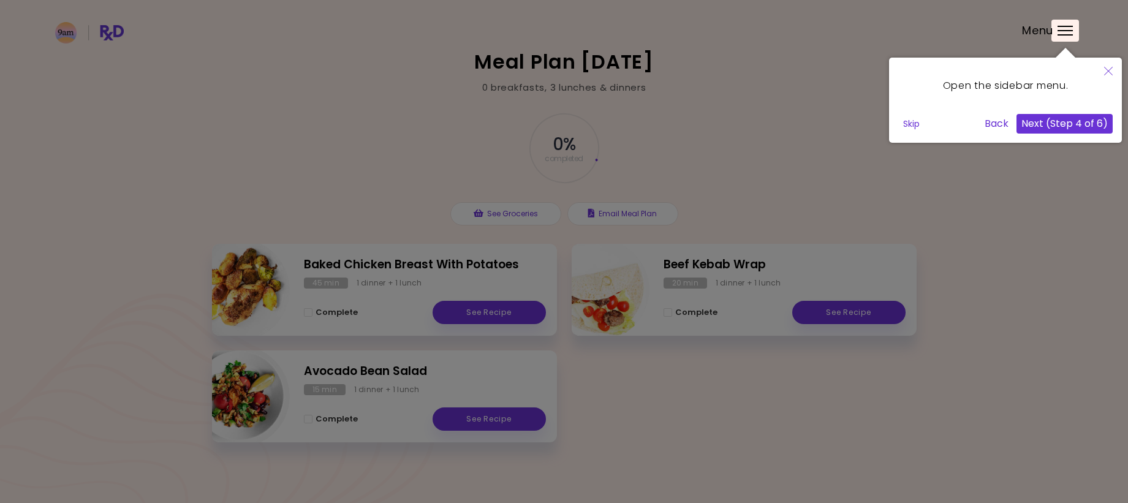
click at [1075, 121] on button "Next (Step 4 of 6)" at bounding box center [1065, 124] width 96 height 20
